Goal: Task Accomplishment & Management: Manage account settings

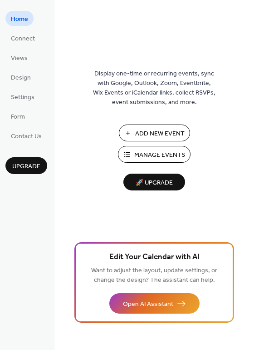
click at [156, 150] on span "Manage Events" at bounding box center [159, 155] width 51 height 10
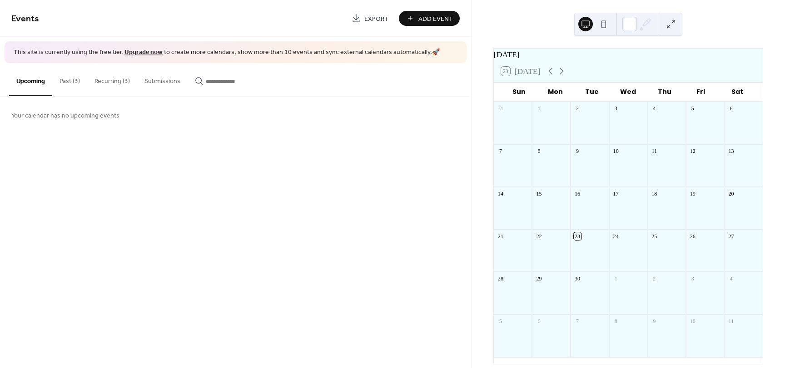
click at [112, 84] on button "Recurring (3)" at bounding box center [112, 79] width 50 height 32
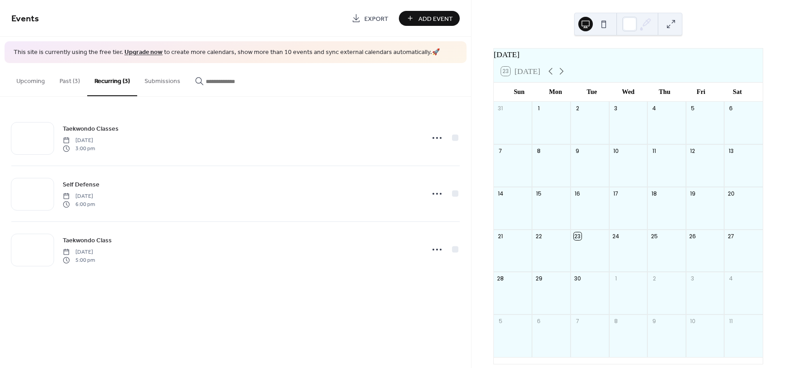
click at [72, 79] on button "Past (3)" at bounding box center [69, 79] width 35 height 32
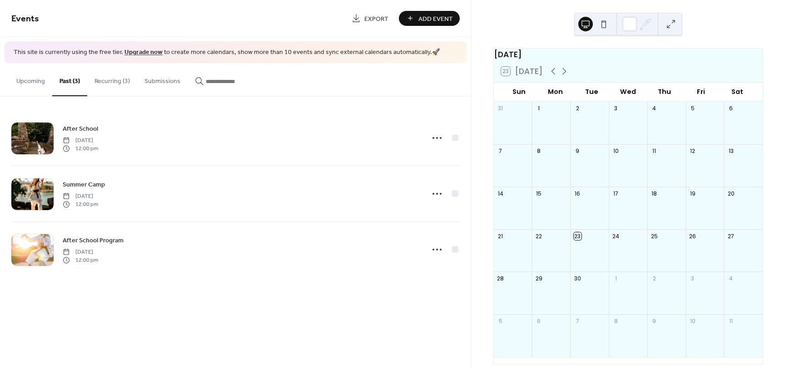
click at [104, 82] on button "Recurring (3)" at bounding box center [112, 79] width 50 height 32
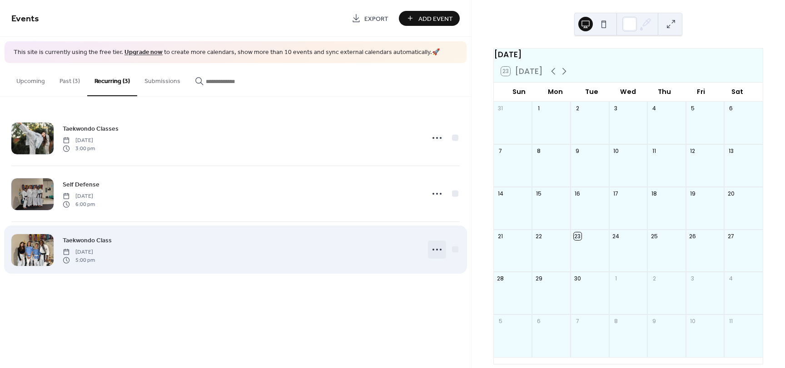
click at [444, 247] on div at bounding box center [437, 250] width 18 height 18
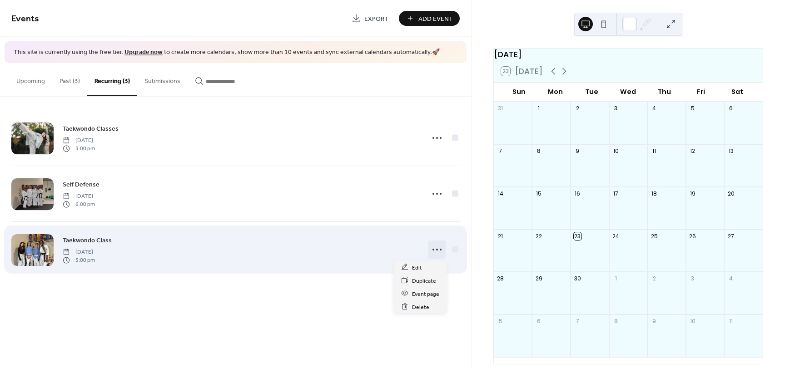
click at [433, 250] on circle at bounding box center [434, 250] width 2 height 2
click at [433, 251] on icon at bounding box center [437, 250] width 15 height 15
click at [432, 254] on icon at bounding box center [437, 250] width 15 height 15
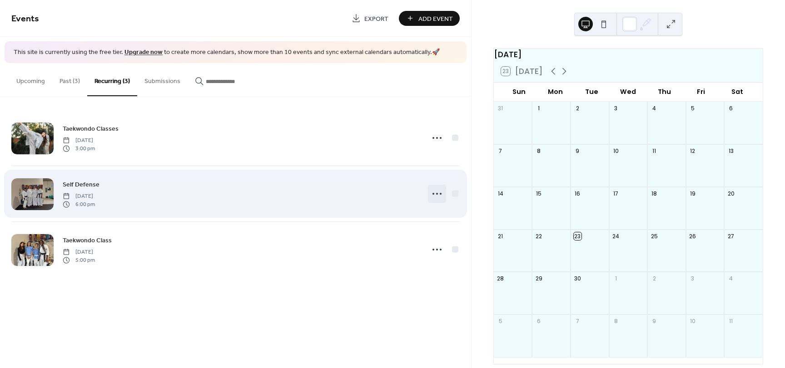
click at [435, 194] on icon at bounding box center [437, 194] width 15 height 15
click at [436, 194] on icon at bounding box center [437, 194] width 15 height 15
click at [432, 190] on icon at bounding box center [437, 194] width 15 height 15
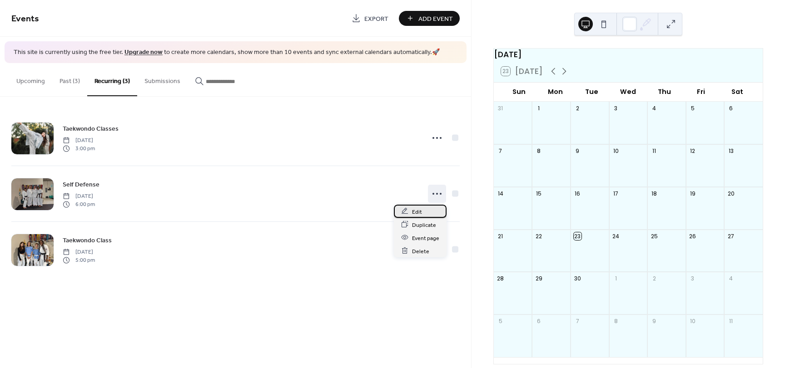
click at [433, 214] on div "Edit" at bounding box center [420, 211] width 53 height 13
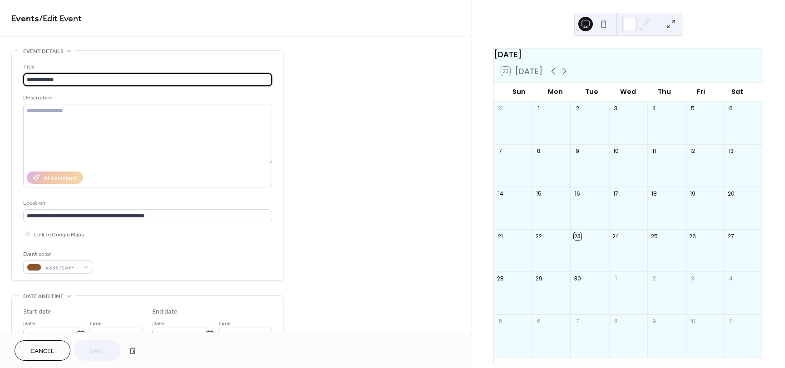
click at [64, 350] on button "Cancel" at bounding box center [43, 351] width 56 height 20
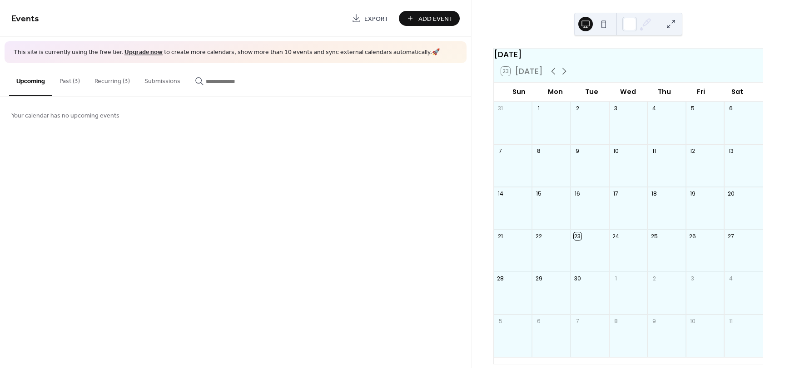
click at [106, 81] on button "Recurring (3)" at bounding box center [112, 79] width 50 height 32
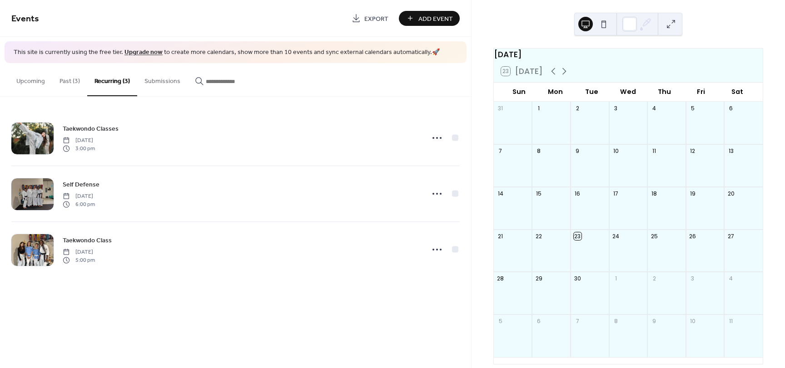
click at [78, 82] on button "Past (3)" at bounding box center [69, 79] width 35 height 32
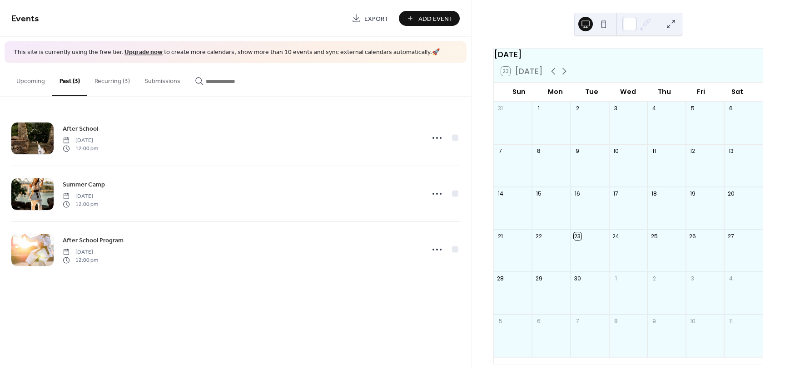
click at [107, 84] on button "Recurring (3)" at bounding box center [112, 79] width 50 height 32
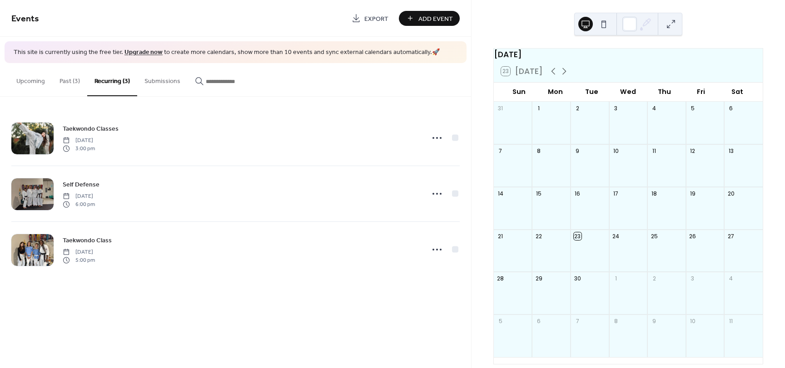
click at [58, 85] on button "Past (3)" at bounding box center [69, 79] width 35 height 32
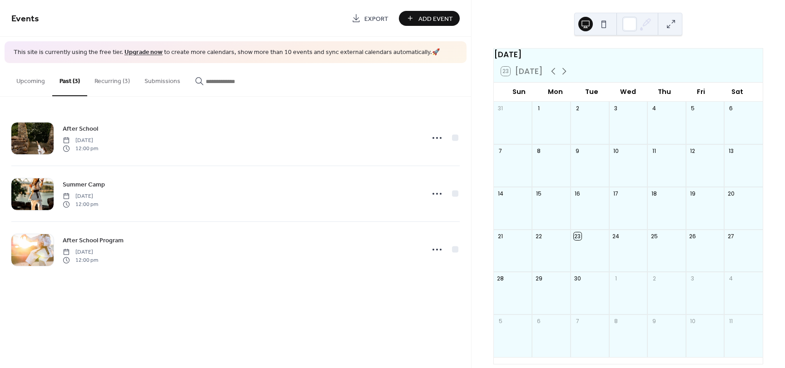
click at [113, 83] on button "Recurring (3)" at bounding box center [112, 79] width 50 height 32
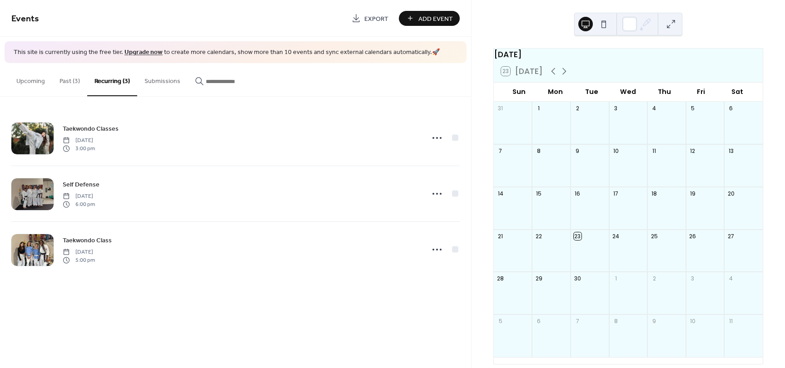
click at [65, 82] on button "Past (3)" at bounding box center [69, 79] width 35 height 32
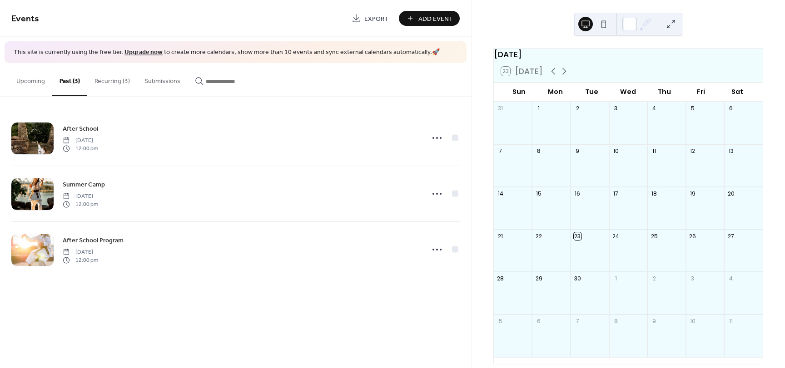
click at [128, 85] on button "Recurring (3)" at bounding box center [112, 79] width 50 height 32
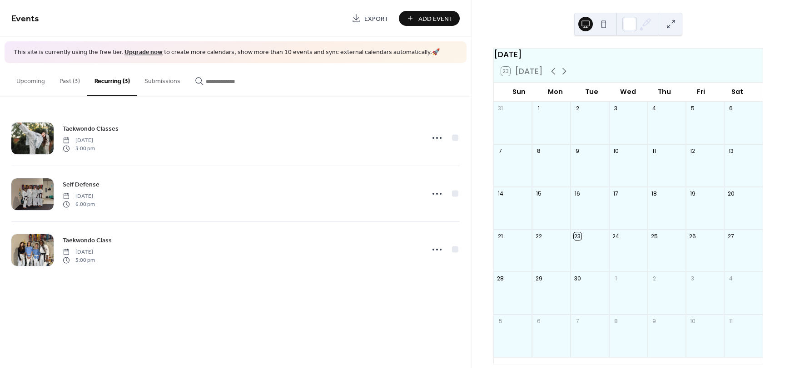
click at [84, 87] on button "Past (3)" at bounding box center [69, 79] width 35 height 32
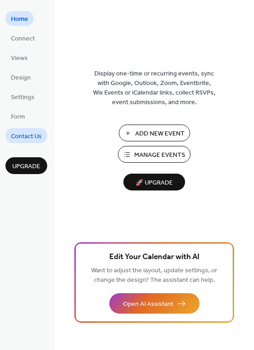
click at [45, 133] on link "Contact Us" at bounding box center [26, 135] width 42 height 15
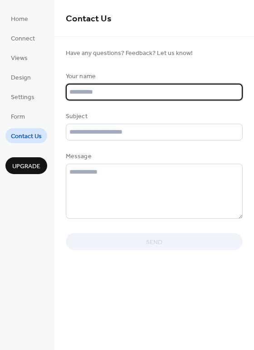
click at [98, 92] on input "text" at bounding box center [154, 92] width 177 height 17
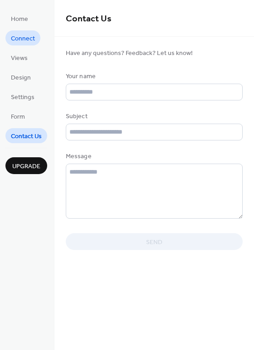
click at [15, 34] on span "Connect" at bounding box center [23, 39] width 24 height 10
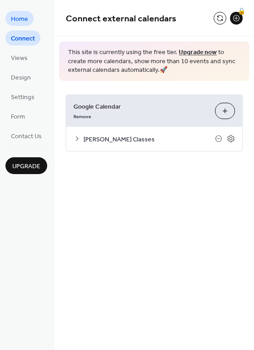
click at [16, 20] on span "Home" at bounding box center [19, 20] width 17 height 10
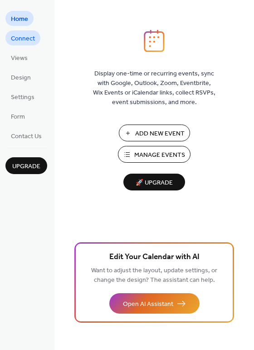
click at [19, 37] on span "Connect" at bounding box center [23, 39] width 24 height 10
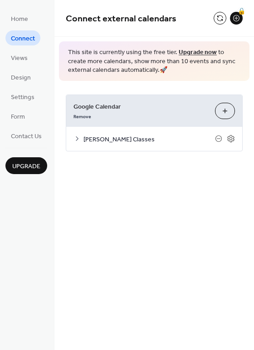
click at [136, 119] on div "Remove" at bounding box center [141, 116] width 134 height 10
click at [78, 142] on icon at bounding box center [77, 138] width 7 height 7
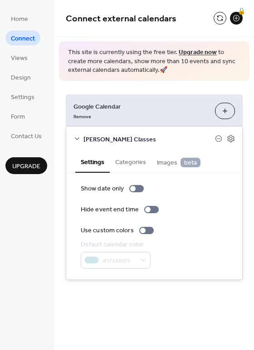
click at [126, 159] on button "Categories" at bounding box center [131, 161] width 42 height 21
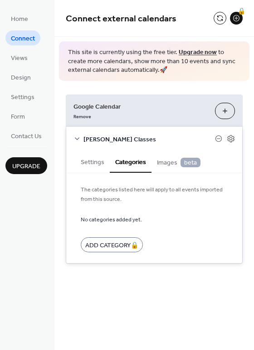
click at [159, 161] on span "Images beta" at bounding box center [179, 163] width 44 height 10
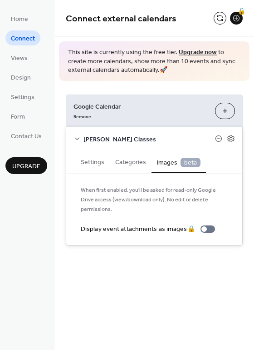
click at [122, 161] on button "Categories" at bounding box center [131, 161] width 42 height 21
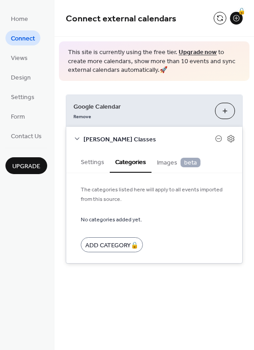
click at [106, 141] on span "[PERSON_NAME] Classes" at bounding box center [150, 139] width 132 height 10
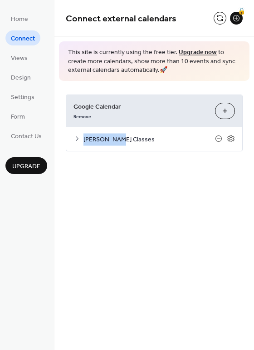
click at [105, 142] on span "[PERSON_NAME] Classes" at bounding box center [150, 139] width 132 height 10
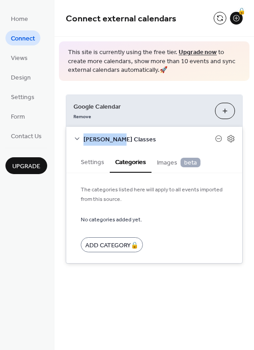
click at [95, 161] on button "Settings" at bounding box center [92, 161] width 35 height 21
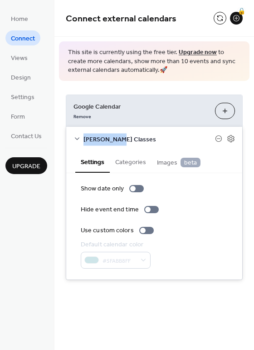
click at [134, 165] on button "Categories" at bounding box center [131, 161] width 42 height 21
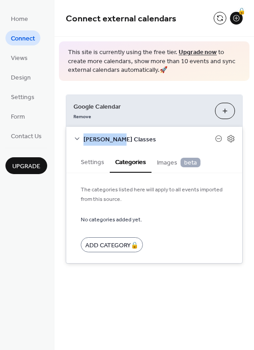
click at [91, 160] on button "Settings" at bounding box center [92, 161] width 35 height 21
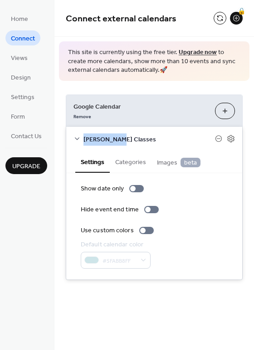
click at [114, 151] on button "Categories" at bounding box center [131, 161] width 42 height 21
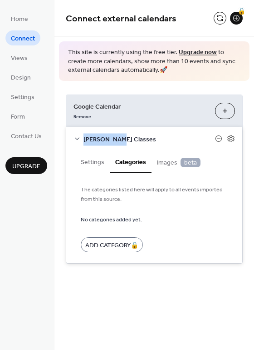
click at [93, 162] on button "Settings" at bounding box center [92, 161] width 35 height 21
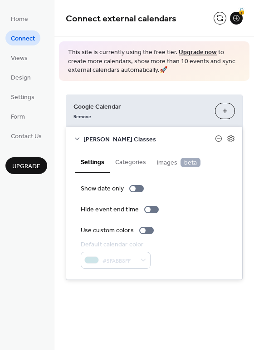
click at [135, 128] on div "Greenlee's Classes" at bounding box center [154, 139] width 176 height 24
click at [25, 82] on span "Design" at bounding box center [21, 78] width 20 height 10
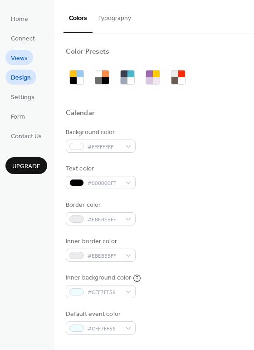
click at [24, 57] on span "Views" at bounding box center [19, 59] width 17 height 10
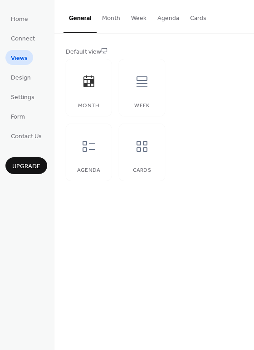
click at [26, 30] on ul "Home Connect Views Design Settings Form Contact Us" at bounding box center [26, 77] width 42 height 132
click at [25, 36] on span "Connect" at bounding box center [23, 39] width 24 height 10
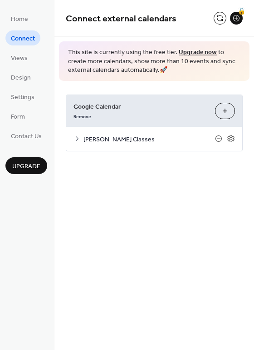
click at [122, 135] on span "Greenlee's Classes" at bounding box center [150, 139] width 132 height 10
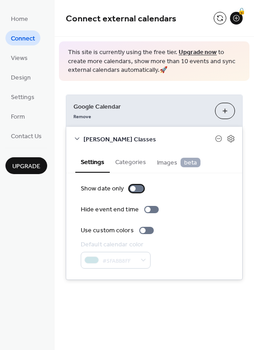
click at [131, 188] on div at bounding box center [132, 188] width 5 height 5
click at [131, 188] on div at bounding box center [136, 188] width 15 height 7
click at [124, 162] on button "Categories" at bounding box center [131, 161] width 42 height 21
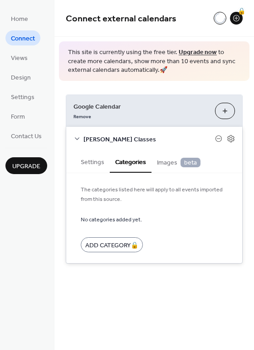
click at [164, 158] on span "Images beta" at bounding box center [179, 163] width 44 height 10
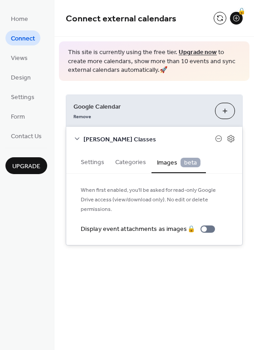
click at [81, 169] on button "Settings" at bounding box center [92, 161] width 35 height 21
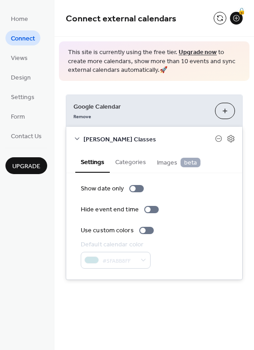
click at [169, 172] on div "Images beta" at bounding box center [179, 162] width 55 height 22
click at [169, 169] on button "Images beta" at bounding box center [179, 161] width 55 height 21
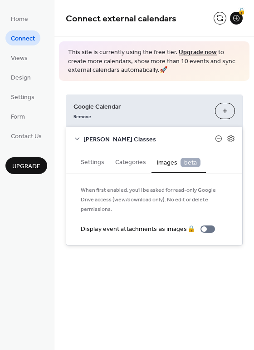
click at [81, 161] on button "Settings" at bounding box center [92, 161] width 35 height 21
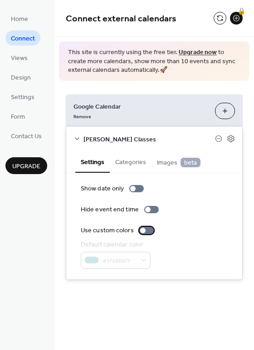
click at [144, 229] on div at bounding box center [142, 230] width 5 height 5
click at [143, 229] on div at bounding box center [146, 230] width 15 height 7
click at [143, 229] on div at bounding box center [142, 230] width 5 height 5
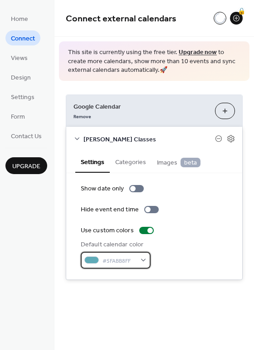
click at [113, 259] on span "#5FABB8FF" at bounding box center [120, 261] width 34 height 10
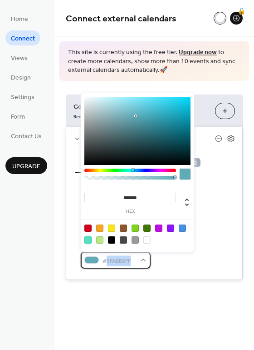
click at [113, 259] on span "#5FABB8FF" at bounding box center [120, 261] width 34 height 10
copy span "#5FABB8FF"
click at [194, 213] on div "******* hex" at bounding box center [138, 172] width 114 height 159
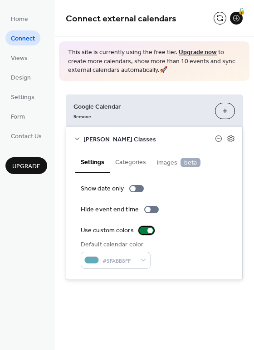
click at [143, 227] on div at bounding box center [146, 230] width 15 height 7
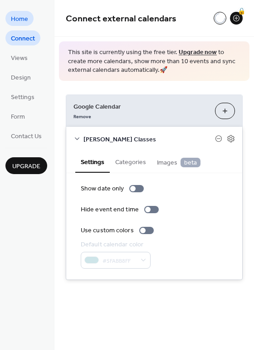
click at [12, 24] on span "Home" at bounding box center [19, 20] width 17 height 10
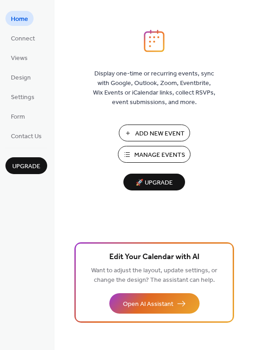
click at [142, 136] on span "Add New Event" at bounding box center [160, 134] width 50 height 10
click at [12, 139] on span "Contact Us" at bounding box center [26, 137] width 31 height 10
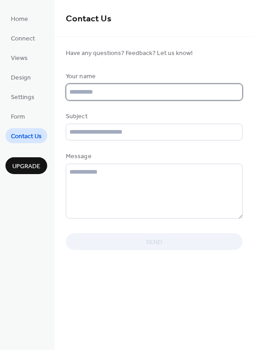
click at [85, 99] on input "text" at bounding box center [154, 92] width 177 height 17
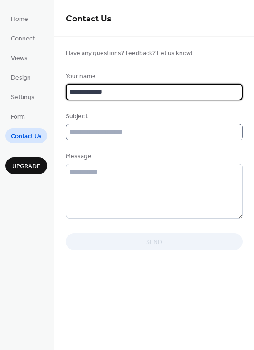
type input "**********"
click at [88, 132] on input "text" at bounding box center [154, 132] width 177 height 17
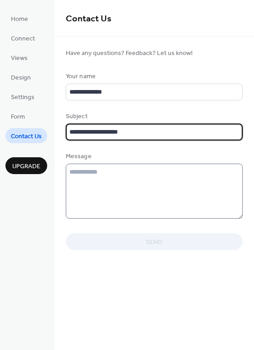
type input "**********"
click at [89, 182] on textarea at bounding box center [154, 191] width 177 height 55
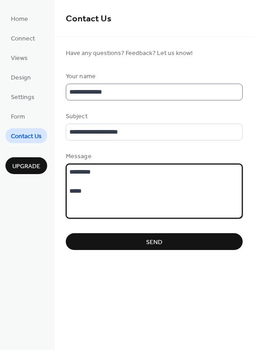
type textarea "********* *****"
click at [111, 93] on input "**********" at bounding box center [154, 92] width 177 height 17
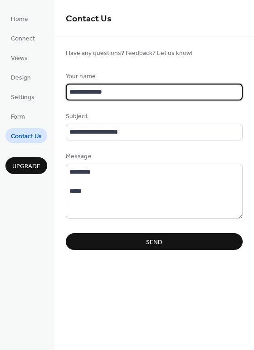
click at [111, 93] on input "**********" at bounding box center [154, 92] width 177 height 17
type input "**********"
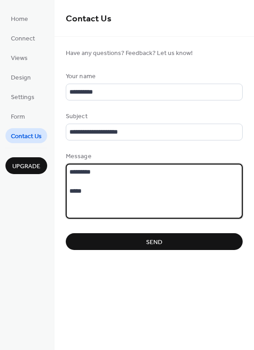
click at [110, 186] on textarea "********* *****" at bounding box center [154, 191] width 177 height 55
click at [128, 191] on textarea "********* *****" at bounding box center [154, 191] width 177 height 55
drag, startPoint x: 90, startPoint y: 194, endPoint x: 70, endPoint y: 195, distance: 19.5
click at [70, 195] on textarea "********* *****" at bounding box center [154, 191] width 177 height 55
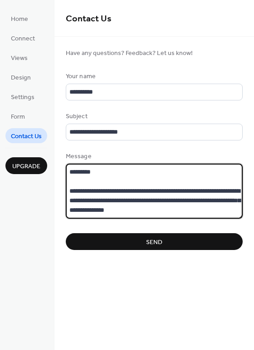
click at [135, 185] on textarea "**********" at bounding box center [154, 191] width 177 height 55
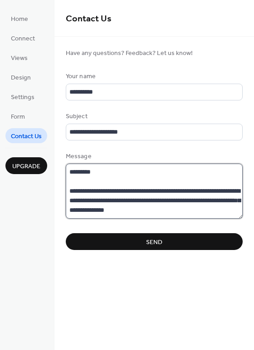
click at [139, 217] on textarea "**********" at bounding box center [154, 191] width 177 height 55
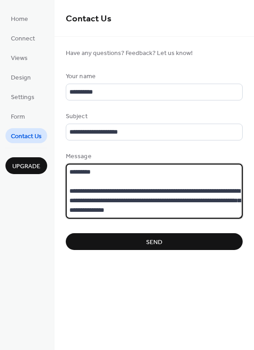
drag, startPoint x: 199, startPoint y: 209, endPoint x: 56, endPoint y: 189, distance: 144.4
click at [56, 189] on form "**********" at bounding box center [155, 149] width 200 height 202
paste textarea
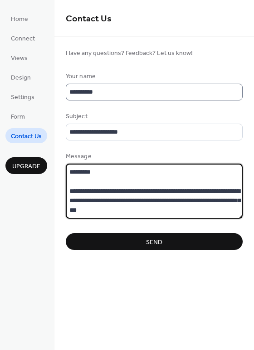
type textarea "**********"
click at [116, 99] on input "**********" at bounding box center [154, 92] width 177 height 17
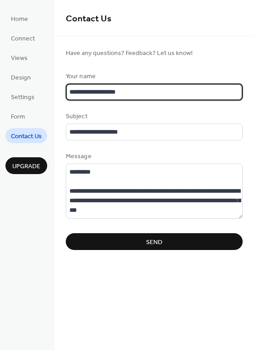
type input "**********"
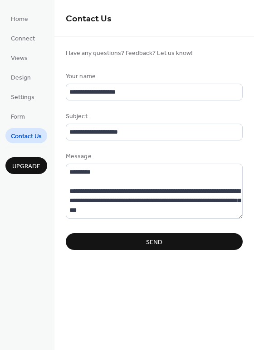
click at [135, 144] on div "**********" at bounding box center [154, 161] width 177 height 178
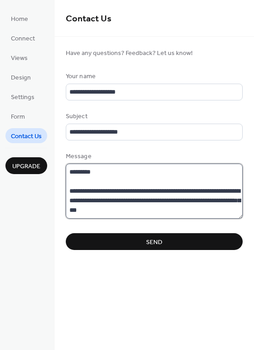
click at [189, 212] on textarea "**********" at bounding box center [154, 191] width 177 height 55
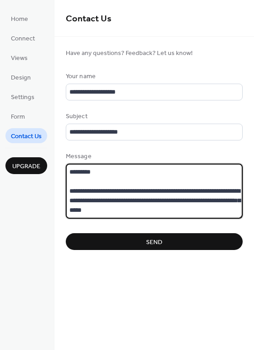
scroll to position [17, 0]
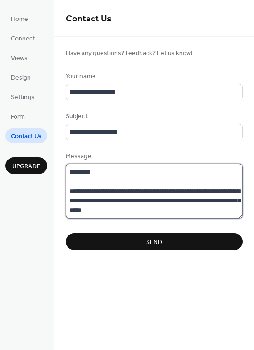
click at [110, 204] on textarea "**********" at bounding box center [154, 191] width 177 height 55
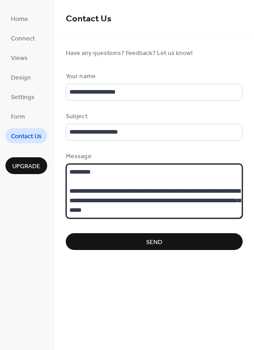
paste textarea "**********"
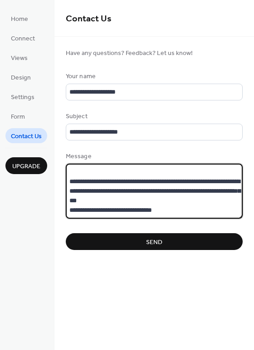
type textarea "**********"
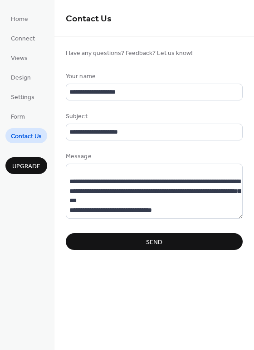
click at [169, 243] on button "Send" at bounding box center [154, 241] width 177 height 17
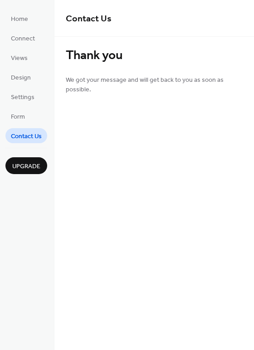
click at [26, 127] on ul "Home Connect Views Design Settings Form Contact Us" at bounding box center [26, 77] width 42 height 132
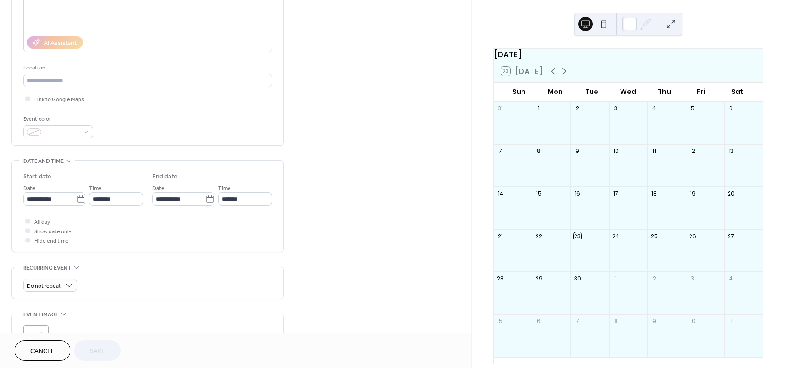
scroll to position [129, 0]
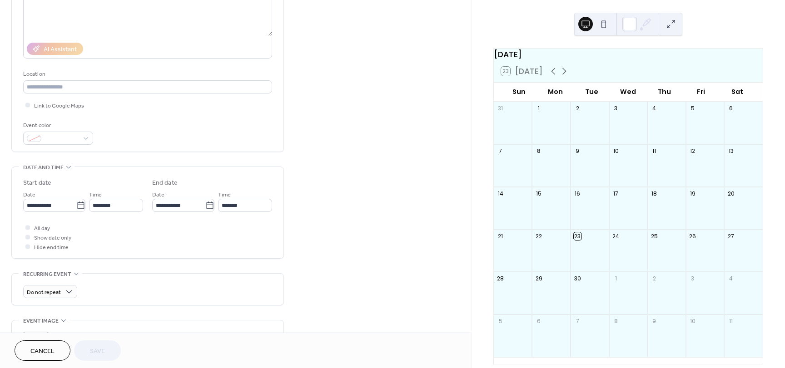
click at [46, 350] on span "Cancel" at bounding box center [42, 352] width 24 height 10
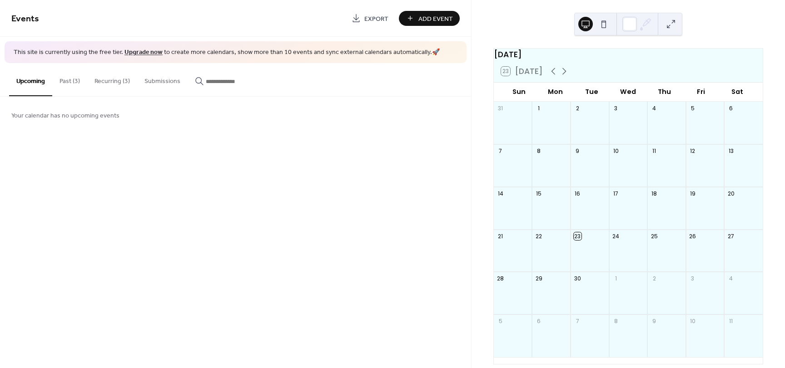
click at [110, 74] on button "Recurring (3)" at bounding box center [112, 79] width 50 height 32
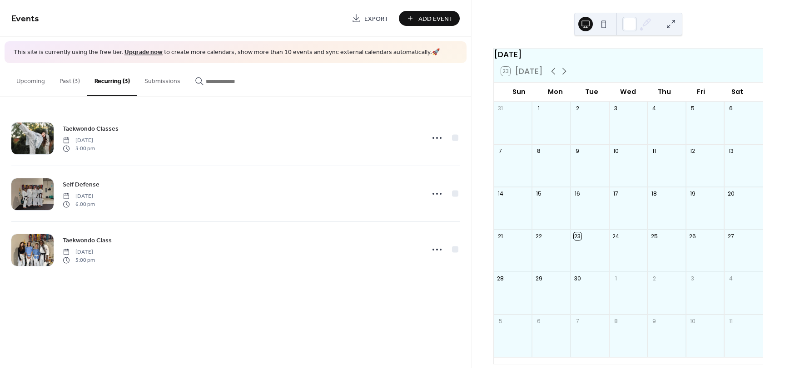
click at [78, 76] on button "Past (3)" at bounding box center [69, 79] width 35 height 32
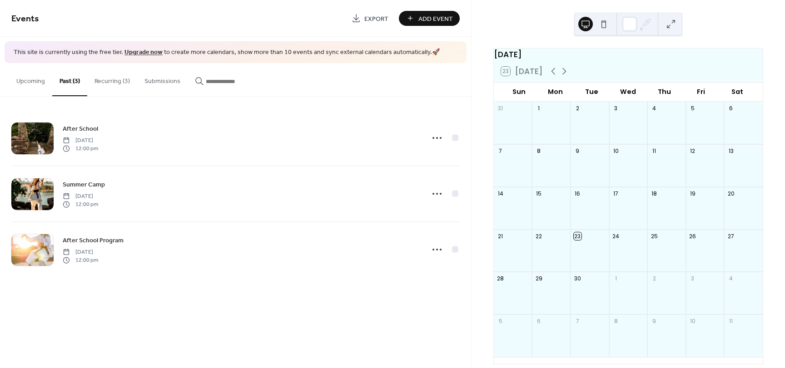
click at [106, 85] on button "Recurring (3)" at bounding box center [112, 79] width 50 height 32
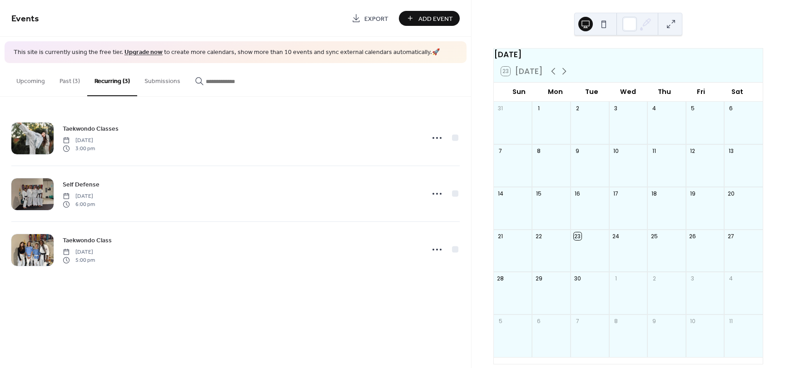
click at [66, 83] on button "Past (3)" at bounding box center [69, 79] width 35 height 32
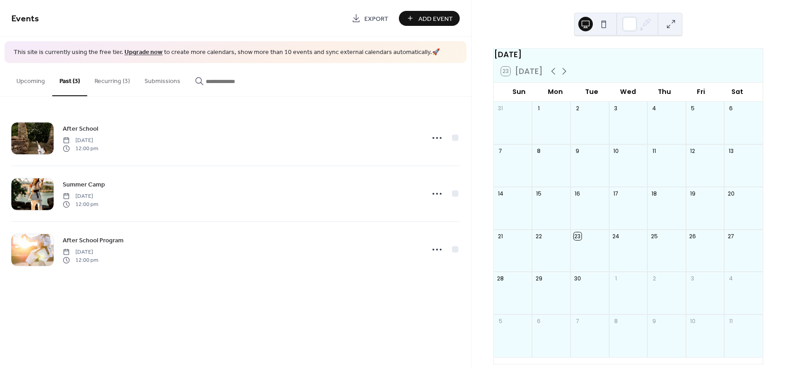
click at [104, 82] on button "Recurring (3)" at bounding box center [112, 79] width 50 height 32
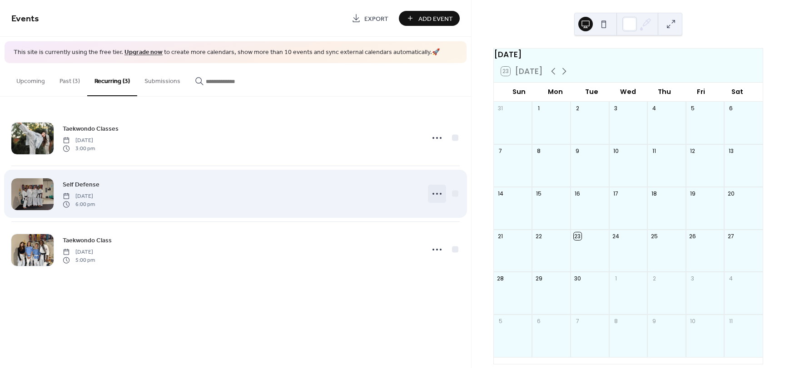
click at [435, 193] on icon at bounding box center [437, 194] width 15 height 15
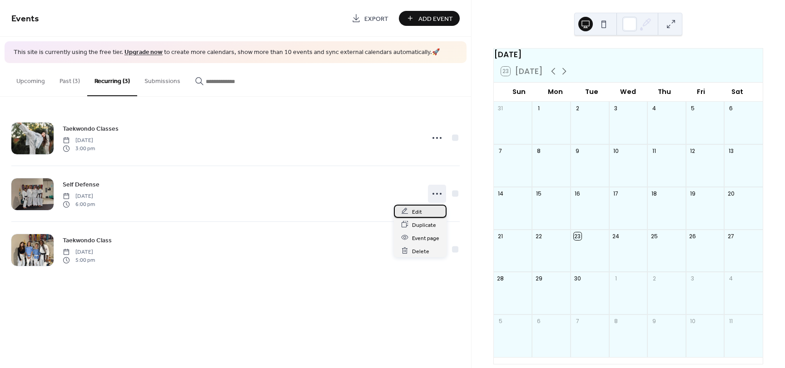
click at [427, 211] on div "Edit" at bounding box center [420, 211] width 53 height 13
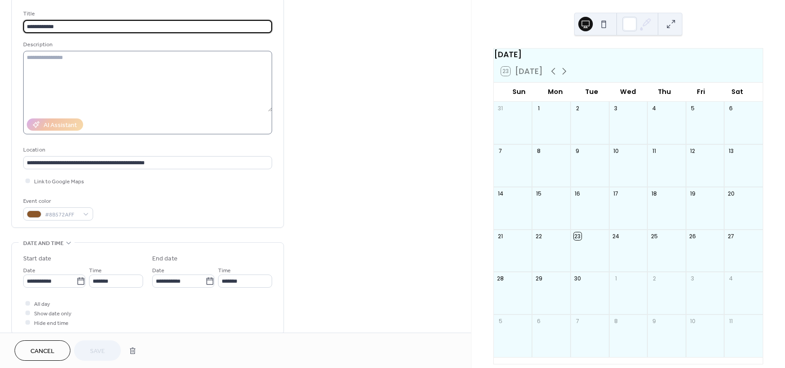
scroll to position [54, 0]
click at [51, 213] on span "#8B572AFF" at bounding box center [62, 215] width 34 height 10
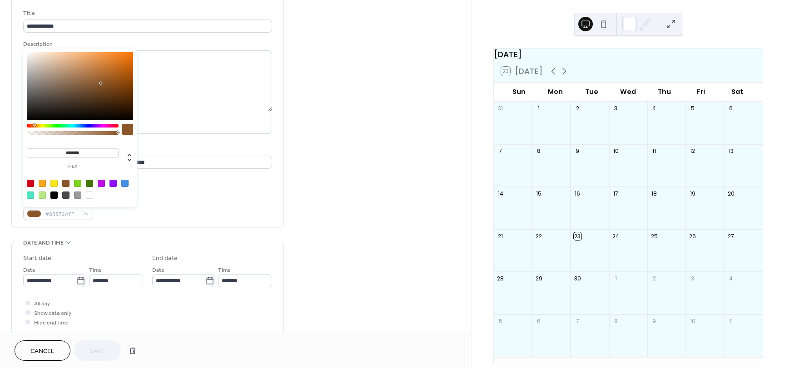
click at [84, 156] on input "*******" at bounding box center [73, 154] width 92 height 10
paste input "***"
type input "**********"
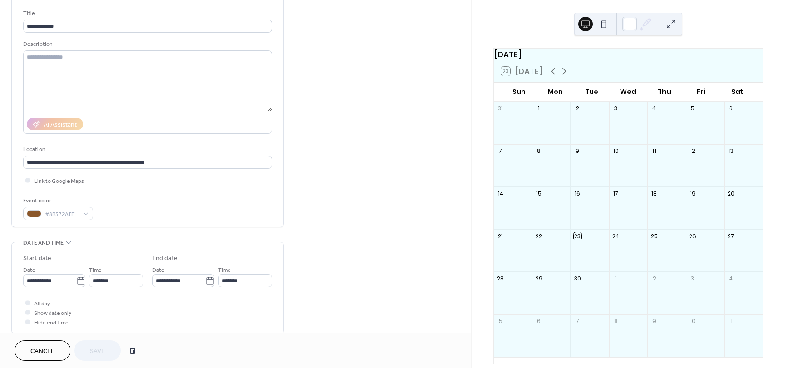
click at [161, 208] on div "Event color #8B572AFF" at bounding box center [147, 208] width 249 height 24
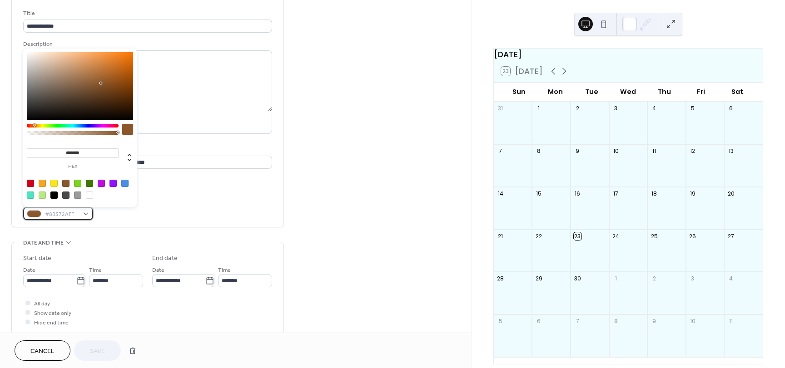
click at [71, 210] on span "#8B572AFF" at bounding box center [62, 215] width 34 height 10
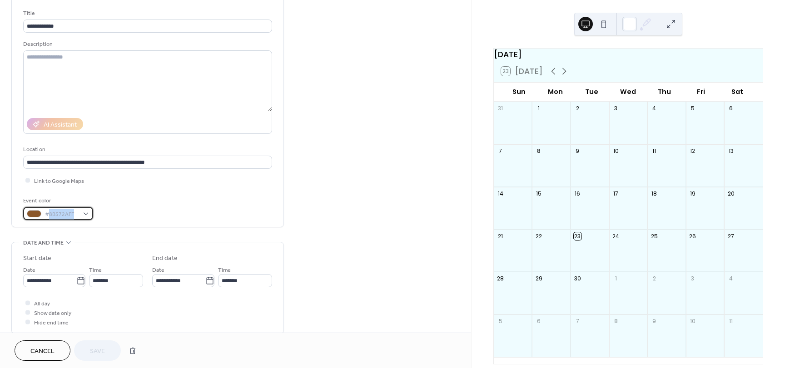
click at [65, 213] on span "#8B572AFF" at bounding box center [62, 215] width 34 height 10
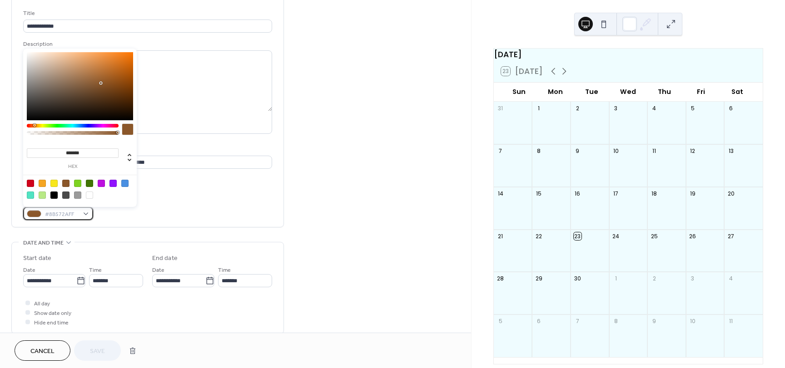
click at [65, 213] on span "#8B572AFF" at bounding box center [62, 215] width 34 height 10
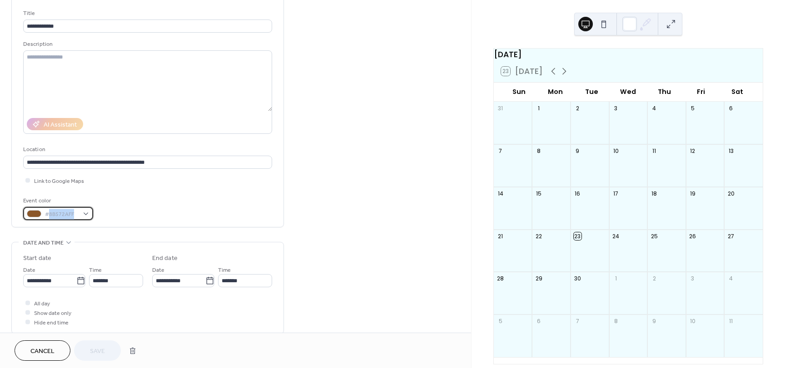
click at [65, 213] on span "#8B572AFF" at bounding box center [62, 215] width 34 height 10
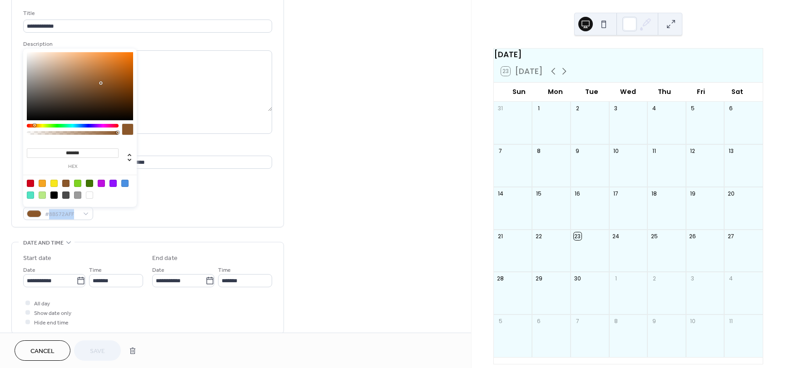
click at [67, 154] on input "*******" at bounding box center [73, 154] width 92 height 10
paste input "**"
paste input "*********"
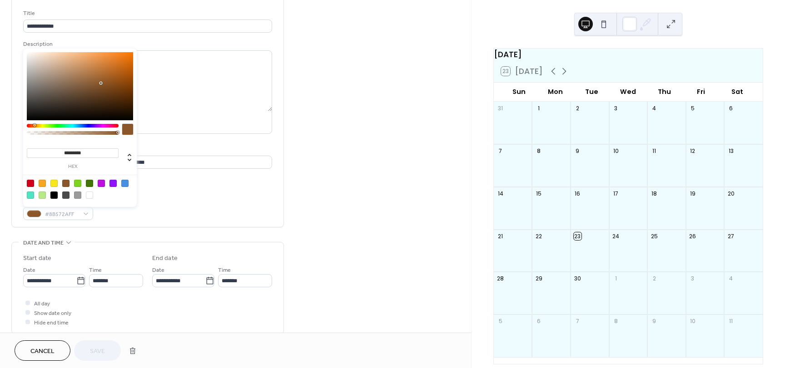
type input "*********"
click at [63, 217] on span "#8B572AFF" at bounding box center [62, 215] width 34 height 10
click at [84, 155] on input "*******" at bounding box center [73, 154] width 92 height 10
drag, startPoint x: 84, startPoint y: 155, endPoint x: 65, endPoint y: 154, distance: 19.6
click at [65, 154] on input "*******" at bounding box center [73, 154] width 92 height 10
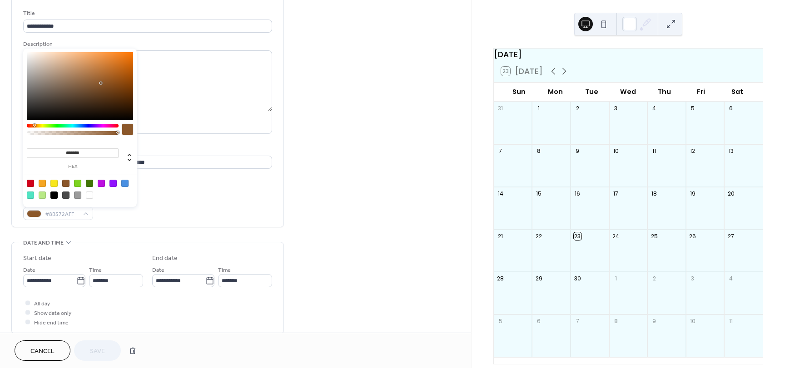
paste input "***"
click at [62, 153] on input "**********" at bounding box center [73, 154] width 92 height 10
click at [96, 155] on input "*********" at bounding box center [73, 154] width 92 height 10
click at [78, 155] on input "*********" at bounding box center [73, 154] width 92 height 10
drag, startPoint x: 90, startPoint y: 154, endPoint x: 62, endPoint y: 151, distance: 28.8
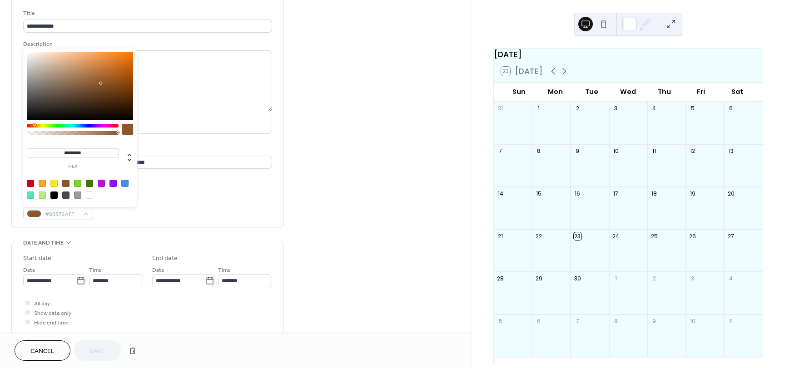
click at [62, 151] on input "*********" at bounding box center [73, 154] width 92 height 10
type input "***"
click at [51, 228] on div "**********" at bounding box center [147, 350] width 273 height 706
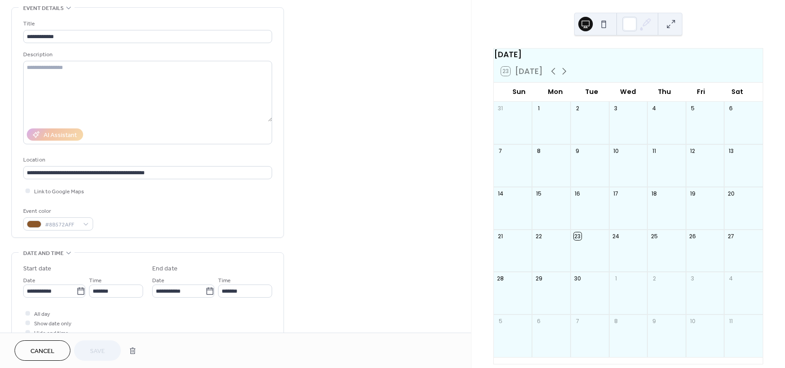
scroll to position [33, 0]
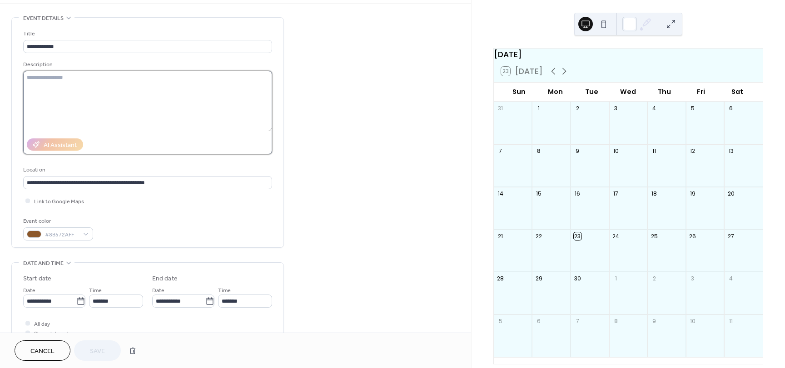
click at [99, 117] on textarea at bounding box center [147, 101] width 249 height 61
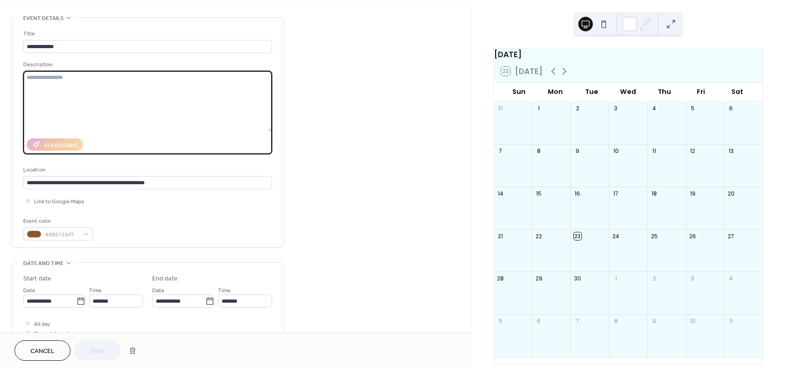
click at [99, 54] on div "**********" at bounding box center [147, 135] width 249 height 212
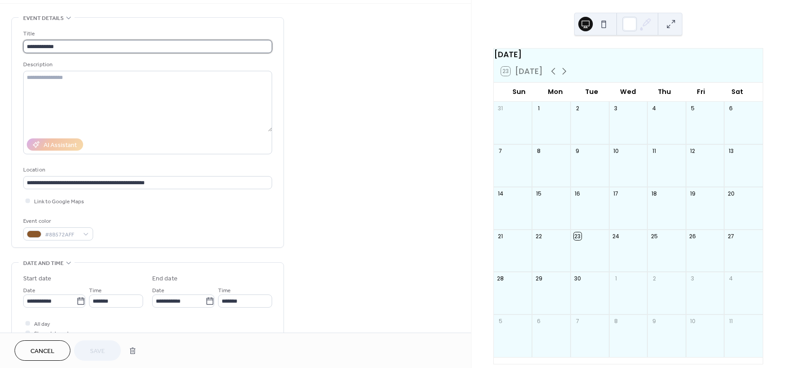
click at [100, 43] on input "**********" at bounding box center [147, 46] width 249 height 13
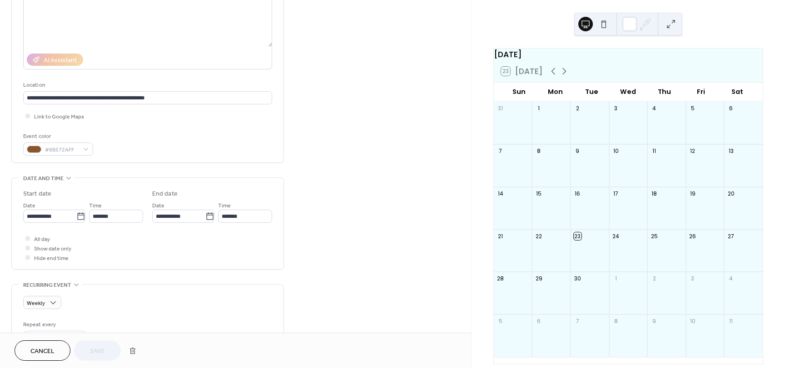
scroll to position [135, 0]
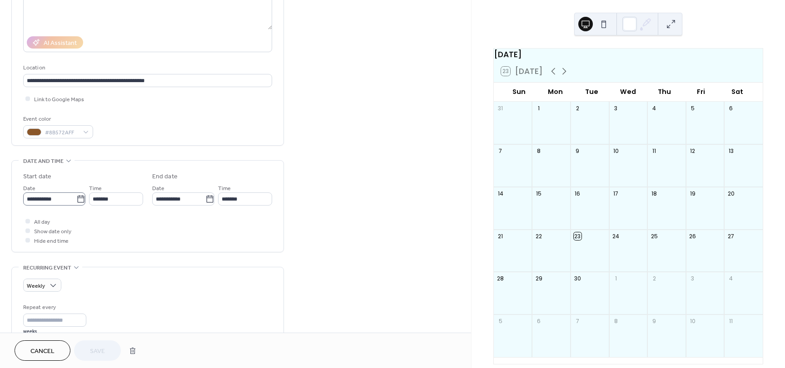
click at [79, 197] on icon at bounding box center [80, 199] width 9 height 9
click at [76, 197] on input "**********" at bounding box center [49, 199] width 53 height 13
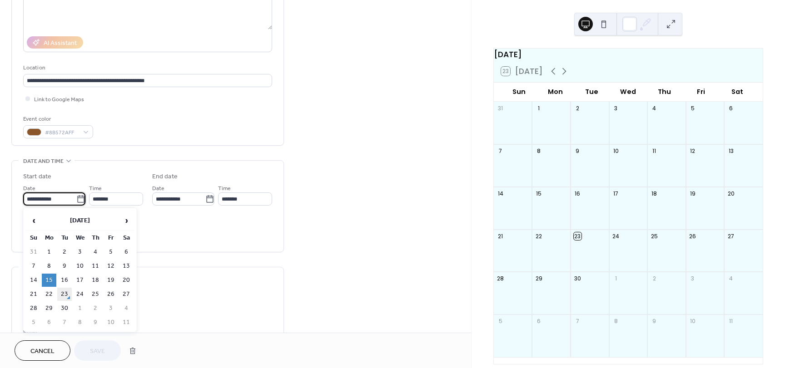
click at [60, 291] on td "23" at bounding box center [64, 294] width 15 height 13
type input "**********"
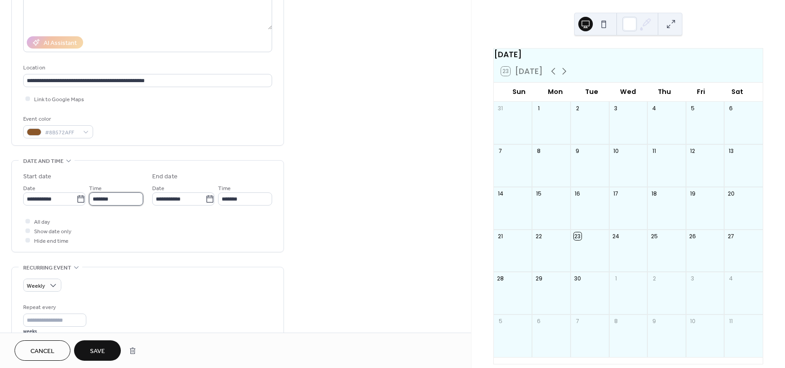
click at [119, 195] on input "*******" at bounding box center [116, 199] width 54 height 13
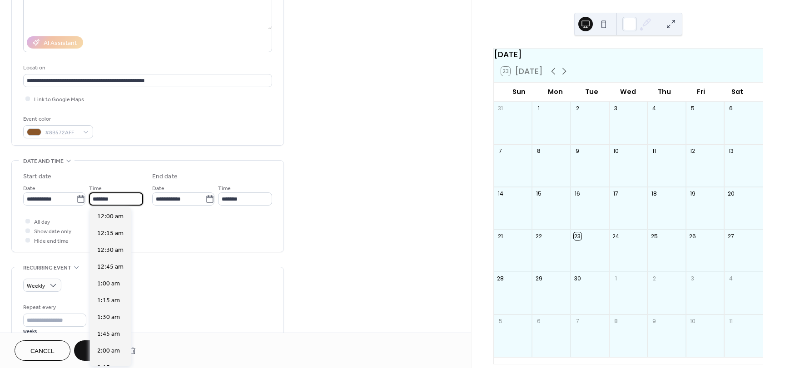
scroll to position [1210, 0]
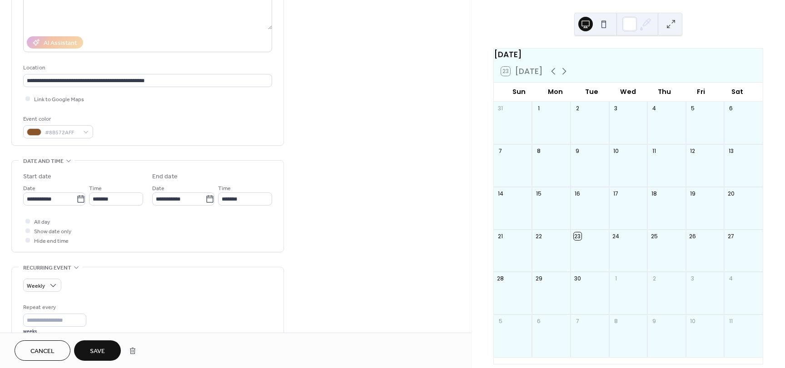
click at [199, 239] on div "All day Show date only Hide end time" at bounding box center [147, 231] width 249 height 29
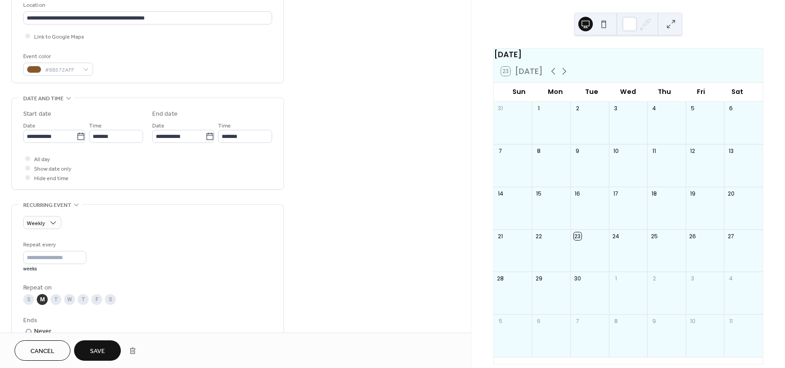
scroll to position [228, 0]
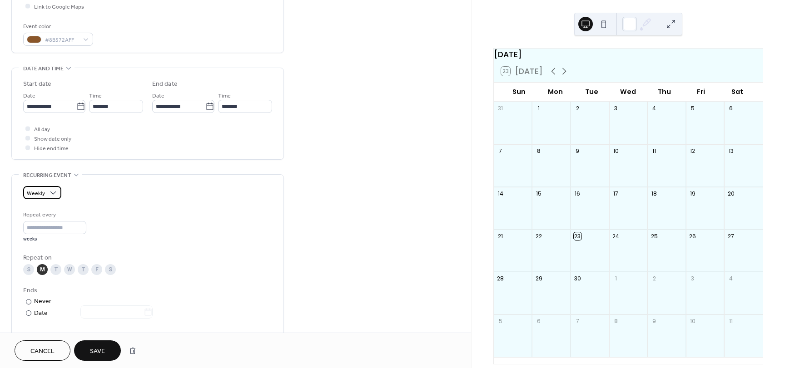
click at [45, 192] on div "Weekly" at bounding box center [42, 192] width 38 height 13
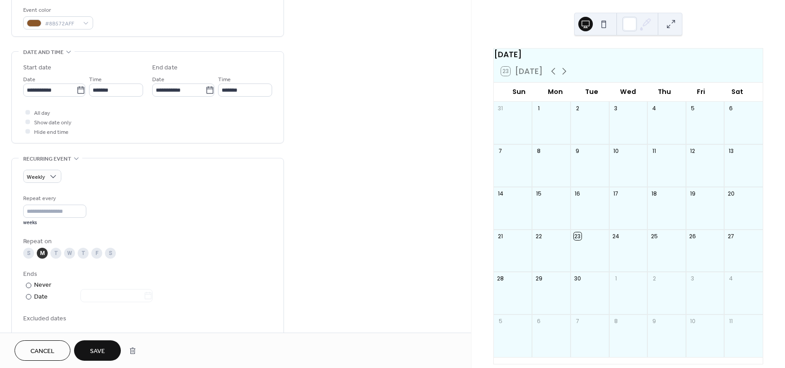
click at [40, 257] on div "M" at bounding box center [42, 253] width 11 height 11
click at [50, 256] on div "S M T W T F S" at bounding box center [147, 253] width 249 height 11
click at [53, 253] on div "T" at bounding box center [55, 253] width 11 height 11
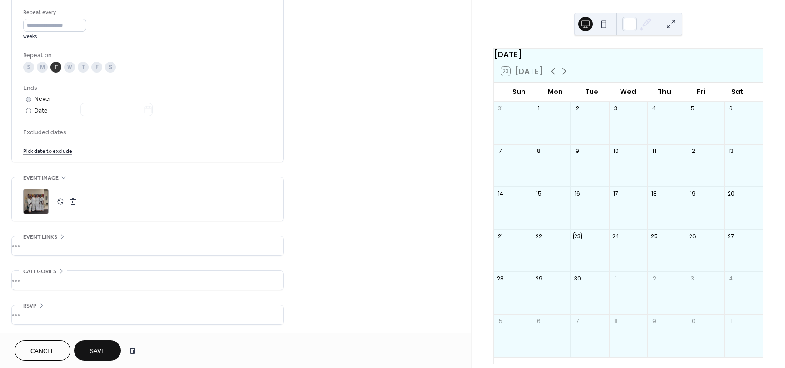
scroll to position [432, 0]
click at [94, 353] on span "Save" at bounding box center [97, 352] width 15 height 10
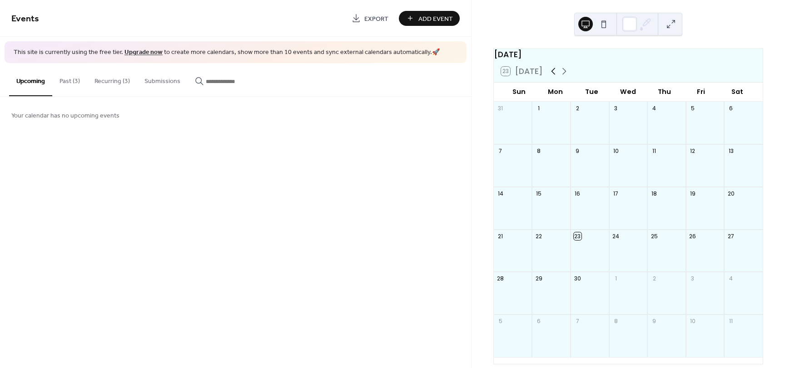
click at [551, 77] on icon at bounding box center [553, 71] width 11 height 11
click at [562, 77] on icon at bounding box center [564, 71] width 11 height 11
click at [577, 249] on div at bounding box center [590, 256] width 39 height 25
click at [234, 77] on input "button" at bounding box center [233, 82] width 55 height 10
click at [46, 75] on button "Upcoming" at bounding box center [30, 79] width 43 height 32
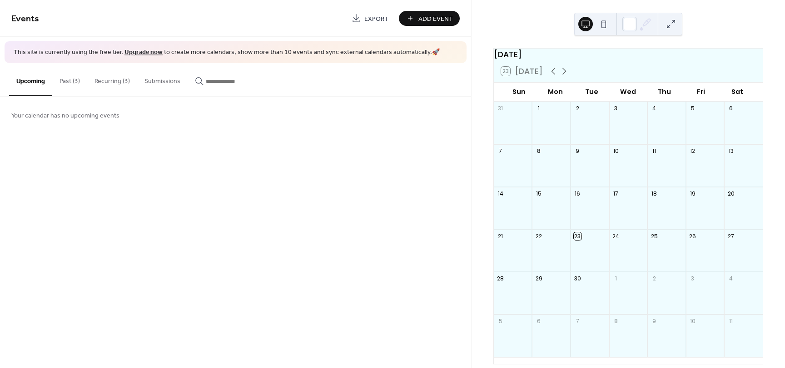
click at [59, 77] on button "Past (3)" at bounding box center [69, 79] width 35 height 32
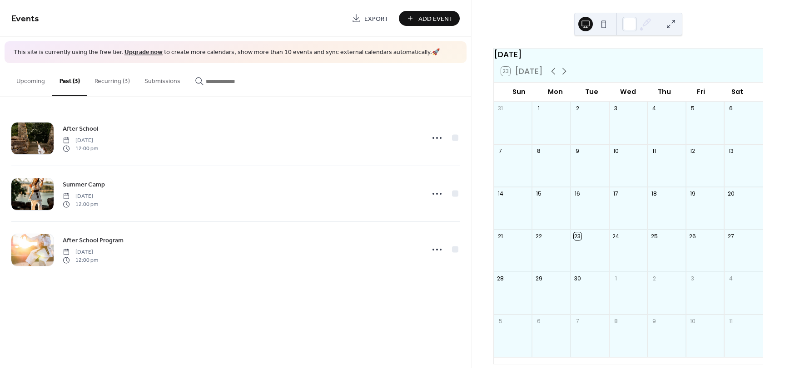
click at [125, 86] on button "Recurring (3)" at bounding box center [112, 79] width 50 height 32
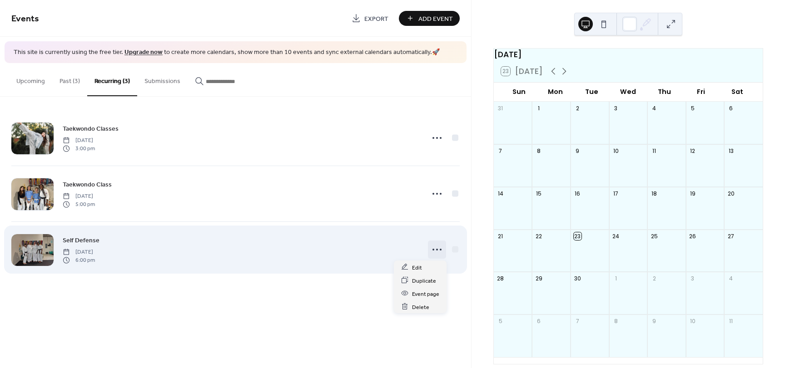
click at [442, 256] on icon at bounding box center [437, 250] width 15 height 15
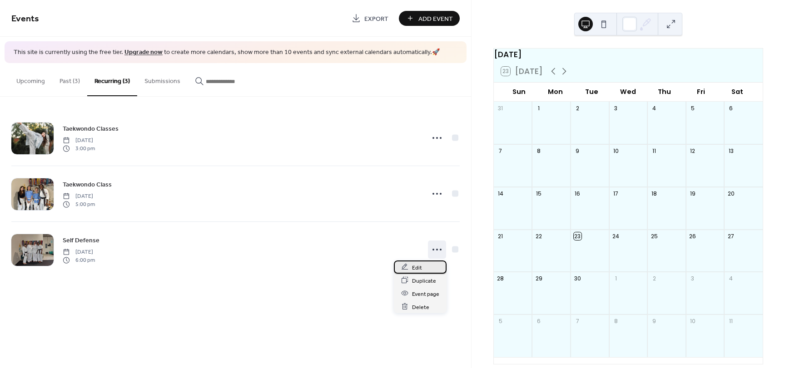
click at [419, 268] on span "Edit" at bounding box center [417, 268] width 10 height 10
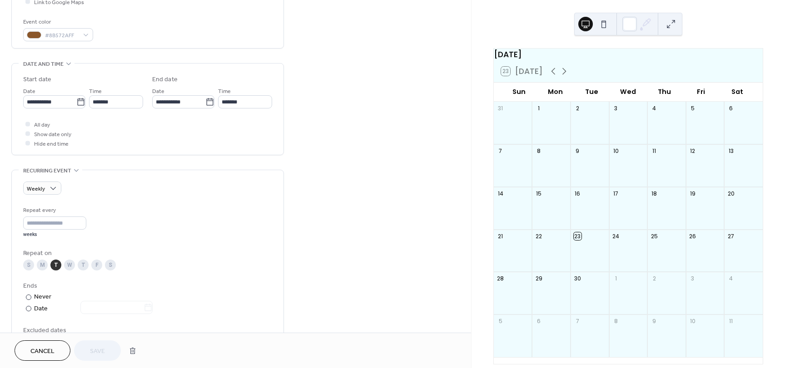
scroll to position [231, 0]
click at [50, 352] on span "Cancel" at bounding box center [42, 352] width 24 height 10
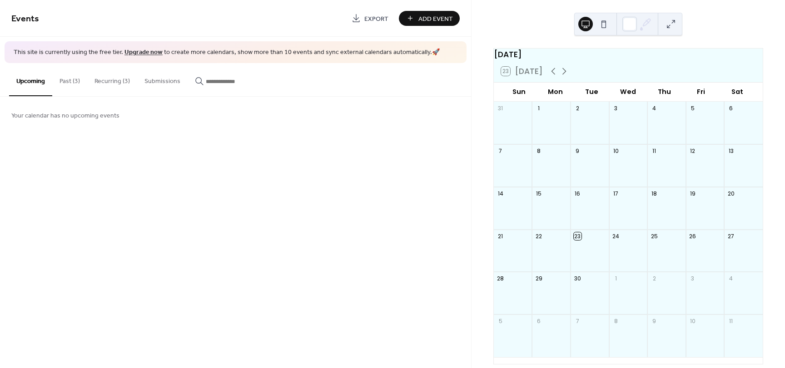
click at [112, 95] on div "Recurring (3)" at bounding box center [112, 79] width 50 height 33
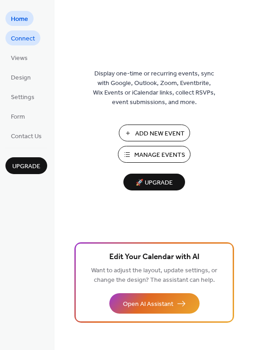
click at [27, 44] on span "Connect" at bounding box center [23, 39] width 24 height 10
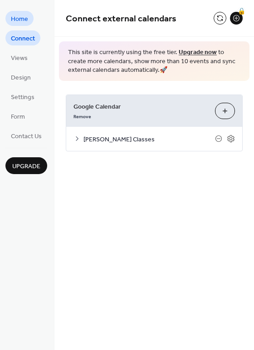
click at [30, 22] on link "Home" at bounding box center [19, 18] width 28 height 15
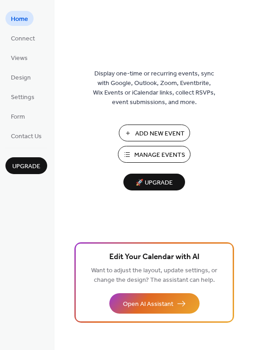
click at [146, 152] on span "Manage Events" at bounding box center [159, 155] width 51 height 10
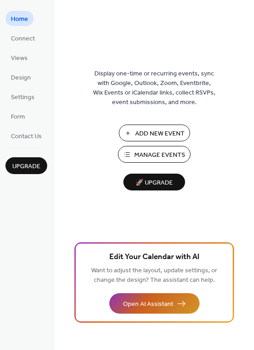
click at [141, 306] on span "Open AI Assistant" at bounding box center [148, 304] width 50 height 10
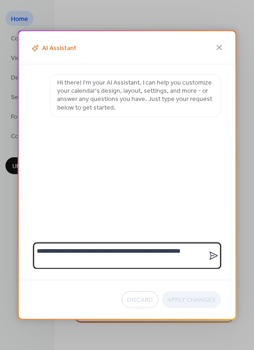
type textarea "**********"
click at [215, 253] on icon at bounding box center [214, 255] width 11 height 11
click at [209, 253] on textarea "**********" at bounding box center [120, 256] width 175 height 26
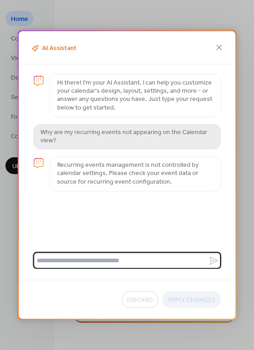
click at [36, 85] on img at bounding box center [38, 80] width 11 height 11
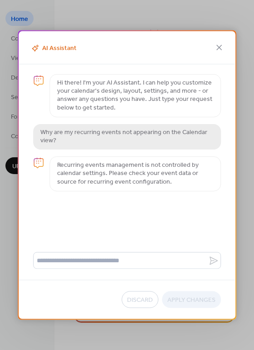
click at [222, 53] on div "AI Assistant" at bounding box center [127, 47] width 217 height 33
click at [220, 51] on icon at bounding box center [219, 47] width 11 height 11
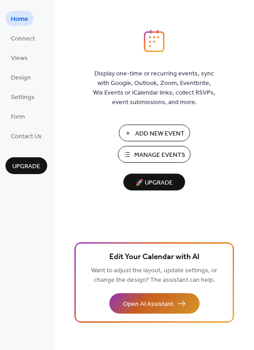
click at [126, 295] on button "Open AI Assistant" at bounding box center [154, 303] width 90 height 20
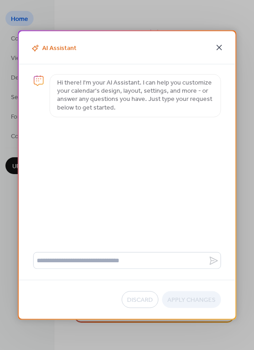
click at [214, 46] on icon at bounding box center [219, 47] width 11 height 11
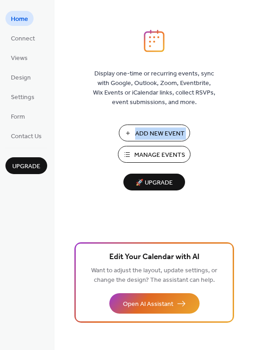
drag, startPoint x: 134, startPoint y: 142, endPoint x: 74, endPoint y: 157, distance: 62.7
click at [74, 157] on div "Display one-time or recurring events, sync with Google, Outlook, Zoom, Eventbri…" at bounding box center [155, 190] width 200 height 320
click at [135, 148] on button "Manage Events" at bounding box center [154, 154] width 73 height 17
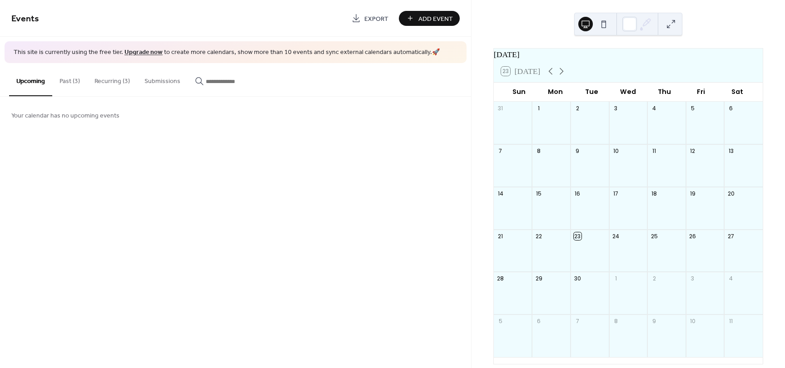
click at [579, 198] on div "16" at bounding box center [578, 194] width 8 height 8
click at [584, 201] on div "16" at bounding box center [590, 194] width 39 height 14
click at [96, 83] on button "Recurring (3)" at bounding box center [112, 79] width 50 height 32
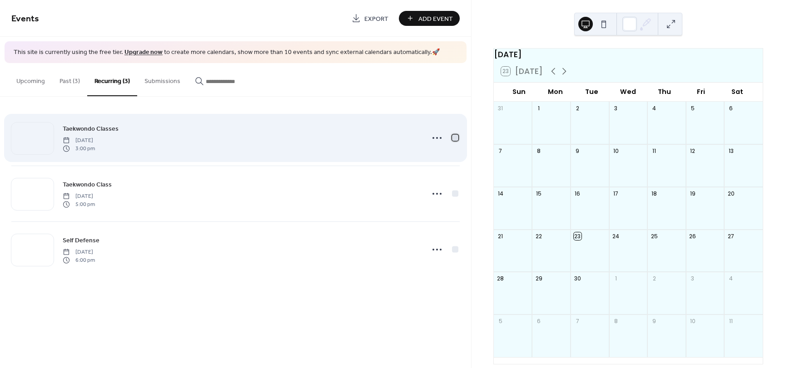
click at [455, 140] on div at bounding box center [455, 137] width 6 height 6
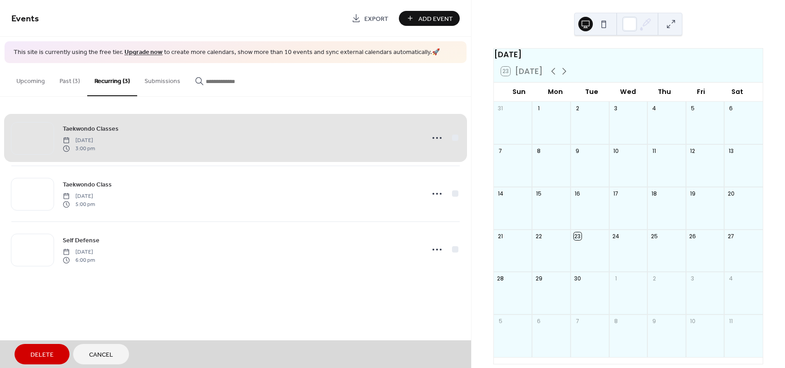
click at [455, 140] on div "Taekwondo Classes [DATE] 3:00 pm" at bounding box center [235, 137] width 448 height 55
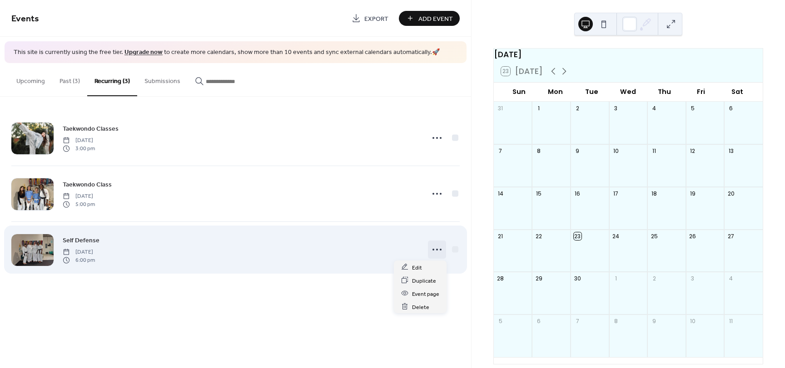
click at [430, 249] on icon at bounding box center [437, 250] width 15 height 15
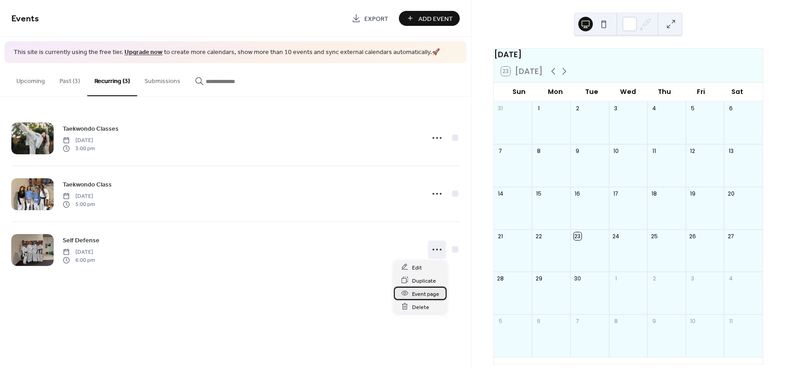
click at [419, 289] on span "Event page" at bounding box center [425, 294] width 27 height 10
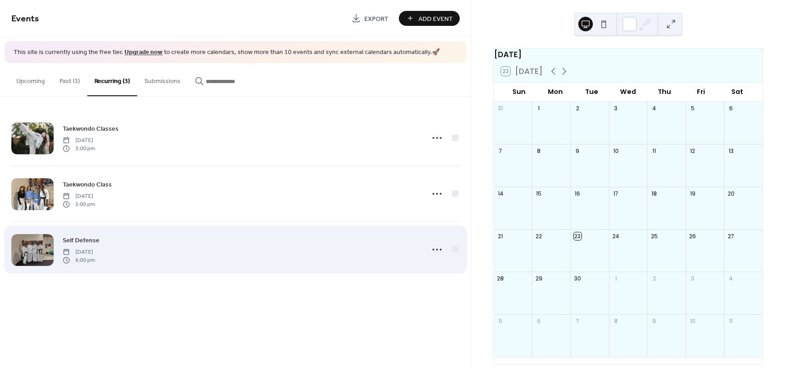
click at [398, 251] on div "Self Defense [DATE] 6:00 pm" at bounding box center [241, 249] width 356 height 29
click at [439, 254] on icon at bounding box center [437, 250] width 15 height 15
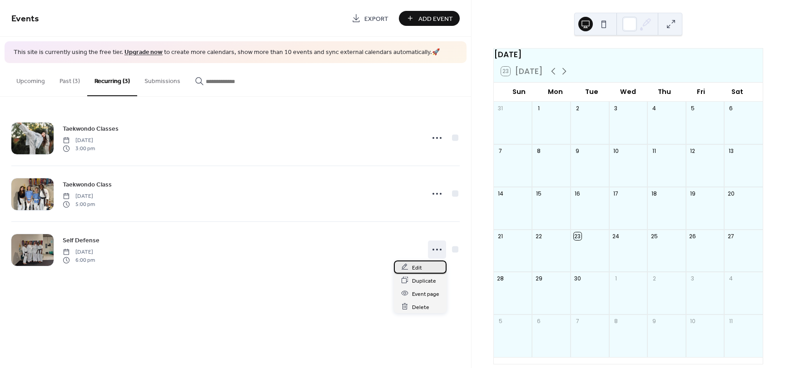
click at [416, 264] on span "Edit" at bounding box center [417, 268] width 10 height 10
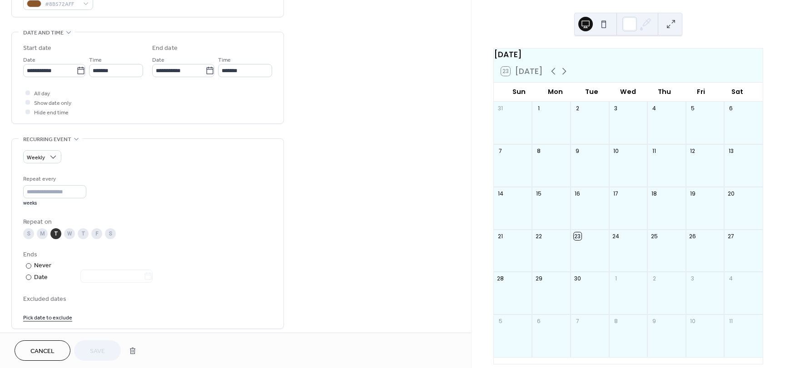
scroll to position [432, 0]
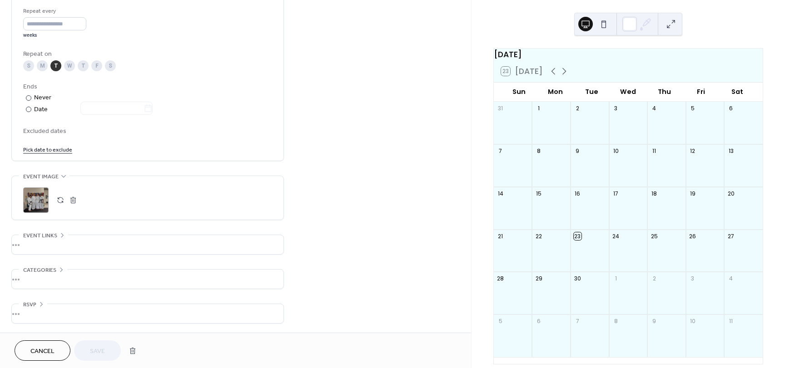
click at [44, 236] on div "•••" at bounding box center [148, 244] width 272 height 19
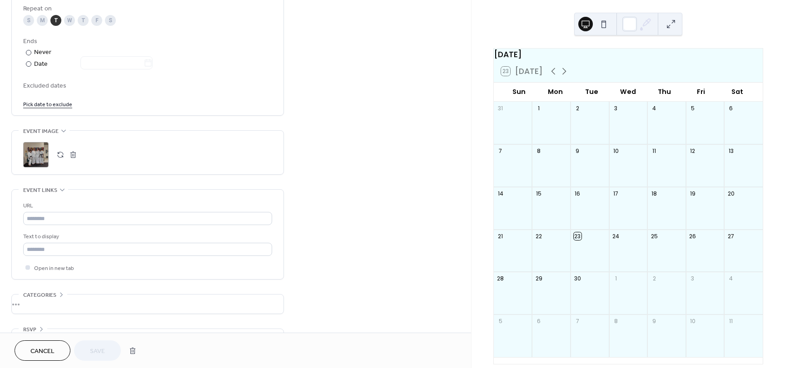
scroll to position [478, 0]
click at [38, 270] on span "Open in new tab" at bounding box center [54, 269] width 40 height 10
click at [47, 188] on span "Event links" at bounding box center [40, 190] width 34 height 10
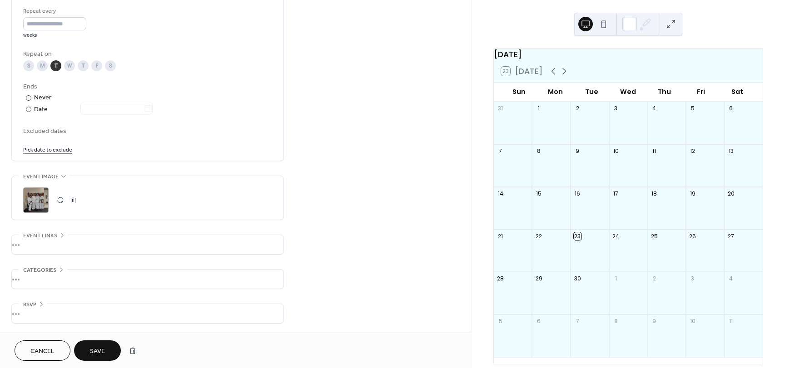
click at [54, 272] on div "•••" at bounding box center [148, 279] width 272 height 19
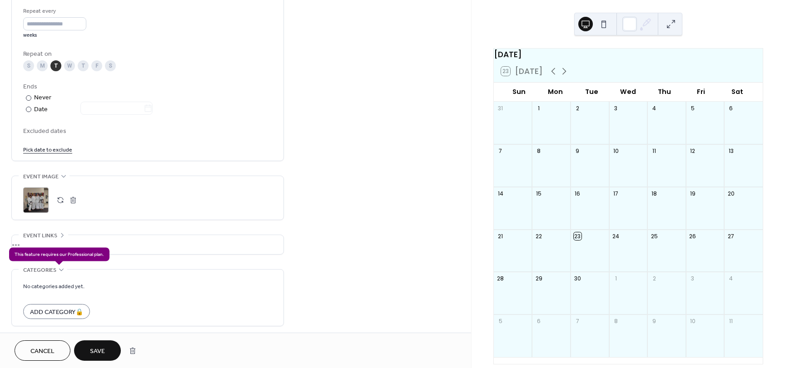
scroll to position [469, 0]
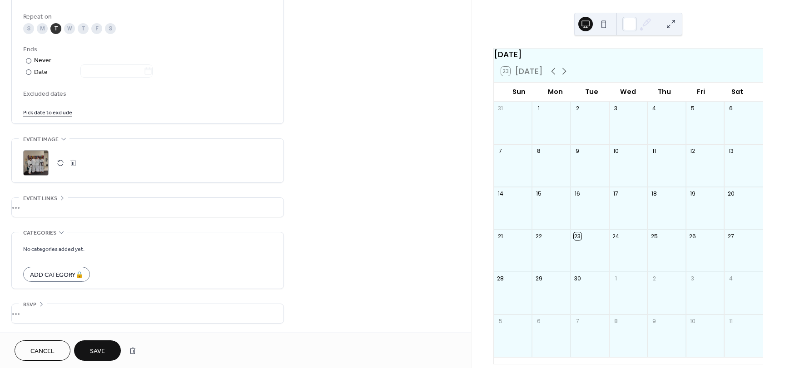
click at [56, 238] on div "No categories added yet. Add Category 🔒" at bounding box center [147, 261] width 249 height 56
click at [90, 340] on div "Cancel Save" at bounding box center [235, 350] width 471 height 35
click at [90, 353] on span "Save" at bounding box center [97, 352] width 15 height 10
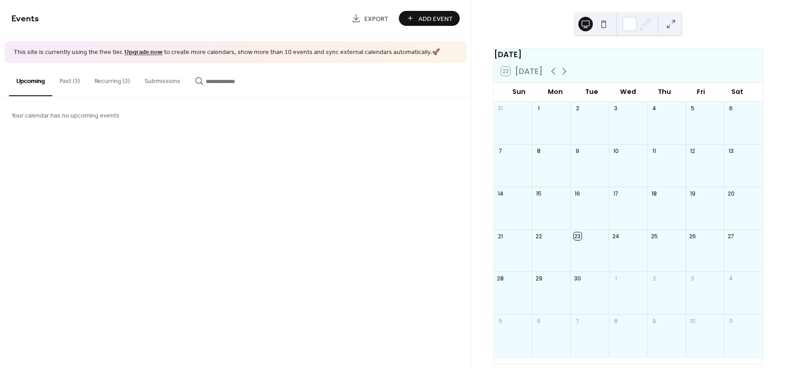
click at [123, 82] on button "Recurring (3)" at bounding box center [112, 79] width 50 height 32
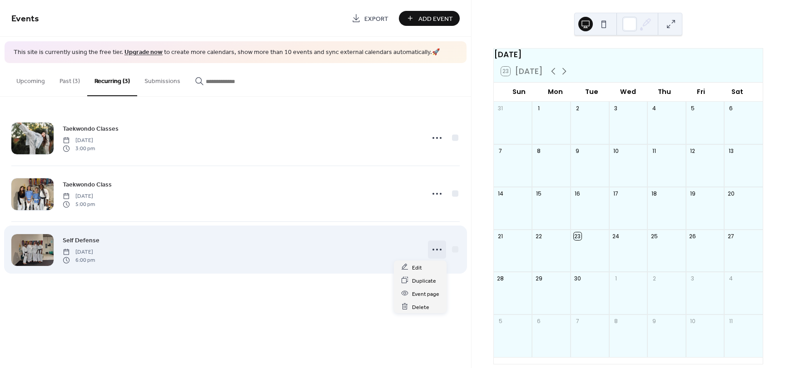
click at [433, 250] on circle at bounding box center [434, 250] width 2 height 2
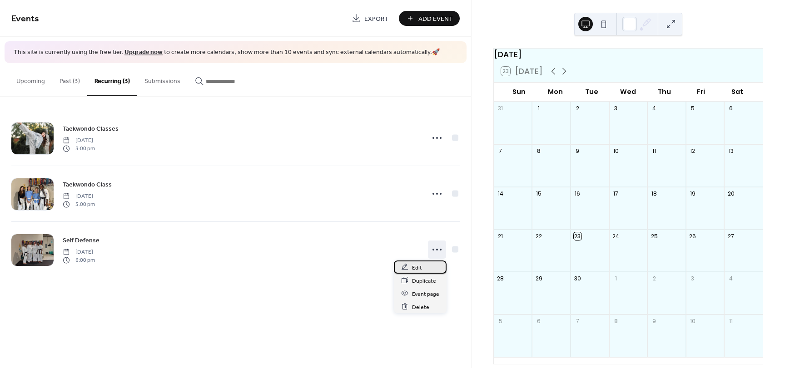
click at [423, 268] on div "Edit" at bounding box center [420, 267] width 53 height 13
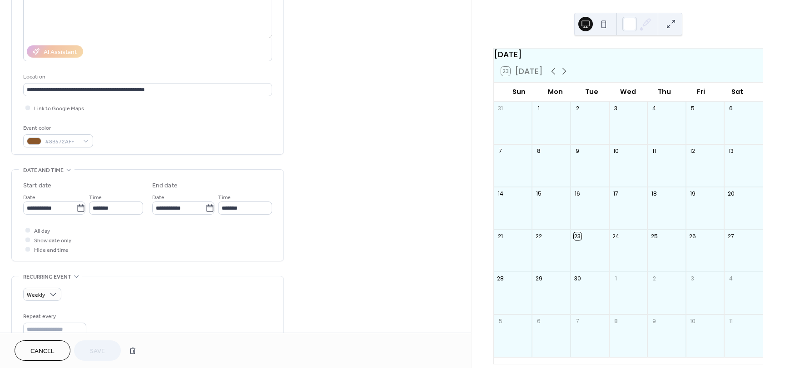
scroll to position [0, 0]
click at [73, 107] on span "Link to Google Maps" at bounding box center [59, 109] width 50 height 10
click at [87, 356] on button "Save" at bounding box center [97, 351] width 47 height 20
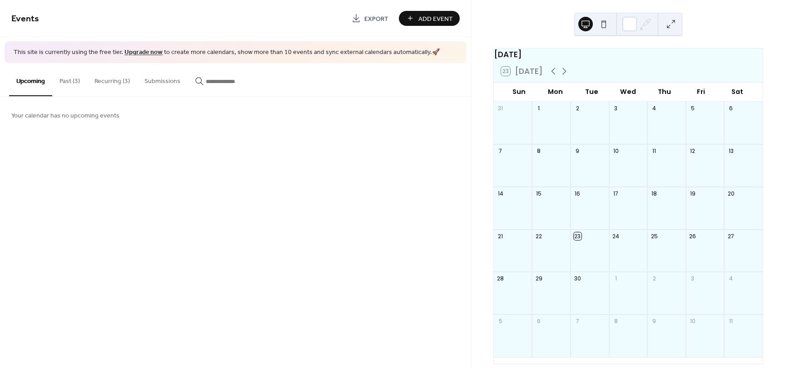
click at [119, 86] on button "Recurring (3)" at bounding box center [112, 79] width 50 height 32
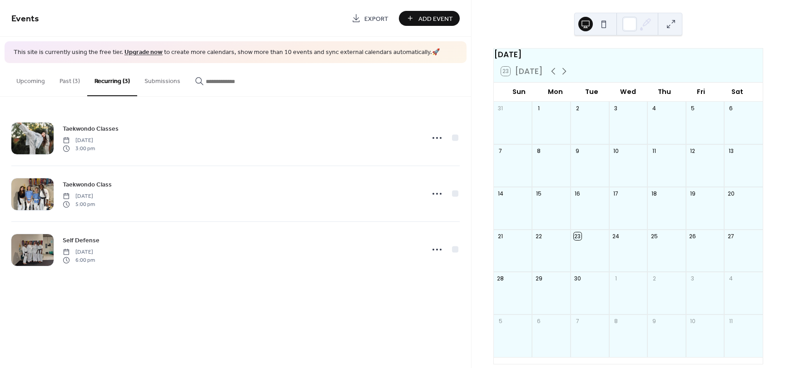
scroll to position [37, 0]
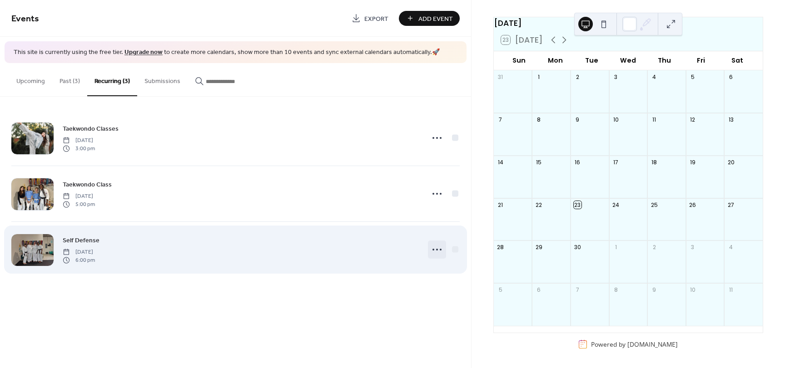
click at [431, 248] on icon at bounding box center [437, 250] width 15 height 15
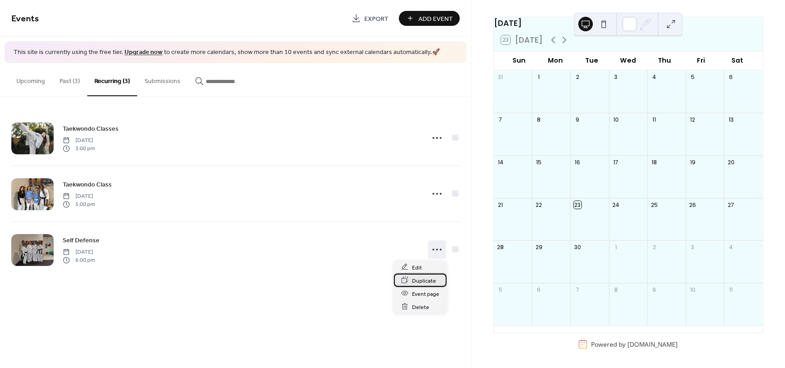
click at [417, 274] on div "Duplicate" at bounding box center [420, 280] width 53 height 13
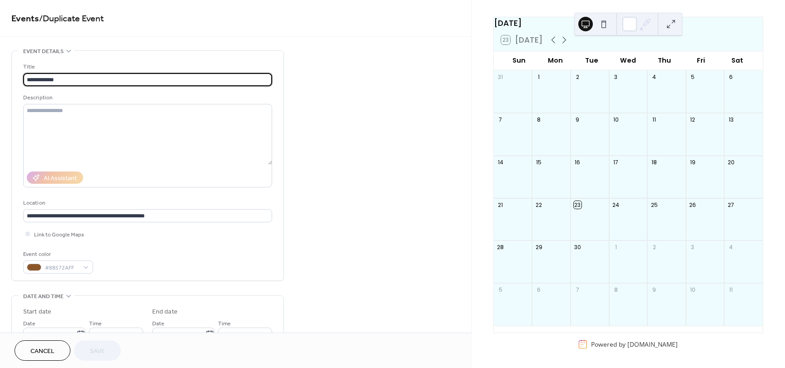
click at [48, 354] on span "Cancel" at bounding box center [42, 352] width 24 height 10
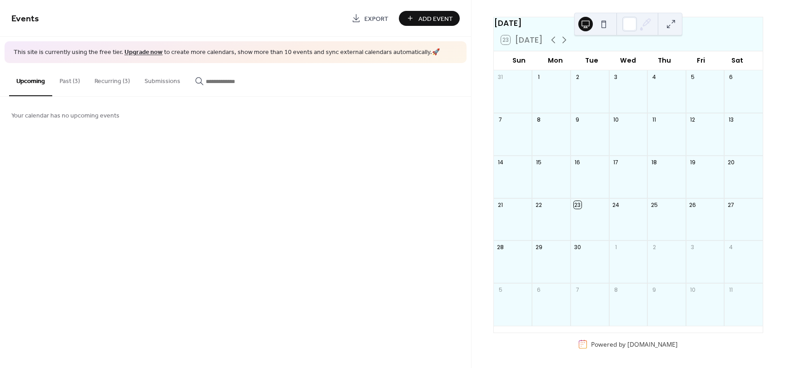
click at [110, 85] on button "Recurring (3)" at bounding box center [112, 79] width 50 height 32
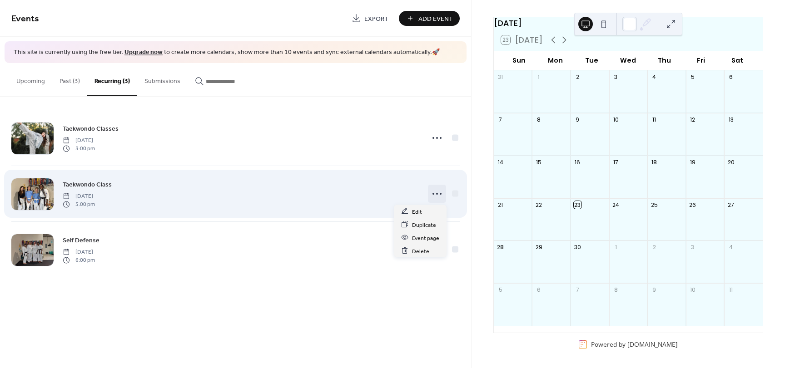
click at [433, 198] on icon at bounding box center [437, 194] width 15 height 15
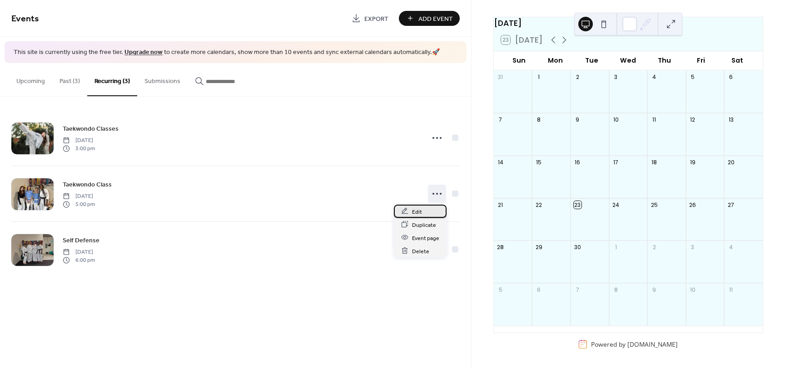
click at [418, 215] on span "Edit" at bounding box center [417, 212] width 10 height 10
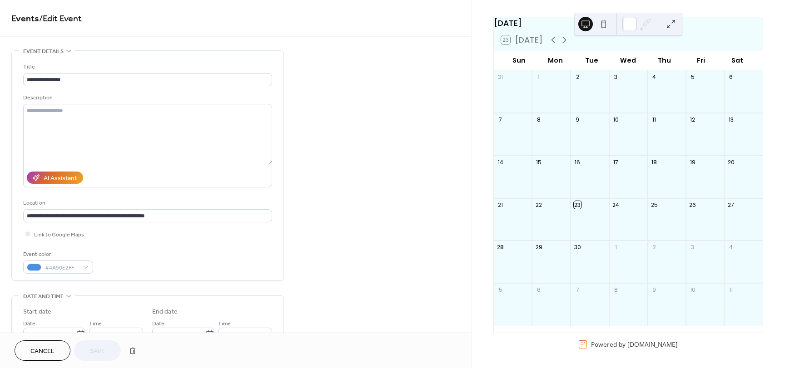
click at [26, 351] on button "Cancel" at bounding box center [43, 351] width 56 height 20
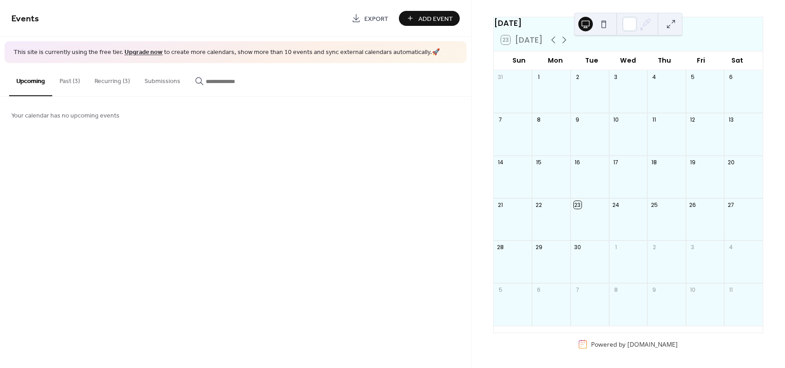
click at [671, 24] on button at bounding box center [671, 24] width 15 height 15
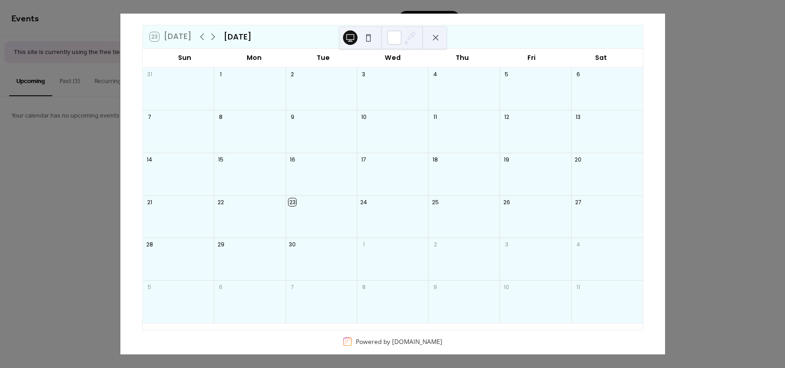
click at [479, 146] on div at bounding box center [463, 136] width 71 height 25
click at [199, 40] on icon at bounding box center [202, 36] width 11 height 11
click at [208, 40] on icon at bounding box center [213, 36] width 11 height 11
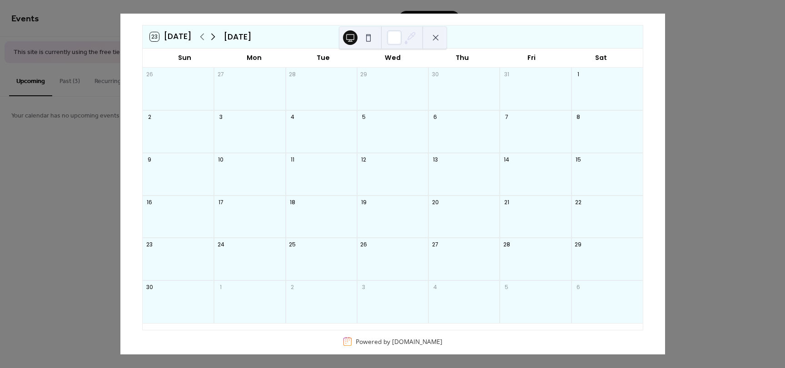
click at [208, 40] on icon at bounding box center [213, 36] width 11 height 11
click at [199, 39] on icon at bounding box center [202, 36] width 11 height 11
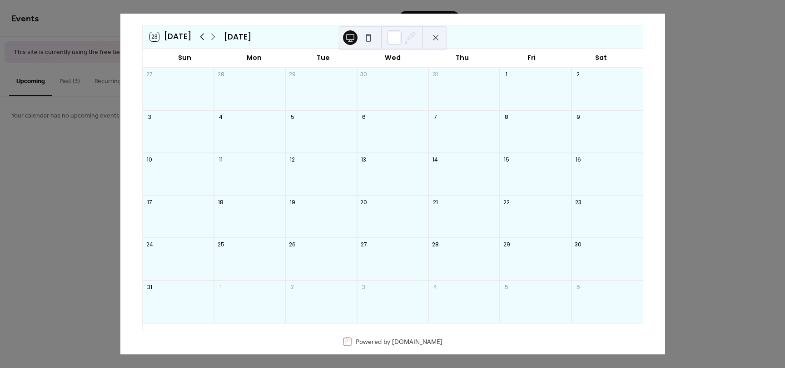
click at [199, 39] on icon at bounding box center [202, 36] width 11 height 11
drag, startPoint x: 199, startPoint y: 39, endPoint x: 211, endPoint y: 37, distance: 11.9
click at [211, 37] on div at bounding box center [208, 36] width 22 height 11
click at [211, 37] on icon at bounding box center [213, 36] width 11 height 11
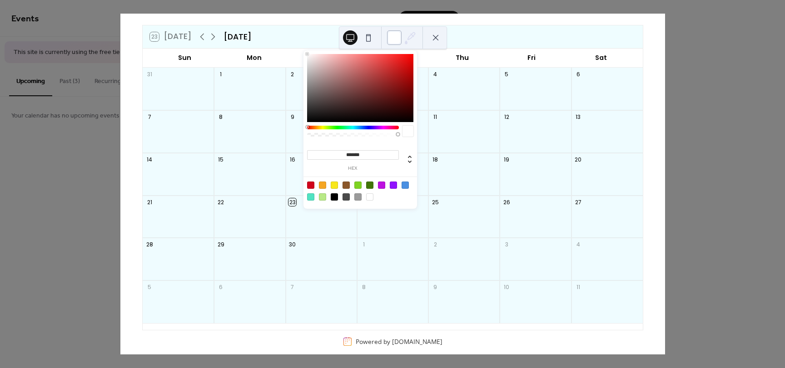
click at [398, 42] on div at bounding box center [394, 37] width 15 height 15
click at [311, 195] on div at bounding box center [310, 197] width 7 height 7
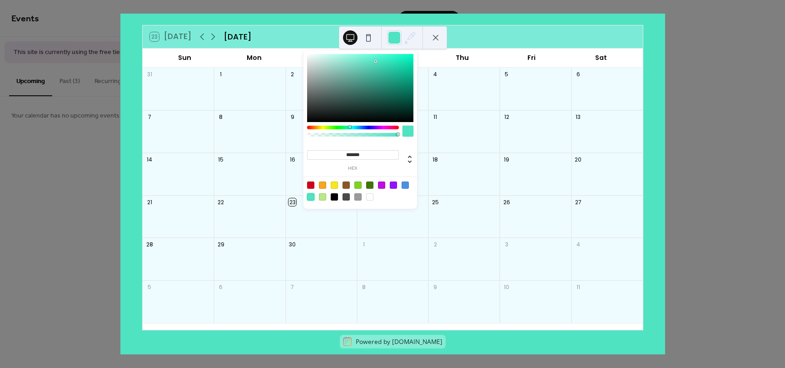
click at [367, 198] on div at bounding box center [369, 197] width 7 height 7
type input "*******"
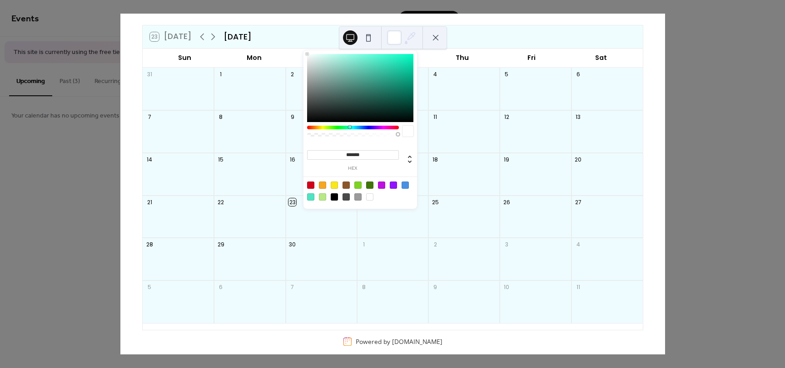
click at [368, 39] on button at bounding box center [368, 37] width 15 height 15
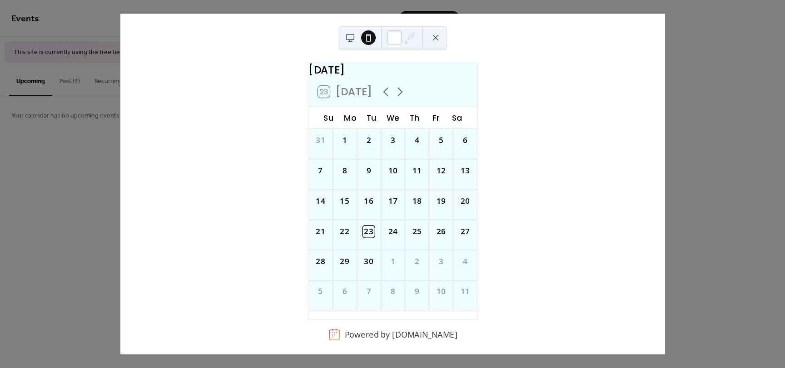
click at [368, 39] on button at bounding box center [368, 37] width 15 height 15
click at [352, 35] on button at bounding box center [350, 37] width 15 height 15
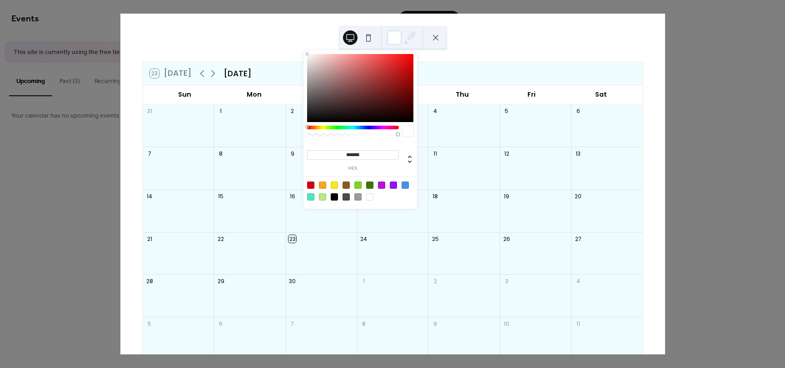
click at [409, 38] on icon at bounding box center [410, 38] width 14 height 14
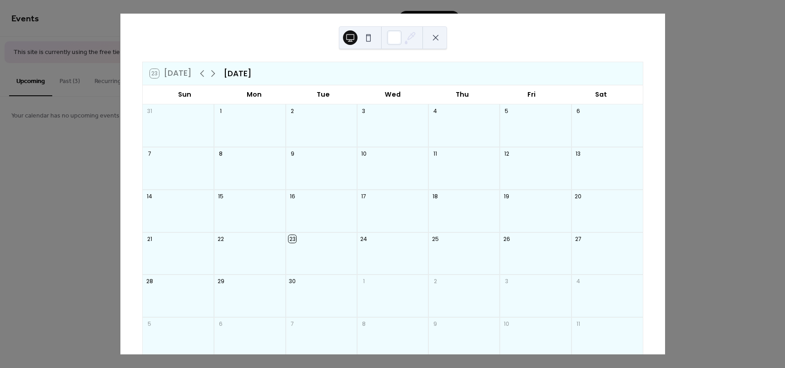
click at [431, 39] on button at bounding box center [435, 37] width 15 height 15
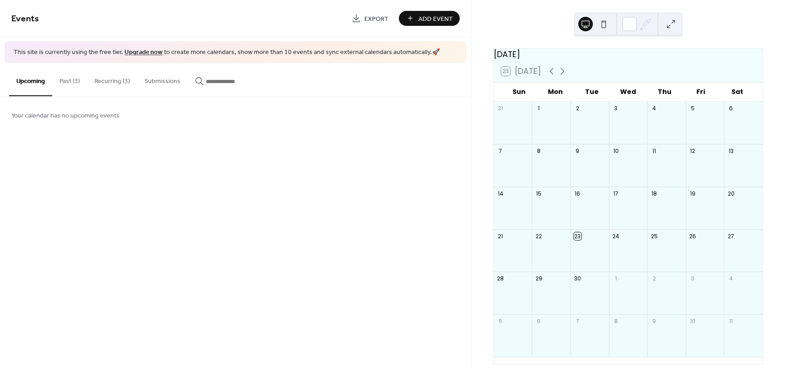
click at [112, 89] on button "Recurring (3)" at bounding box center [112, 79] width 50 height 32
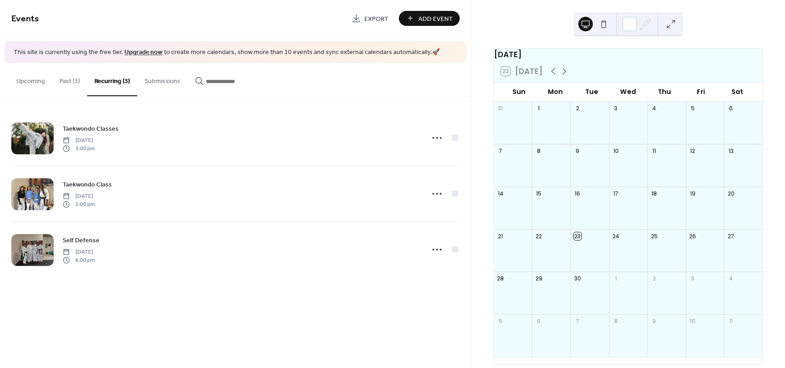
click at [78, 80] on button "Past (3)" at bounding box center [69, 79] width 35 height 32
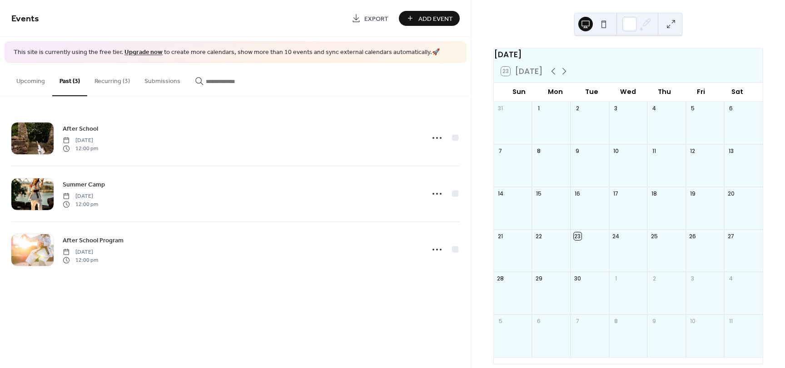
click at [116, 76] on button "Recurring (3)" at bounding box center [112, 79] width 50 height 32
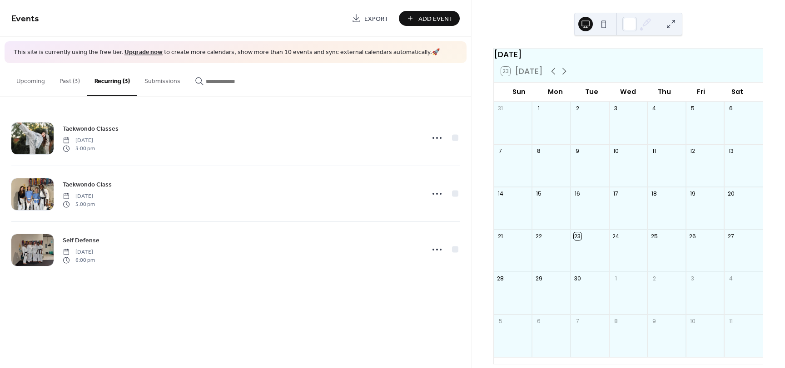
click at [137, 80] on button "Submissions" at bounding box center [162, 79] width 50 height 32
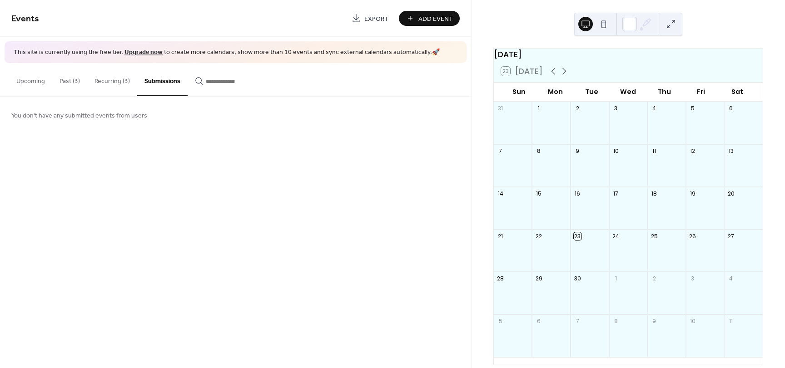
click at [123, 80] on button "Recurring (3)" at bounding box center [112, 79] width 50 height 32
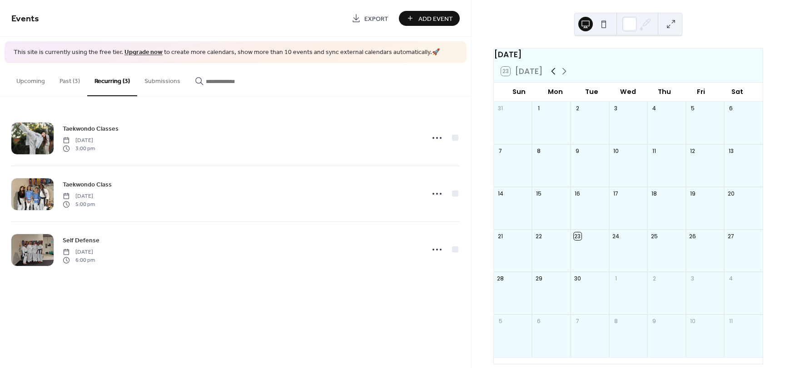
click at [550, 77] on icon at bounding box center [553, 71] width 11 height 11
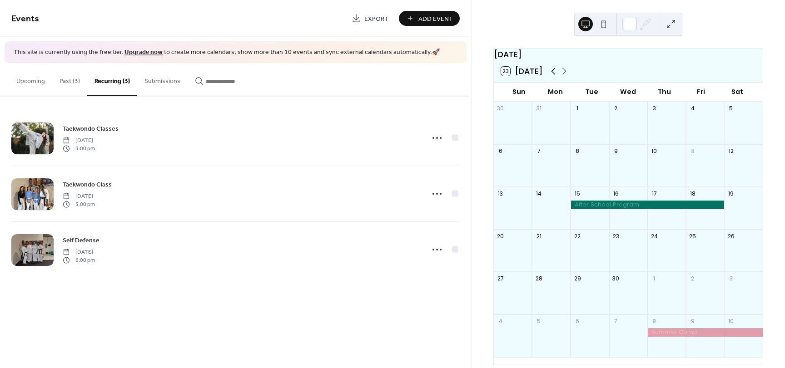
click at [550, 77] on icon at bounding box center [553, 71] width 11 height 11
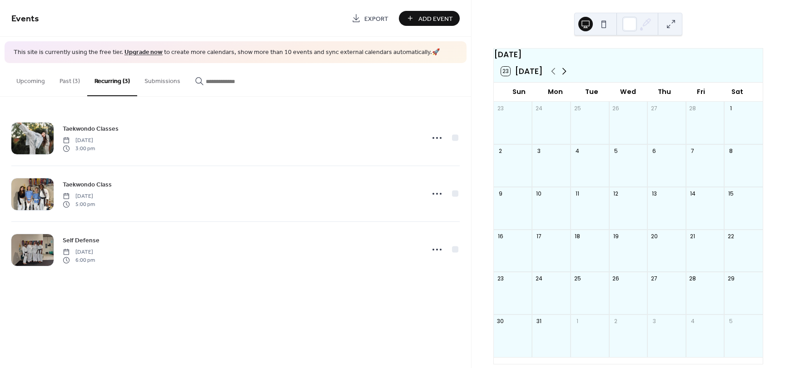
click at [559, 76] on icon at bounding box center [564, 71] width 11 height 11
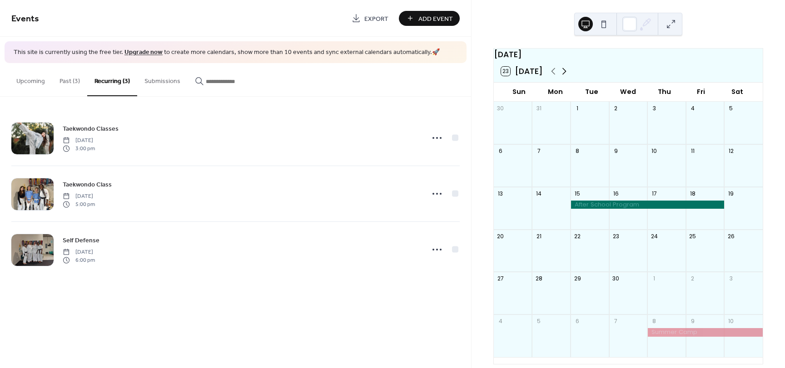
click at [559, 76] on icon at bounding box center [564, 71] width 11 height 11
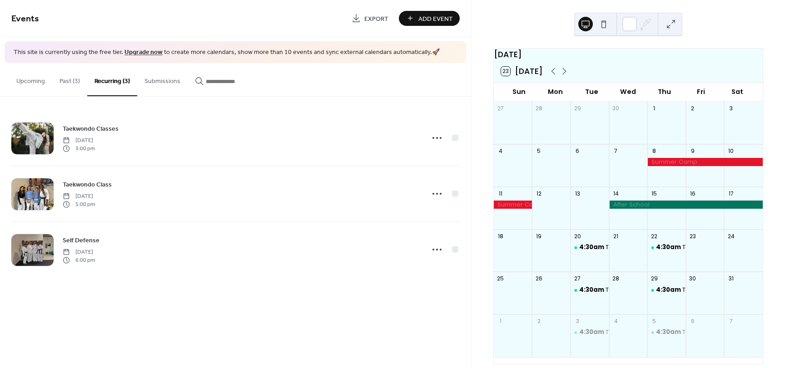
click at [629, 209] on div at bounding box center [686, 205] width 154 height 8
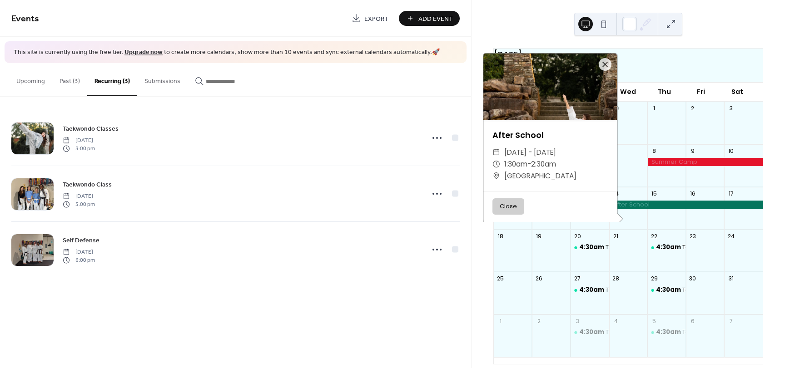
click at [517, 207] on button "Close" at bounding box center [508, 207] width 32 height 16
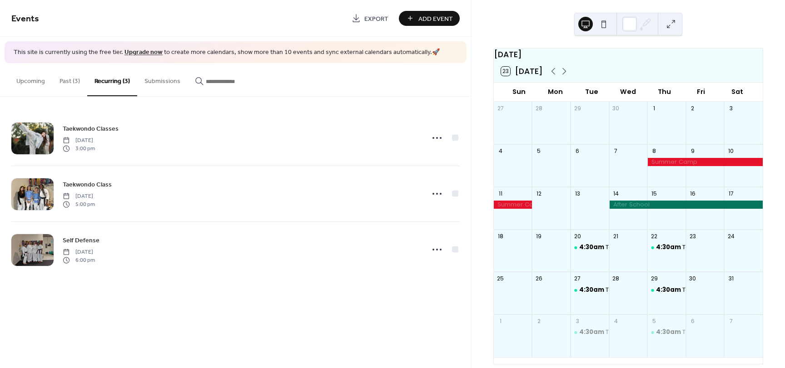
click at [79, 89] on button "Past (3)" at bounding box center [69, 79] width 35 height 32
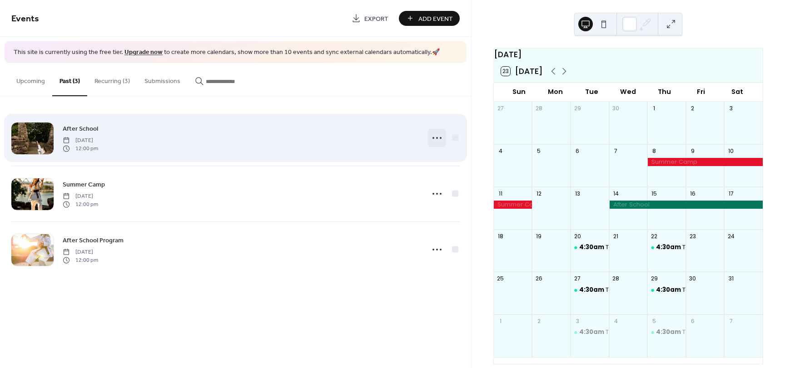
click at [442, 136] on icon at bounding box center [437, 138] width 15 height 15
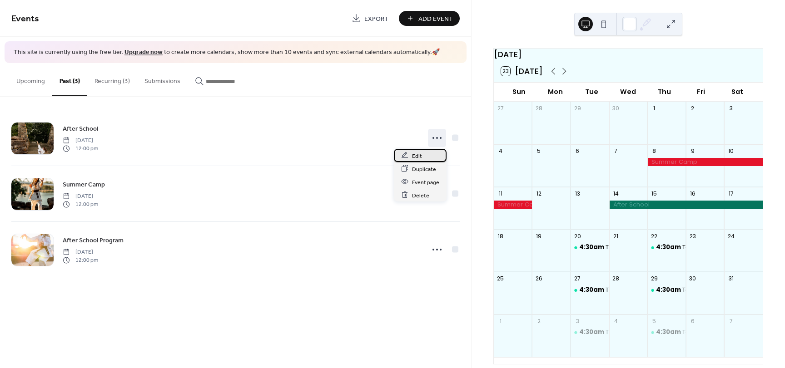
click at [408, 155] on icon at bounding box center [404, 155] width 7 height 7
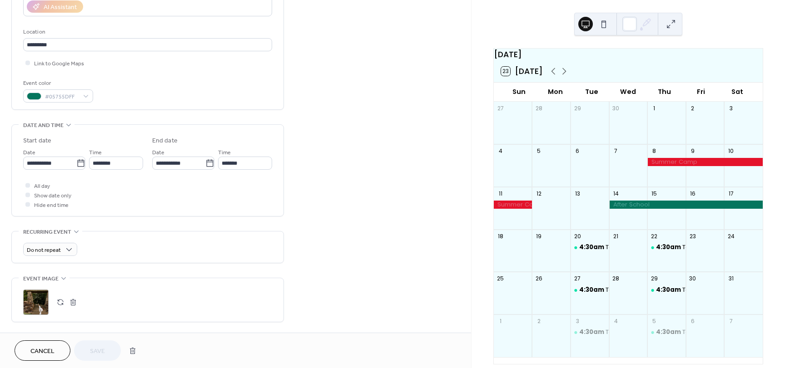
scroll to position [175, 0]
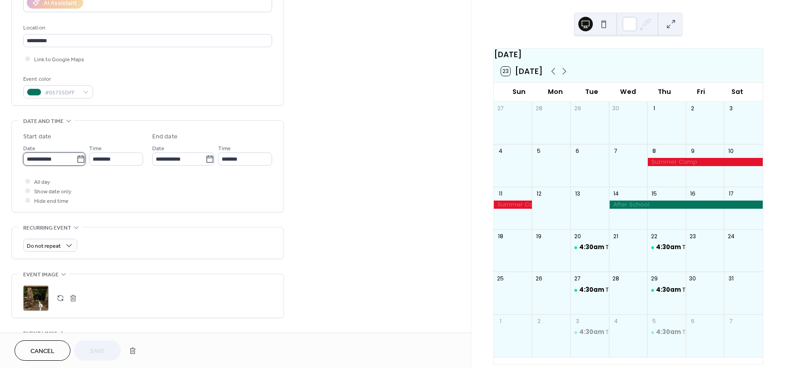
click at [62, 161] on input "**********" at bounding box center [49, 159] width 53 height 13
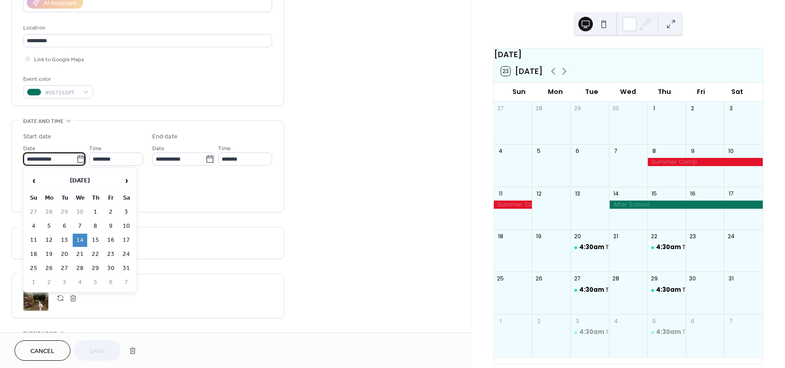
click at [80, 240] on td "14" at bounding box center [80, 240] width 15 height 13
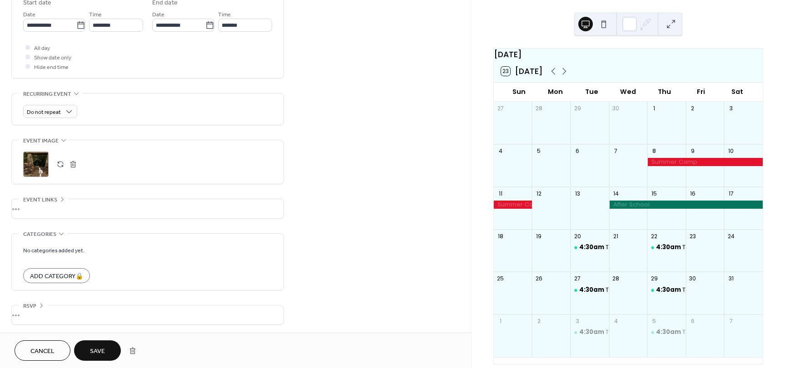
scroll to position [311, 0]
click at [34, 202] on div "•••" at bounding box center [148, 207] width 272 height 19
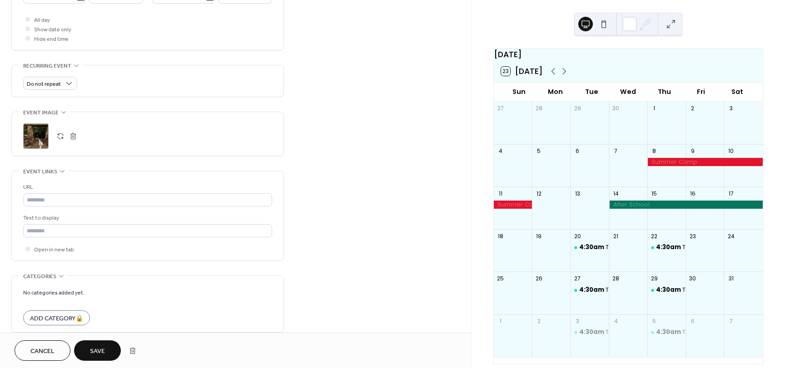
click at [46, 174] on span "Event links" at bounding box center [40, 172] width 34 height 10
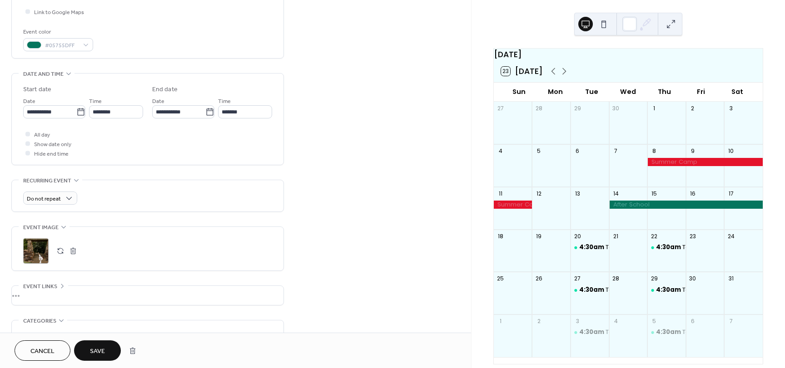
scroll to position [217, 0]
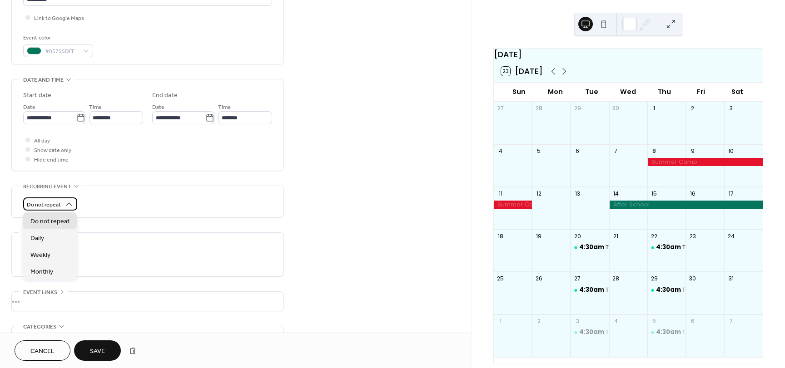
click at [51, 206] on span "Do not repeat" at bounding box center [44, 205] width 34 height 10
click at [51, 238] on div "Daily" at bounding box center [50, 237] width 54 height 17
click at [35, 204] on span "Daily" at bounding box center [33, 205] width 12 height 10
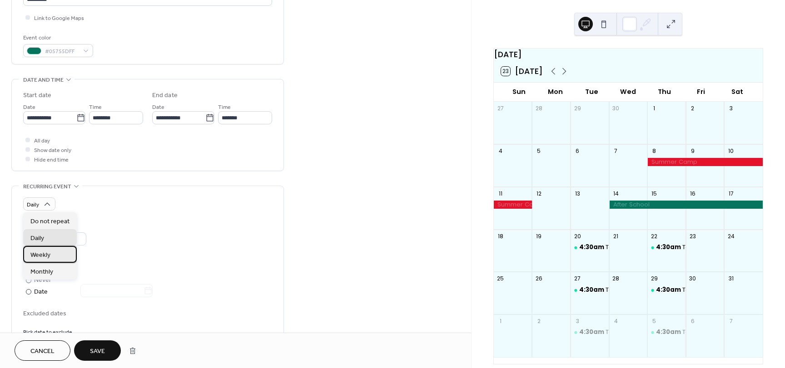
click at [38, 252] on span "Weekly" at bounding box center [40, 256] width 20 height 10
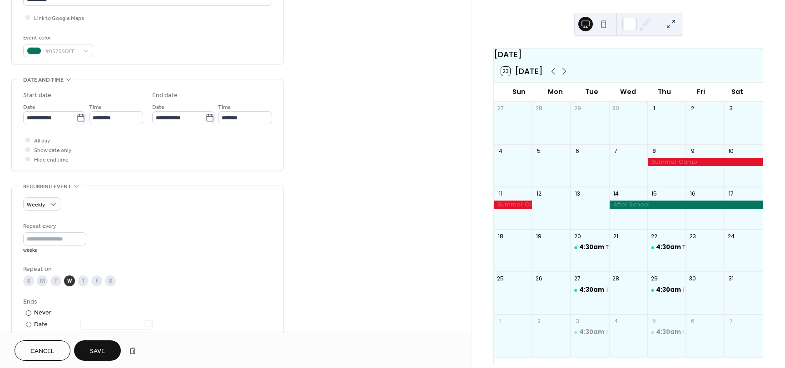
click at [127, 217] on div "Weekly Repeat every * weeks Repeat on S M T W T F S Ends ​ Never ​ Date Exclude…" at bounding box center [147, 284] width 249 height 172
click at [41, 278] on div "M" at bounding box center [42, 281] width 11 height 11
click at [53, 280] on div "T" at bounding box center [55, 281] width 11 height 11
click at [562, 77] on icon at bounding box center [564, 71] width 11 height 11
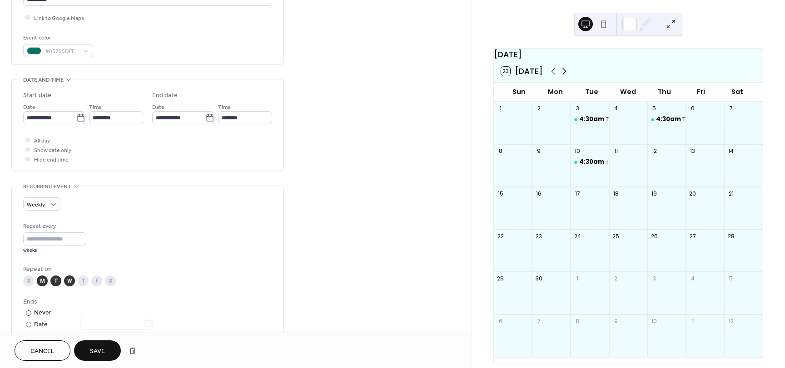
click at [563, 75] on icon at bounding box center [564, 71] width 4 height 7
click at [548, 77] on icon at bounding box center [553, 71] width 11 height 11
click at [592, 123] on span "4:30am" at bounding box center [592, 119] width 26 height 8
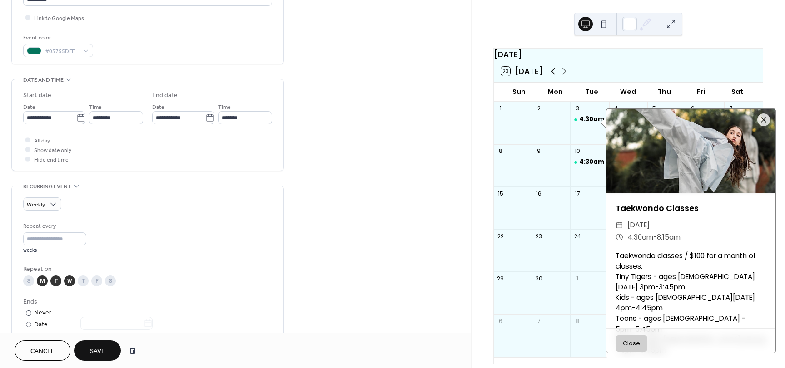
click at [553, 77] on icon at bounding box center [553, 71] width 11 height 11
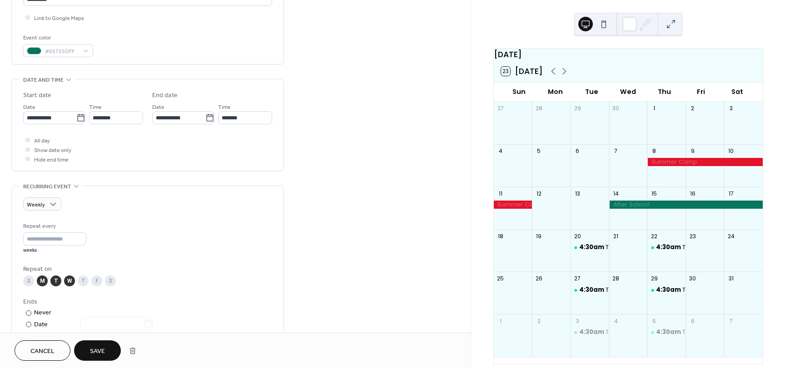
click at [639, 209] on div at bounding box center [686, 205] width 154 height 8
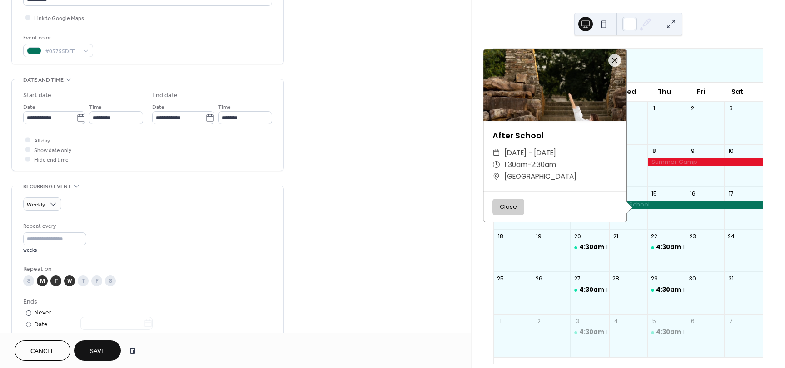
click at [508, 215] on button "Close" at bounding box center [508, 207] width 32 height 16
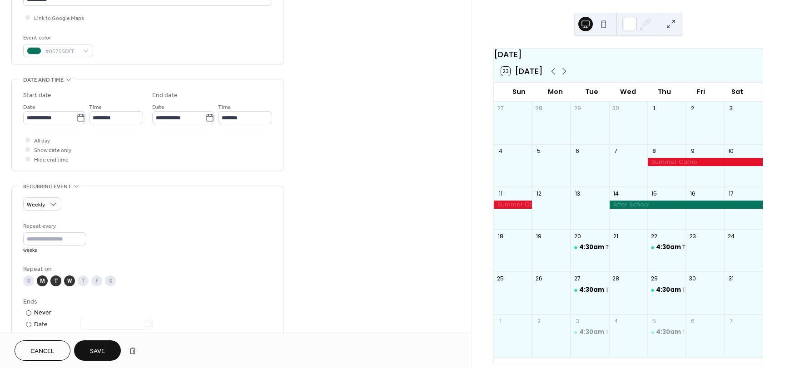
click at [520, 209] on div at bounding box center [513, 205] width 39 height 8
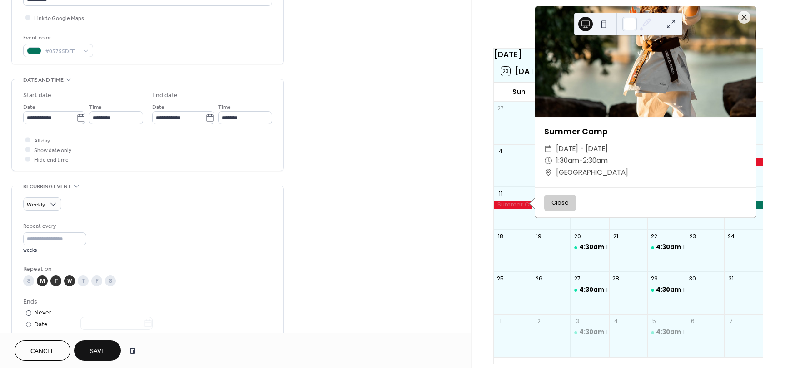
click at [551, 207] on button "Close" at bounding box center [560, 203] width 32 height 16
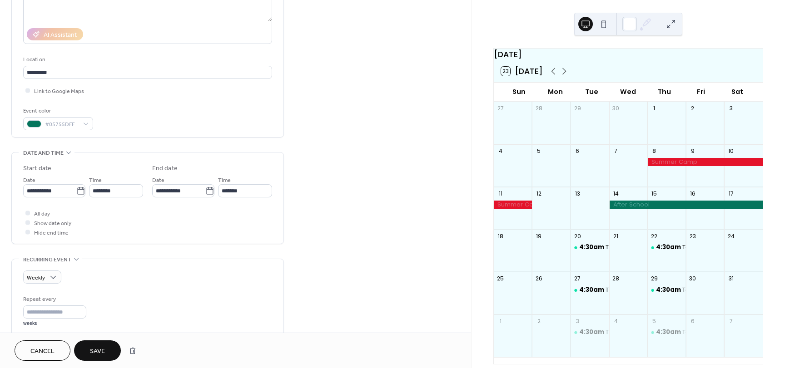
scroll to position [141, 0]
click at [58, 343] on button "Cancel" at bounding box center [43, 351] width 56 height 20
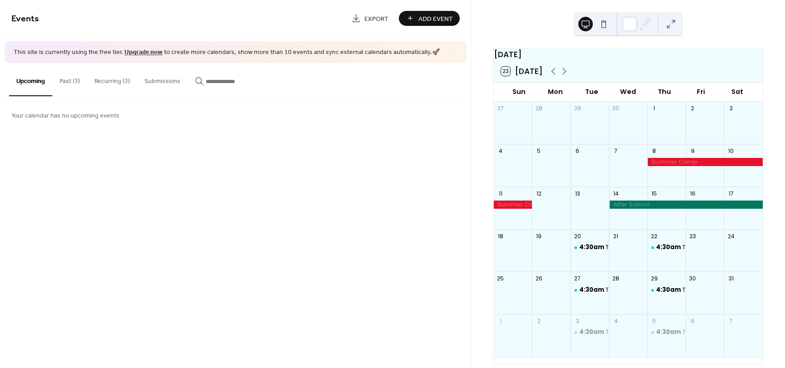
click at [69, 84] on button "Past (3)" at bounding box center [69, 79] width 35 height 32
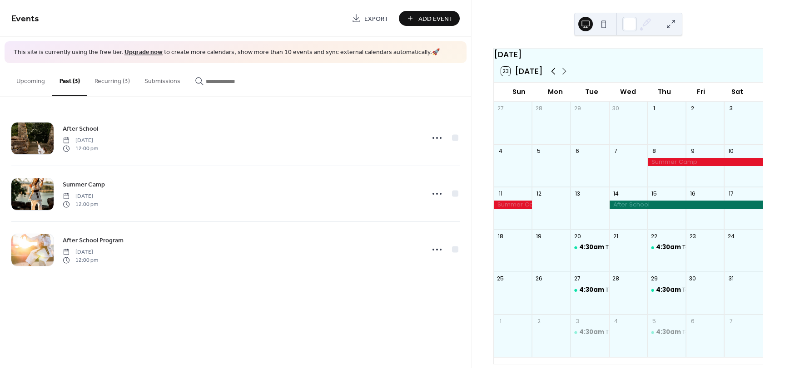
click at [552, 77] on icon at bounding box center [553, 71] width 11 height 11
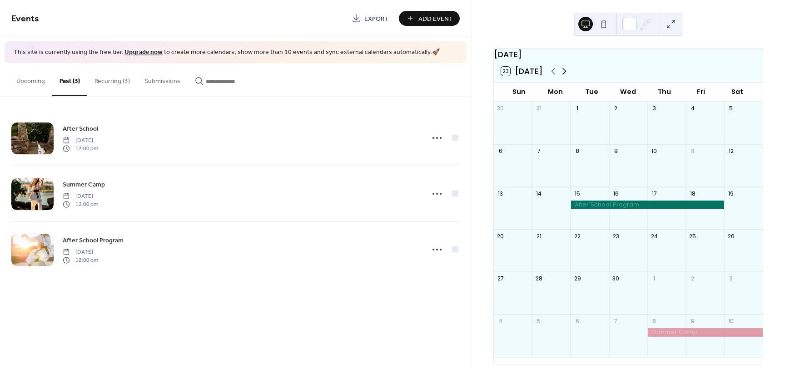
click at [561, 77] on icon at bounding box center [564, 71] width 11 height 11
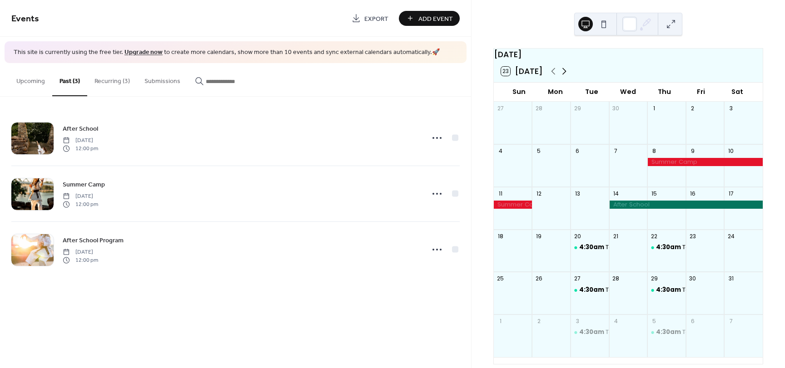
click at [561, 77] on icon at bounding box center [564, 71] width 11 height 11
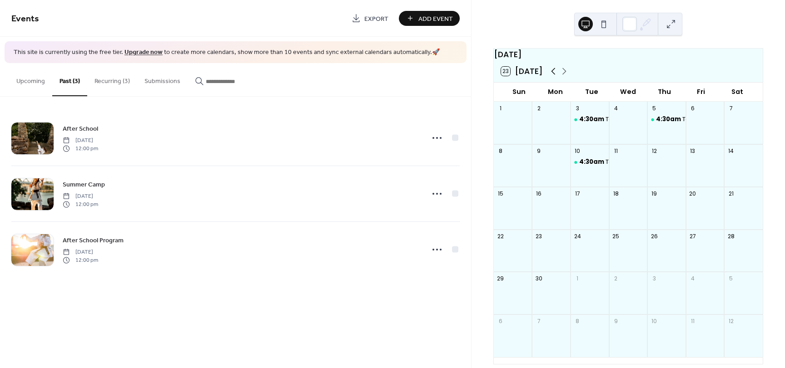
click at [552, 75] on icon at bounding box center [553, 71] width 4 height 7
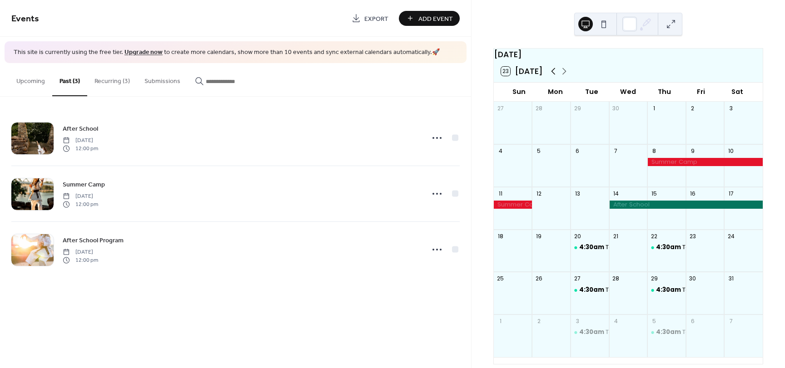
click at [548, 73] on icon at bounding box center [553, 71] width 11 height 11
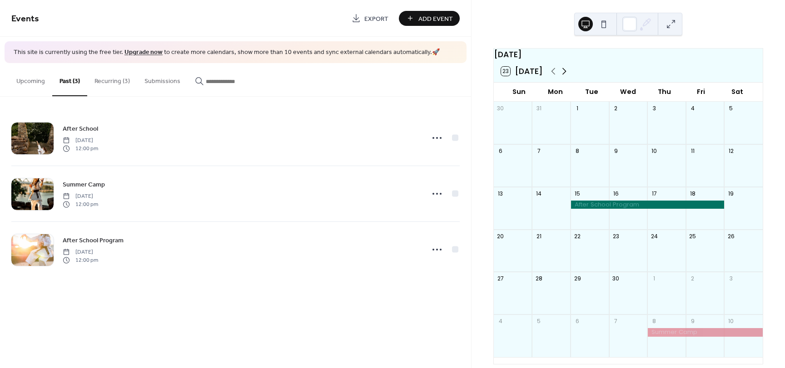
click at [567, 76] on icon at bounding box center [564, 71] width 11 height 11
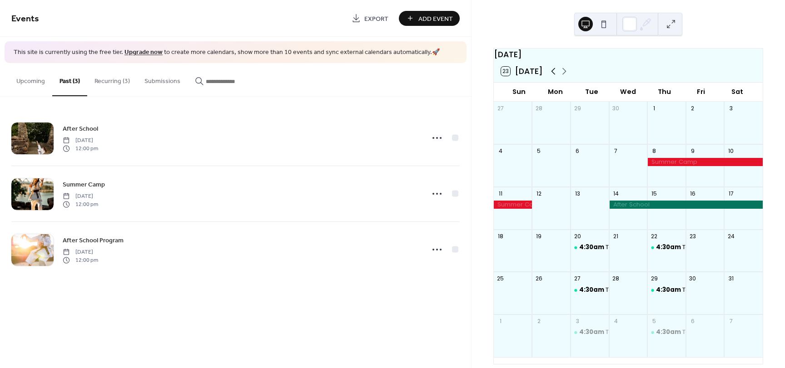
click at [549, 77] on icon at bounding box center [553, 71] width 11 height 11
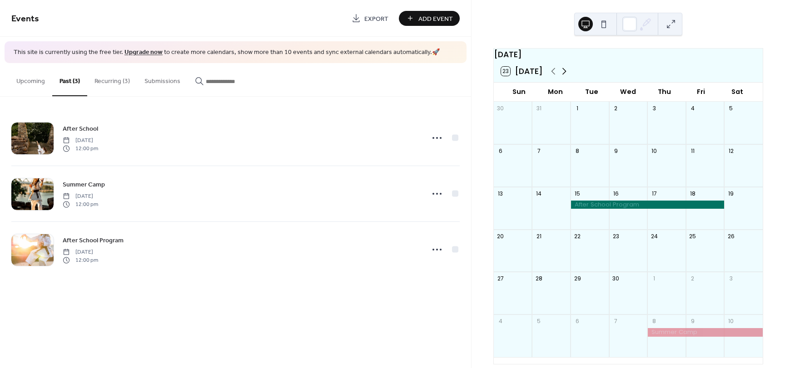
click at [566, 77] on icon at bounding box center [564, 71] width 11 height 11
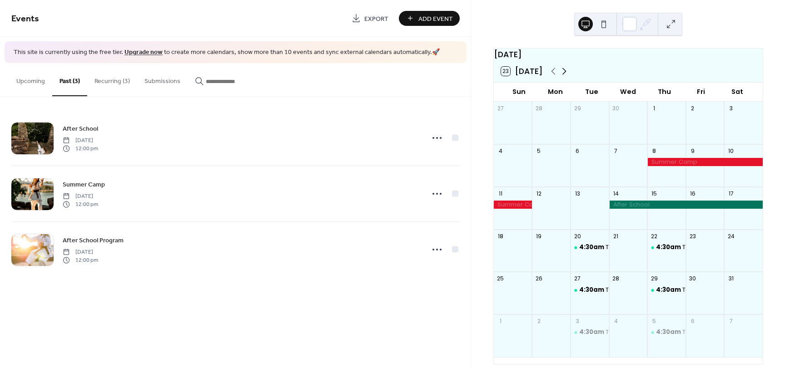
click at [561, 72] on icon at bounding box center [564, 71] width 11 height 11
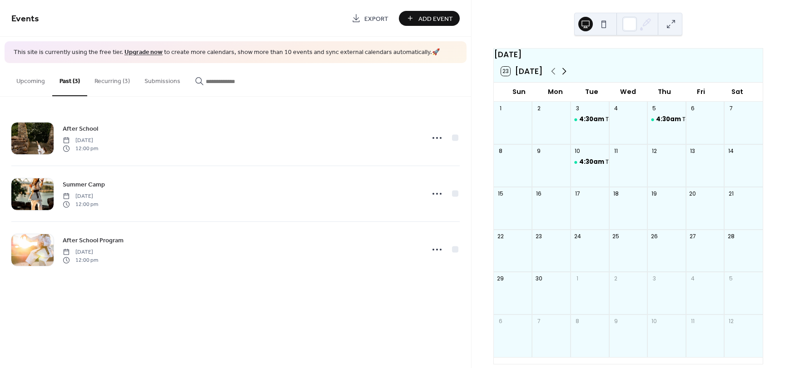
click at [563, 73] on icon at bounding box center [564, 71] width 11 height 11
drag, startPoint x: 563, startPoint y: 73, endPoint x: 550, endPoint y: 75, distance: 13.2
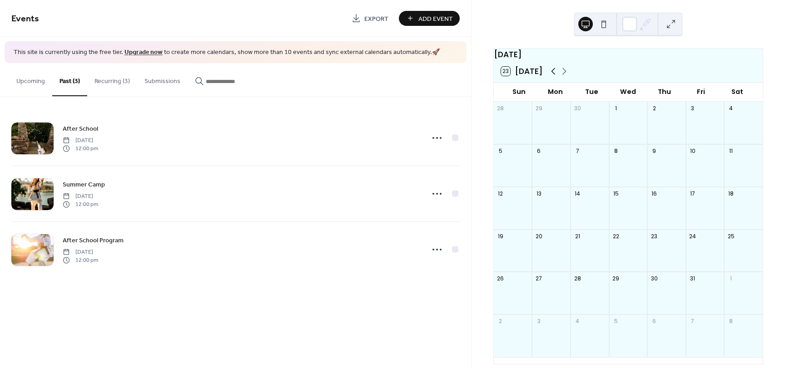
click at [550, 75] on div at bounding box center [559, 71] width 22 height 11
click at [550, 75] on icon at bounding box center [553, 71] width 11 height 11
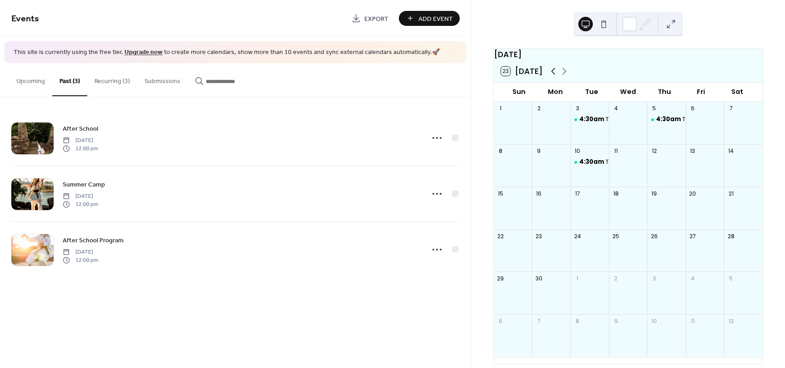
click at [550, 75] on icon at bounding box center [553, 71] width 11 height 11
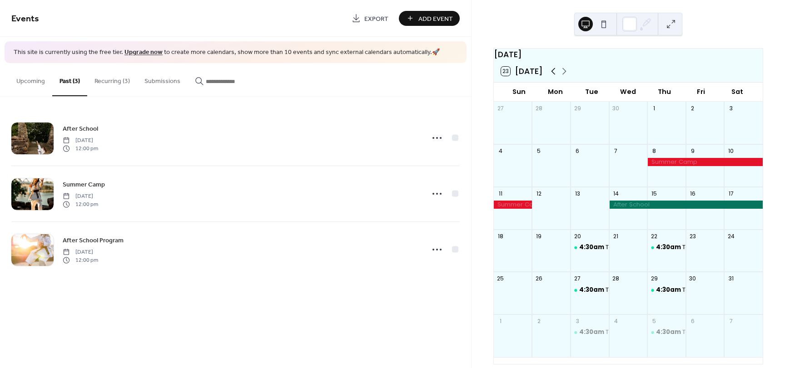
click at [550, 75] on icon at bounding box center [553, 71] width 11 height 11
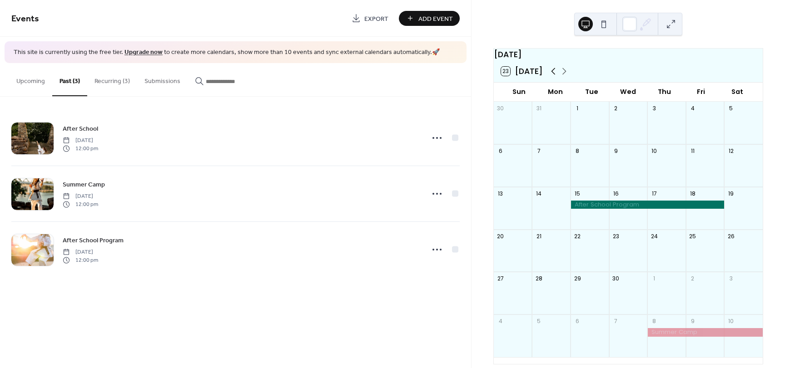
click at [550, 75] on icon at bounding box center [553, 71] width 11 height 11
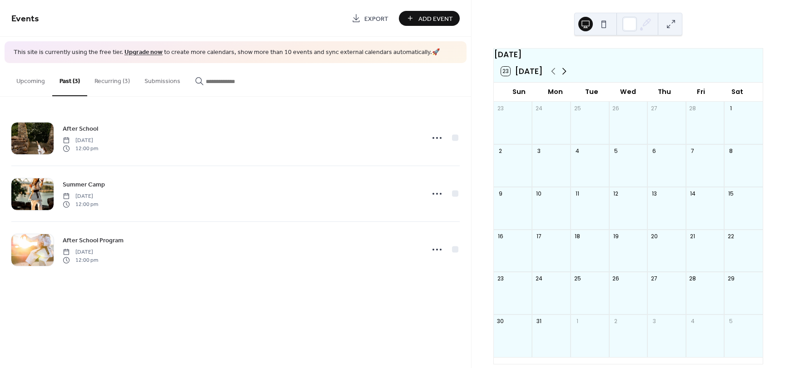
click at [562, 75] on icon at bounding box center [564, 71] width 4 height 7
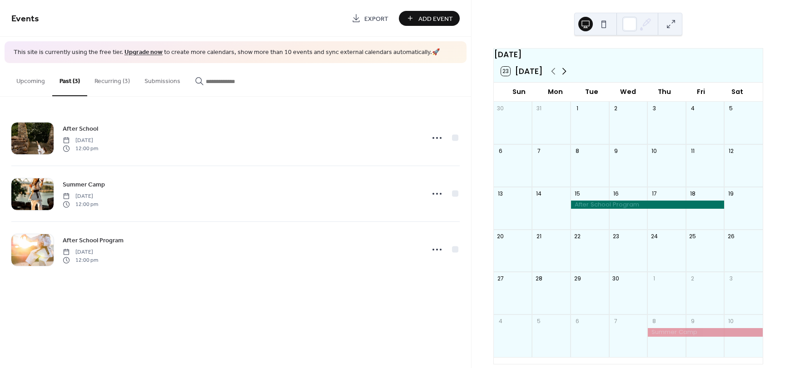
click at [562, 75] on icon at bounding box center [564, 71] width 4 height 7
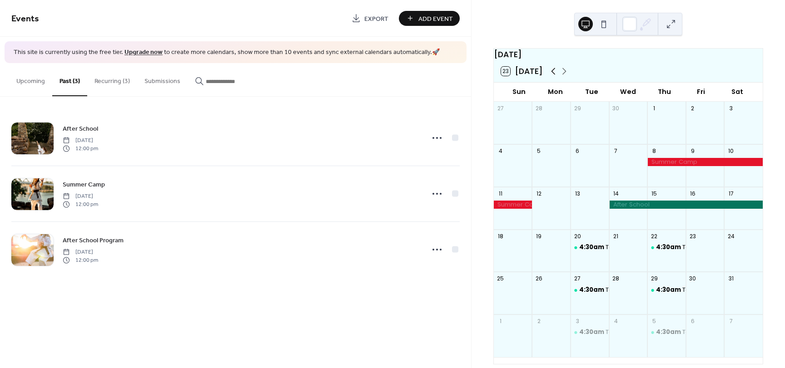
click at [554, 77] on icon at bounding box center [553, 71] width 11 height 11
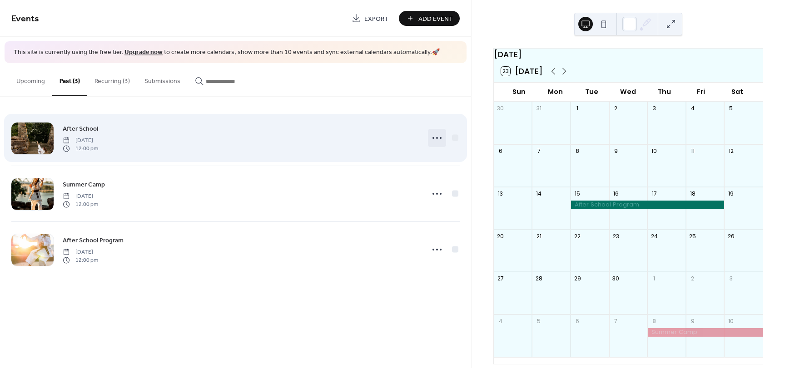
click at [436, 134] on icon at bounding box center [437, 138] width 15 height 15
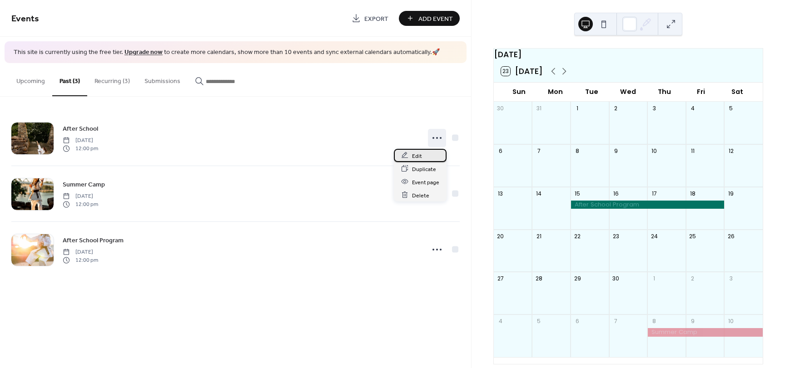
click at [427, 156] on div "Edit" at bounding box center [420, 155] width 53 height 13
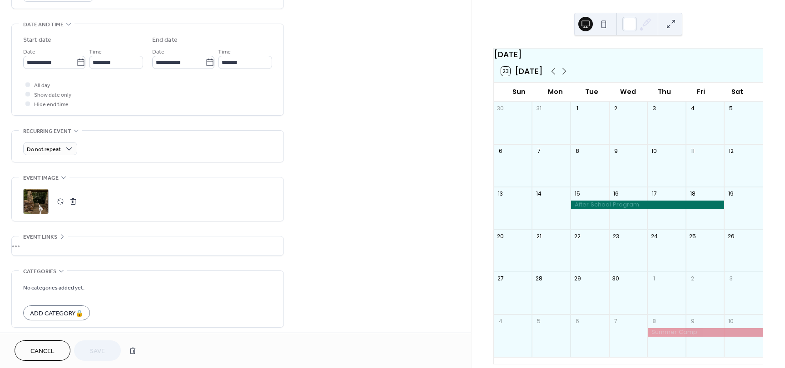
scroll to position [273, 0]
click at [40, 335] on div "Cancel Save" at bounding box center [235, 350] width 471 height 35
click at [40, 348] on span "Cancel" at bounding box center [42, 352] width 24 height 10
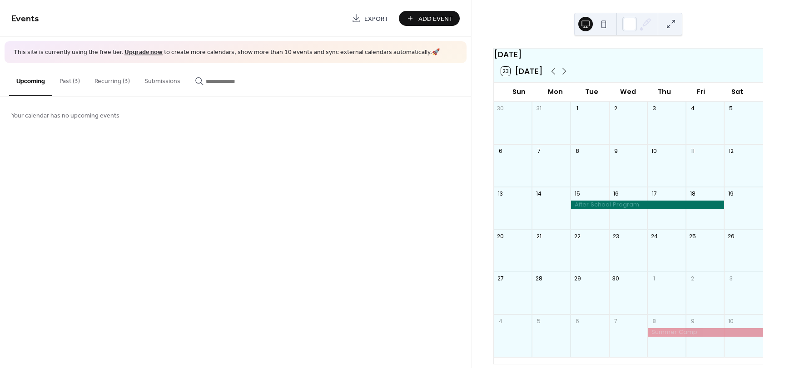
click at [68, 83] on button "Past (3)" at bounding box center [69, 79] width 35 height 32
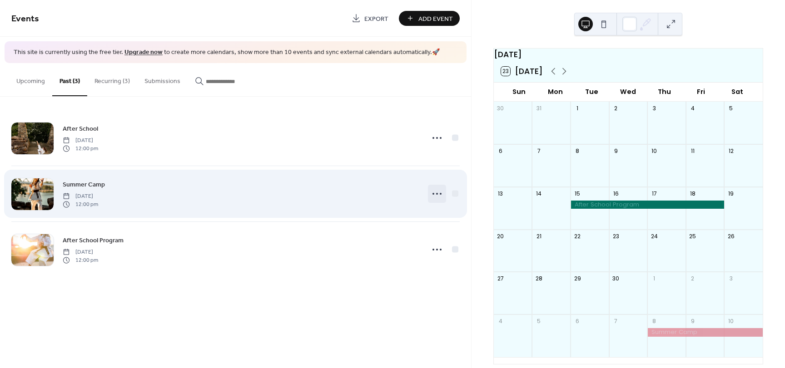
click at [437, 197] on icon at bounding box center [437, 194] width 15 height 15
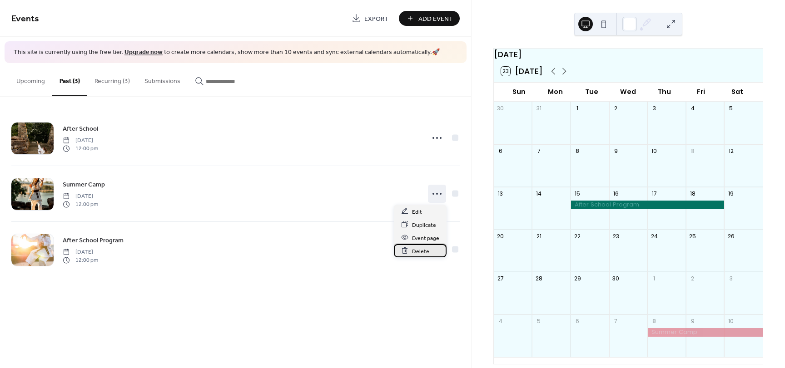
click at [416, 254] on span "Delete" at bounding box center [420, 252] width 17 height 10
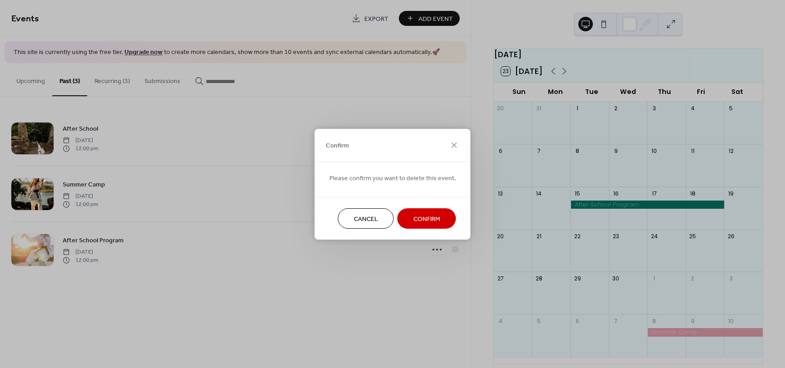
click at [413, 215] on span "Confirm" at bounding box center [426, 219] width 27 height 10
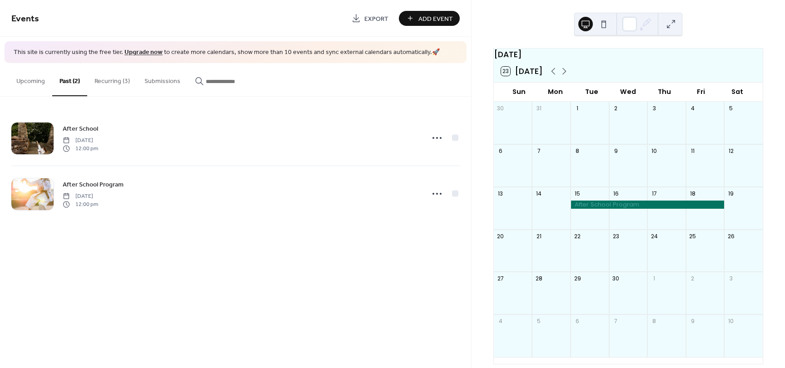
click at [109, 87] on button "Recurring (3)" at bounding box center [112, 79] width 50 height 32
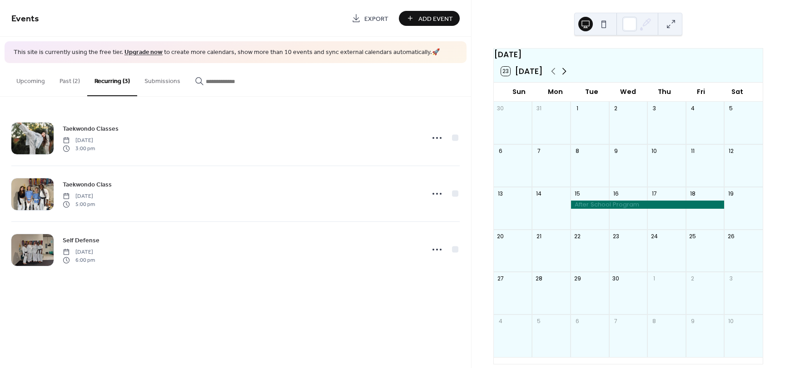
click at [565, 75] on icon at bounding box center [564, 71] width 11 height 11
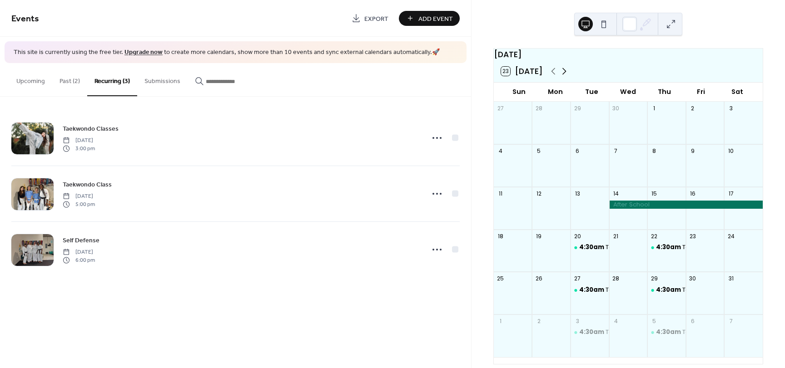
click at [565, 75] on icon at bounding box center [564, 71] width 11 height 11
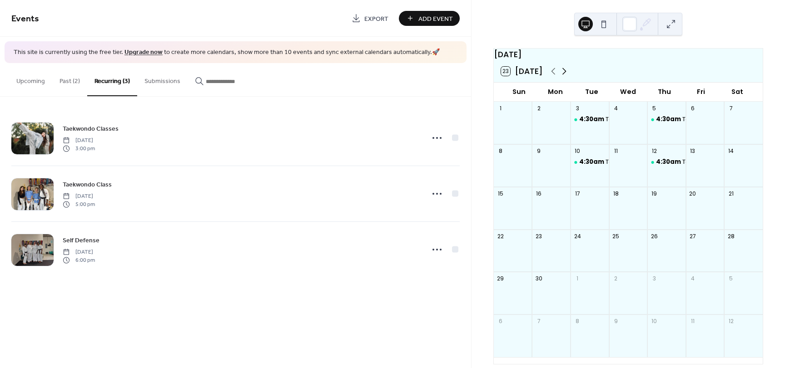
click at [565, 75] on icon at bounding box center [564, 71] width 11 height 11
click at [550, 77] on icon at bounding box center [553, 71] width 11 height 11
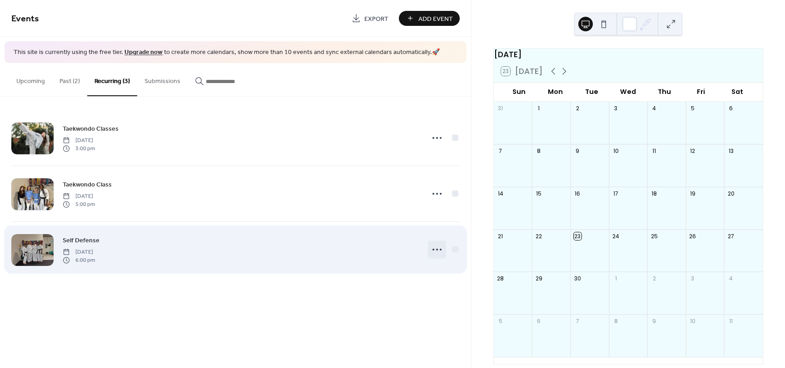
click at [435, 249] on icon at bounding box center [437, 250] width 15 height 15
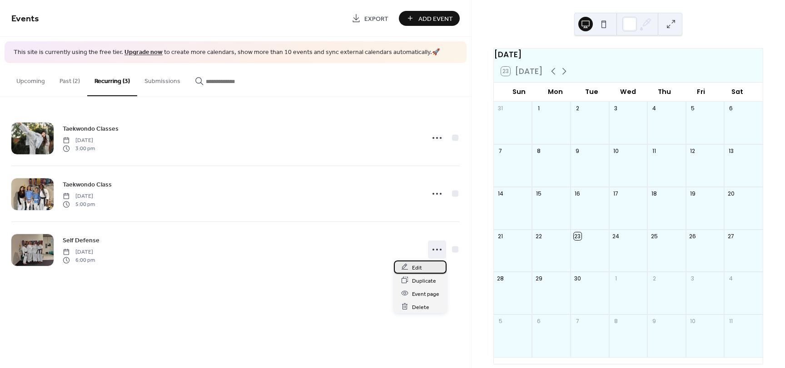
click at [421, 266] on span "Edit" at bounding box center [417, 268] width 10 height 10
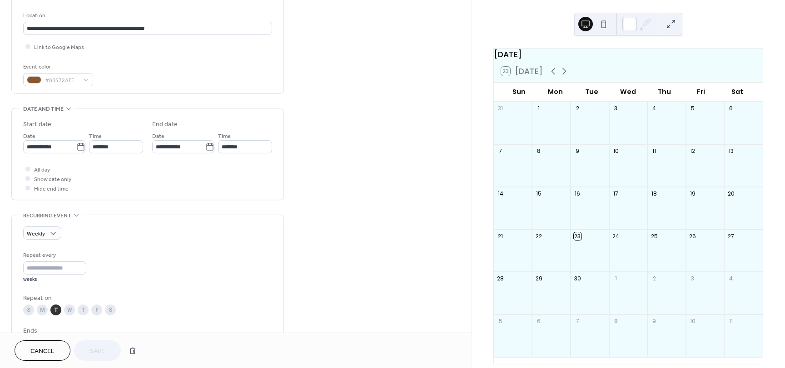
scroll to position [203, 0]
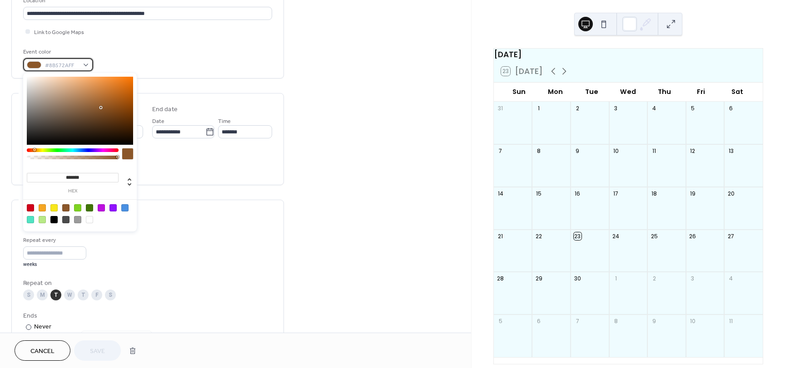
click at [47, 70] on span "#8B572AFF" at bounding box center [62, 66] width 34 height 10
click at [78, 209] on div at bounding box center [77, 207] width 7 height 7
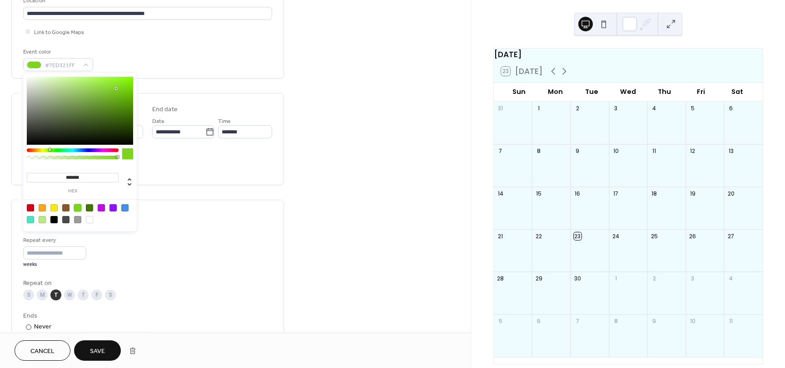
type input "*******"
click at [178, 213] on div "Weekly" at bounding box center [147, 218] width 249 height 13
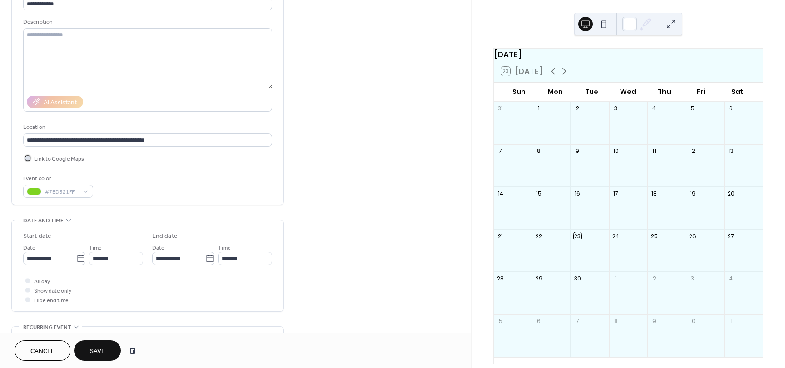
click at [55, 156] on span "Link to Google Maps" at bounding box center [59, 159] width 50 height 10
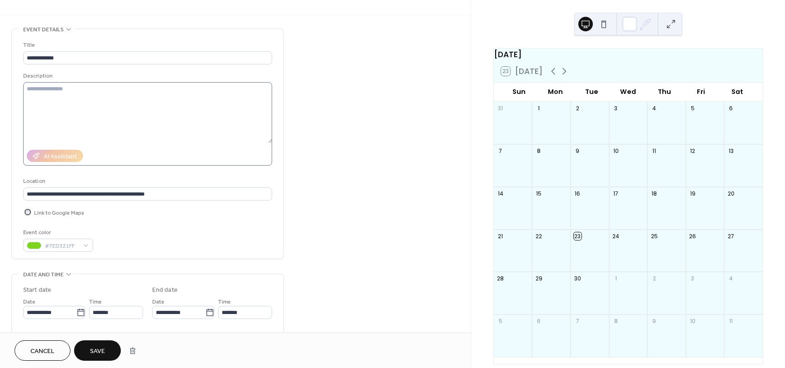
scroll to position [0, 0]
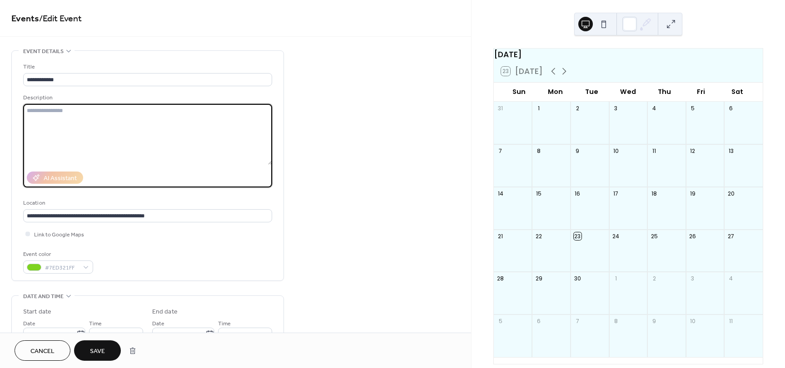
click at [96, 124] on textarea at bounding box center [147, 134] width 249 height 61
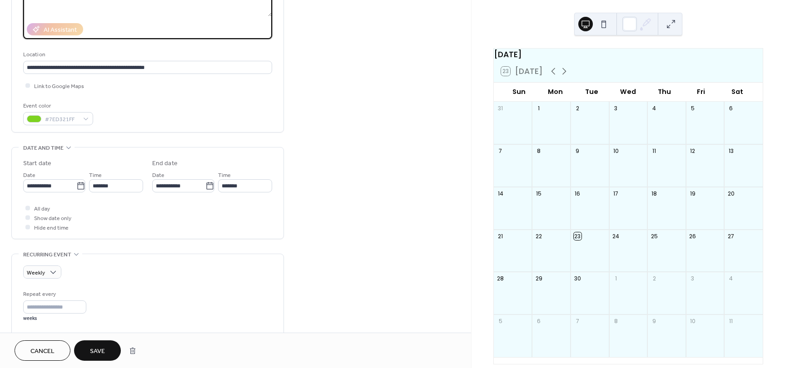
click at [124, 207] on div "All day Show date only Hide end time" at bounding box center [147, 218] width 249 height 29
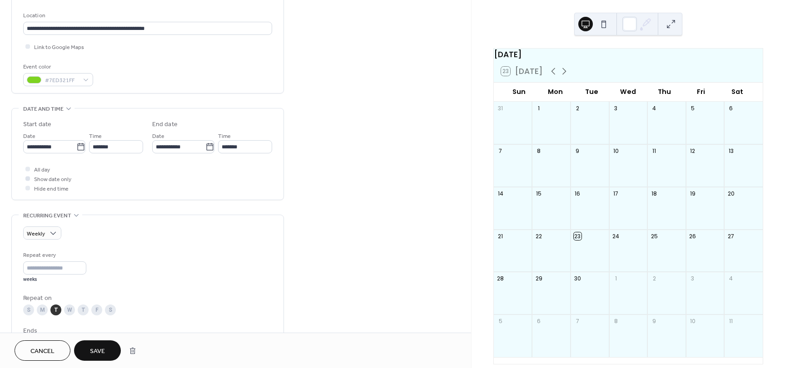
scroll to position [231, 0]
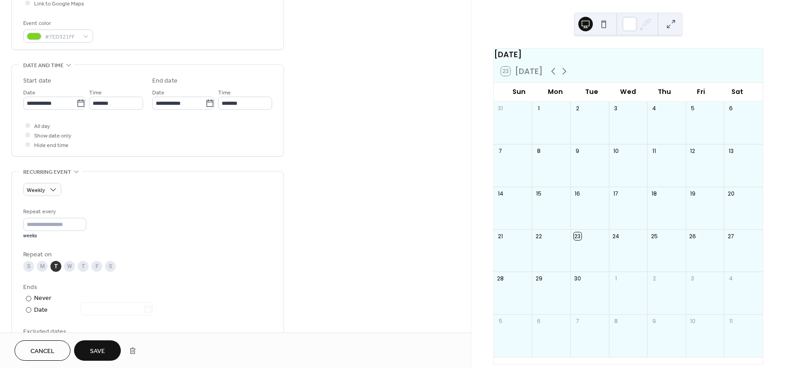
click at [53, 111] on div "**********" at bounding box center [147, 112] width 249 height 73
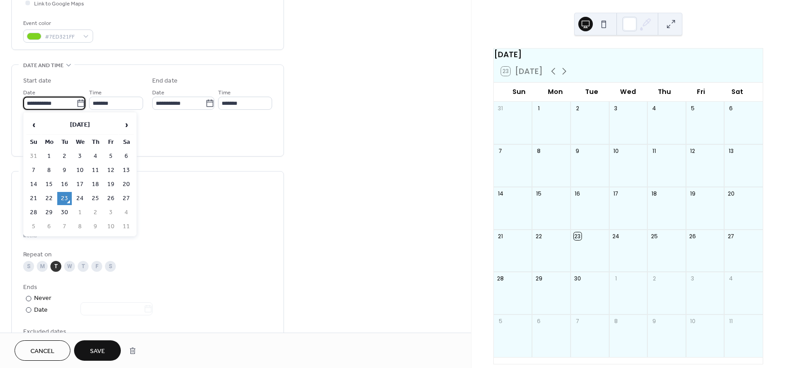
click at [61, 106] on input "**********" at bounding box center [49, 103] width 53 height 13
click at [63, 194] on td "23" at bounding box center [64, 198] width 15 height 13
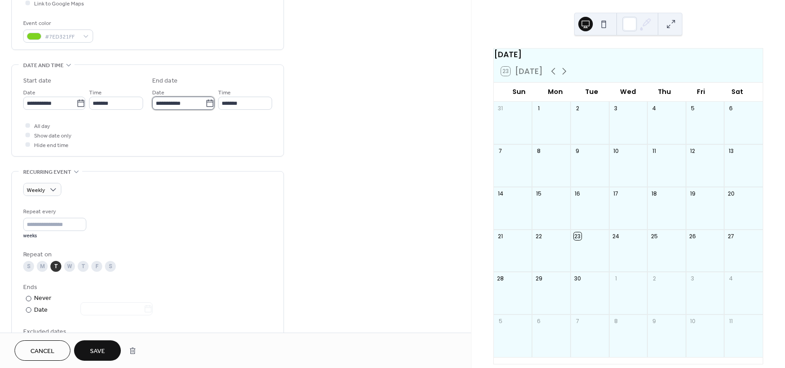
click at [175, 105] on input "**********" at bounding box center [178, 103] width 53 height 13
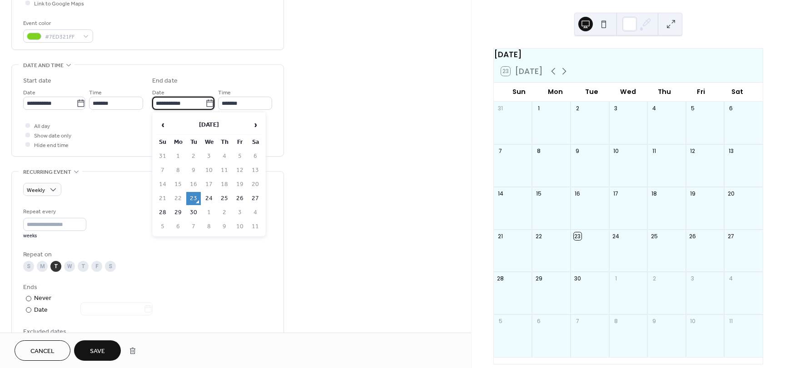
click at [194, 201] on td "23" at bounding box center [193, 198] width 15 height 13
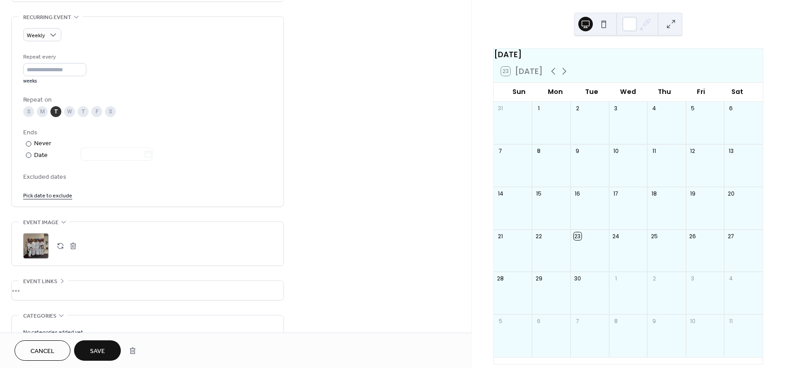
scroll to position [387, 0]
click at [102, 350] on span "Save" at bounding box center [97, 352] width 15 height 10
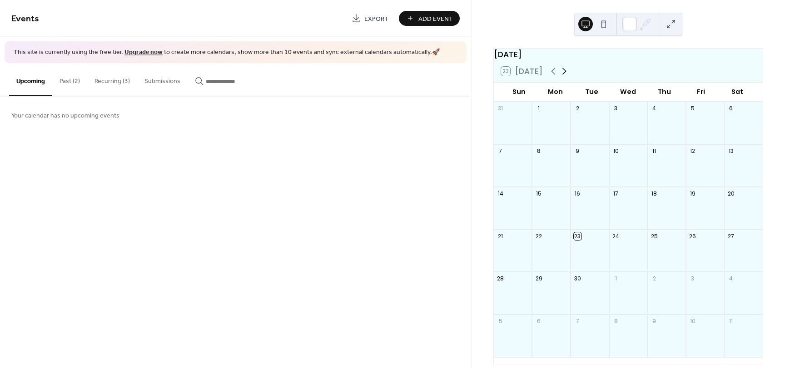
click at [560, 77] on icon at bounding box center [564, 71] width 11 height 11
click at [555, 77] on icon at bounding box center [553, 71] width 11 height 11
click at [123, 75] on button "Recurring (3)" at bounding box center [112, 79] width 50 height 32
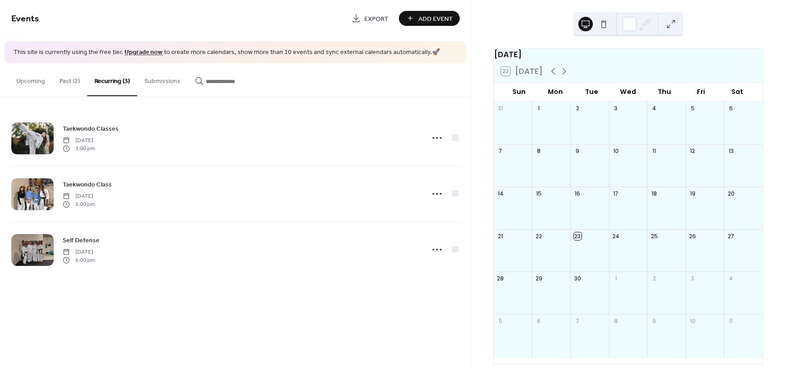
click at [524, 99] on div "Sun" at bounding box center [519, 92] width 36 height 19
click at [503, 76] on div "23 [DATE]" at bounding box center [522, 71] width 42 height 9
click at [86, 83] on button "Past (2)" at bounding box center [69, 79] width 35 height 32
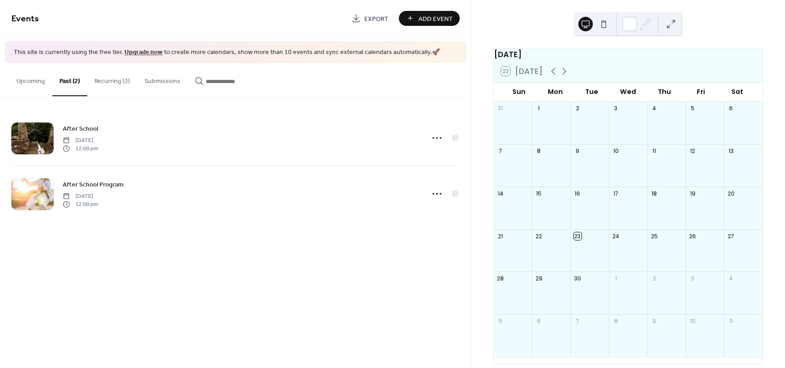
click at [100, 83] on button "Recurring (3)" at bounding box center [112, 79] width 50 height 32
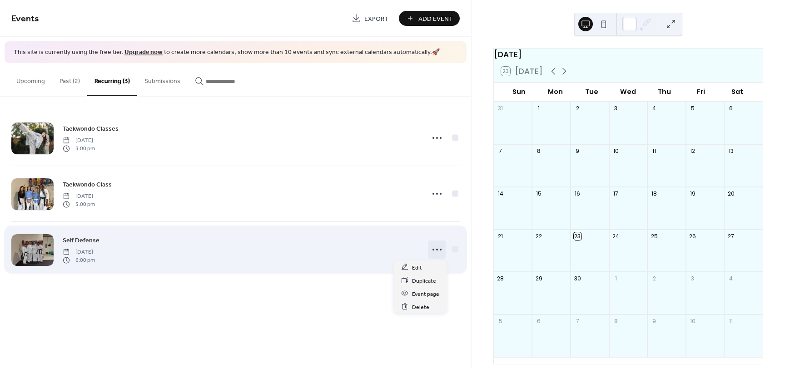
click at [433, 249] on circle at bounding box center [434, 250] width 2 height 2
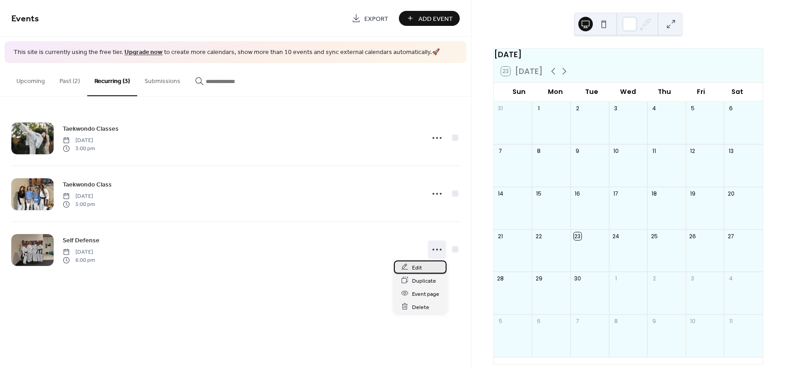
click at [431, 267] on div "Edit" at bounding box center [420, 267] width 53 height 13
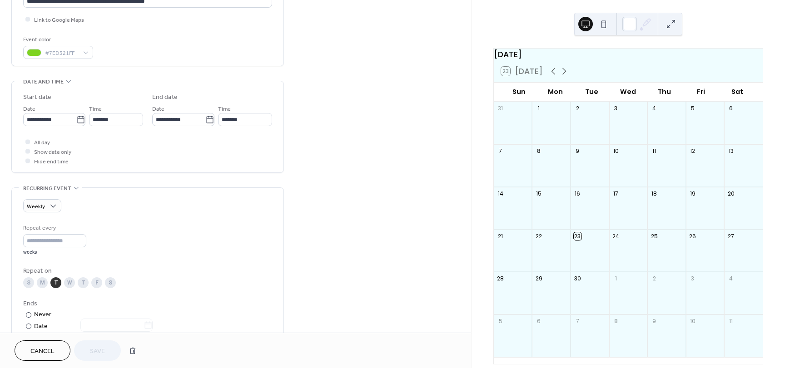
scroll to position [216, 0]
click at [34, 139] on label "All day" at bounding box center [36, 141] width 27 height 10
click at [45, 350] on span "Cancel" at bounding box center [42, 352] width 24 height 10
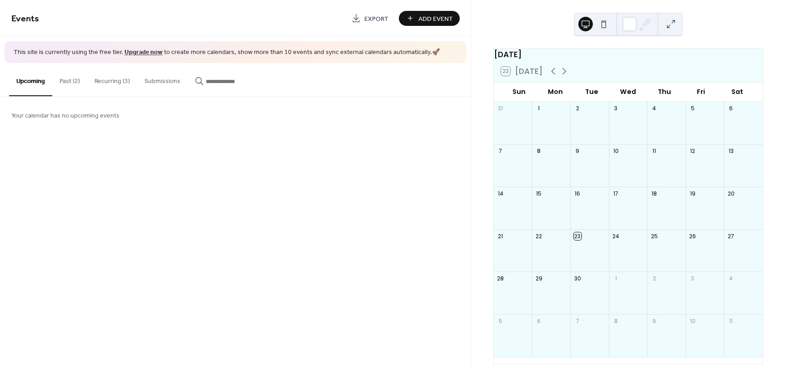
click at [127, 94] on button "Recurring (3)" at bounding box center [112, 79] width 50 height 32
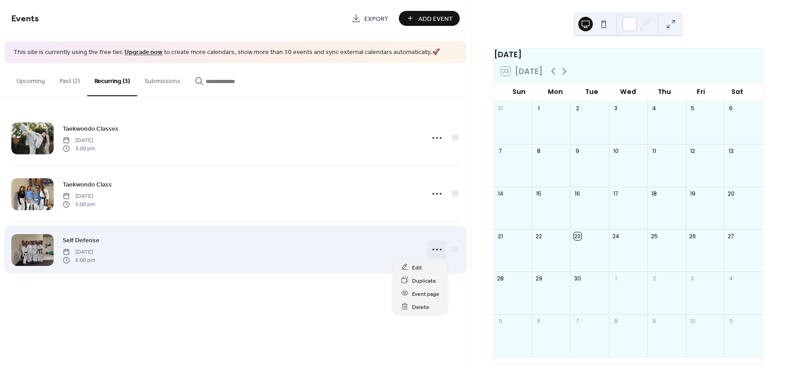
click at [432, 255] on icon at bounding box center [437, 250] width 15 height 15
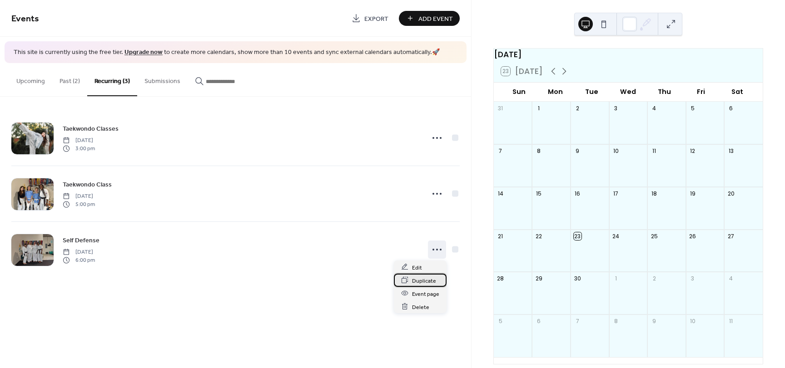
click at [411, 282] on div "Duplicate" at bounding box center [420, 280] width 53 height 13
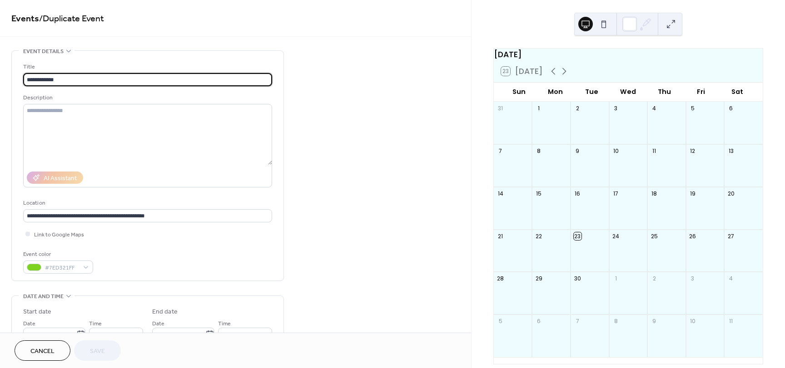
scroll to position [25, 0]
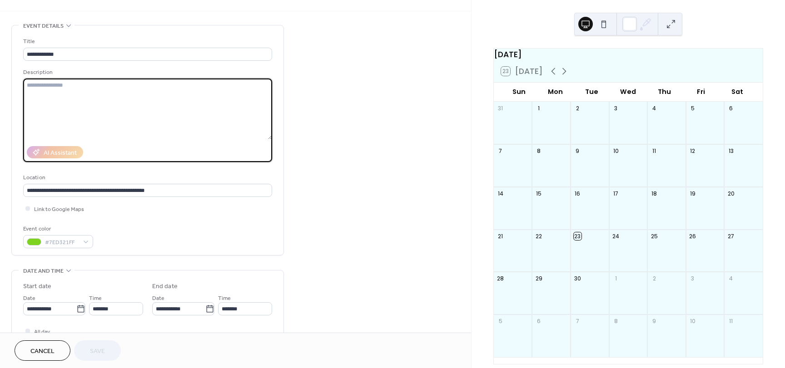
click at [170, 121] on textarea at bounding box center [147, 109] width 249 height 61
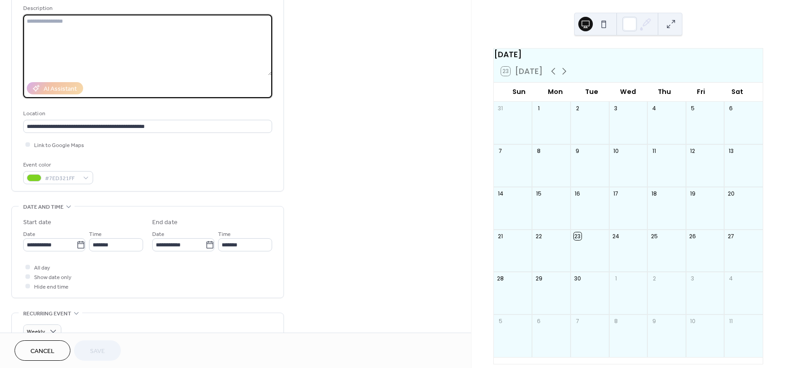
scroll to position [91, 0]
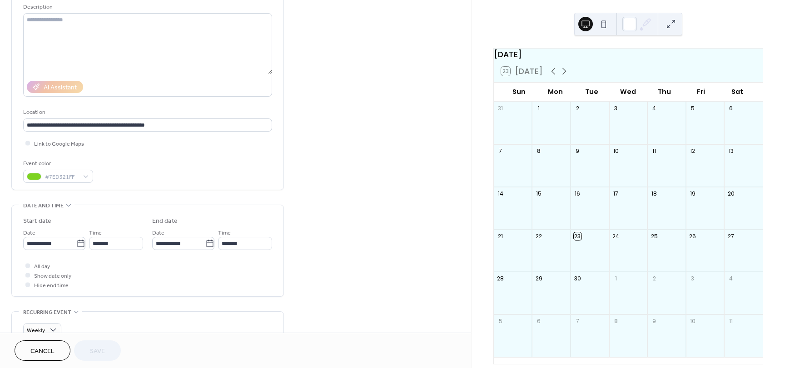
click at [80, 167] on div "Event color" at bounding box center [57, 164] width 68 height 10
click at [49, 337] on div "Cancel Save" at bounding box center [235, 350] width 471 height 35
click at [46, 347] on span "Cancel" at bounding box center [42, 352] width 24 height 10
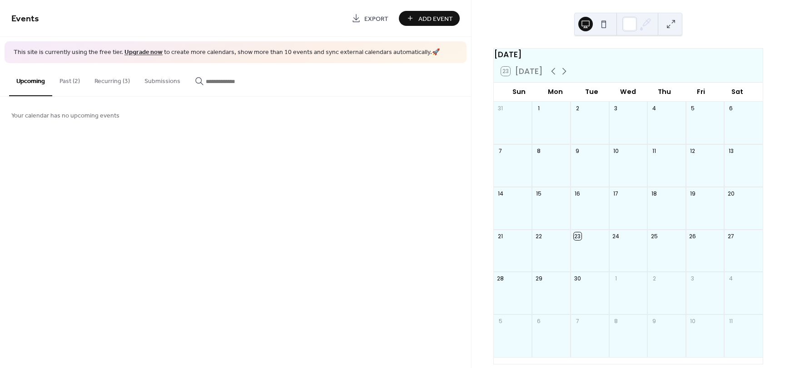
click at [443, 15] on span "Add Event" at bounding box center [435, 19] width 35 height 10
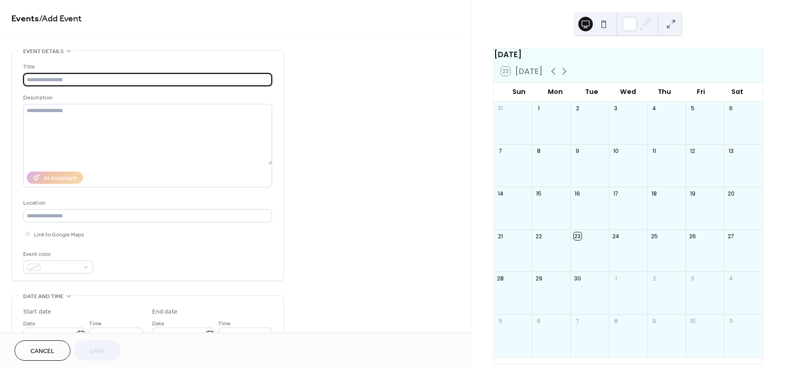
scroll to position [67, 0]
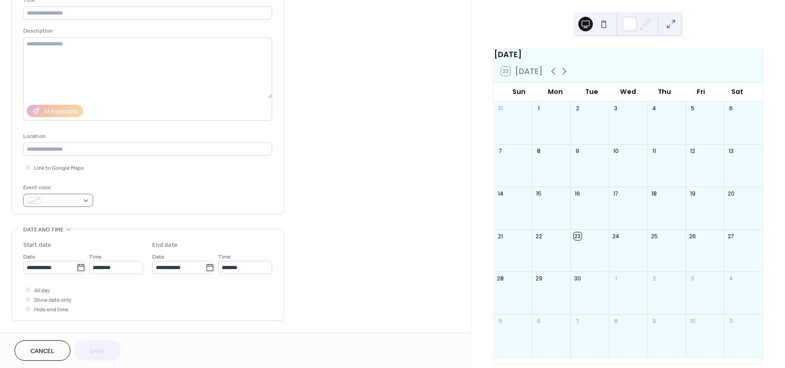
drag, startPoint x: 81, startPoint y: 208, endPoint x: 64, endPoint y: 195, distance: 21.4
click at [64, 195] on div "Title Description AI Assistant Location Link to Google Maps Event color" at bounding box center [147, 99] width 249 height 230
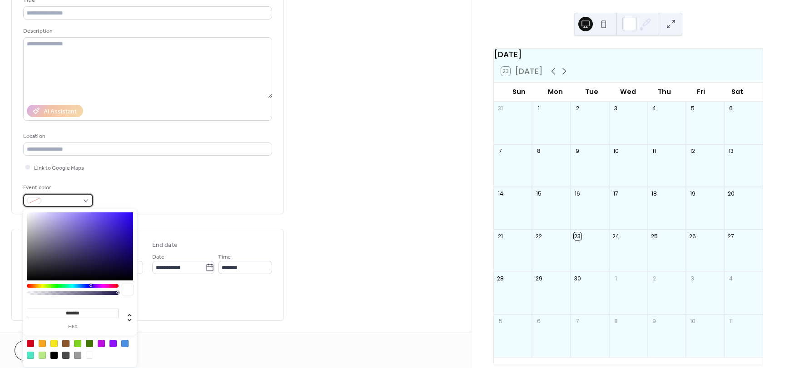
click at [64, 195] on div at bounding box center [58, 200] width 70 height 13
click at [70, 268] on div at bounding box center [80, 247] width 106 height 68
click at [75, 250] on div at bounding box center [80, 247] width 106 height 68
type input "*******"
click at [112, 219] on div at bounding box center [80, 247] width 106 height 68
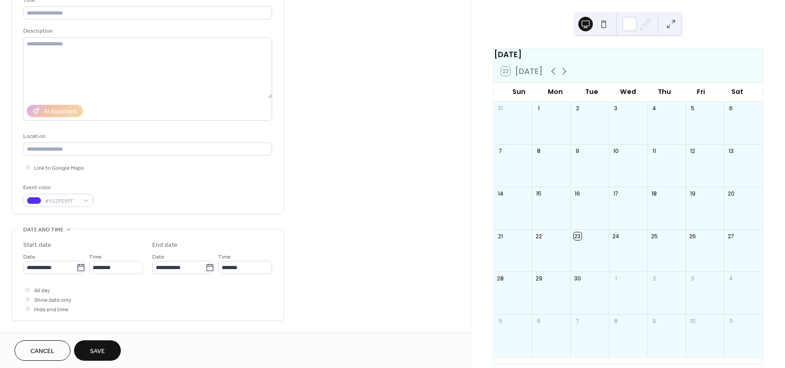
click at [184, 169] on div "Link to Google Maps" at bounding box center [147, 168] width 249 height 10
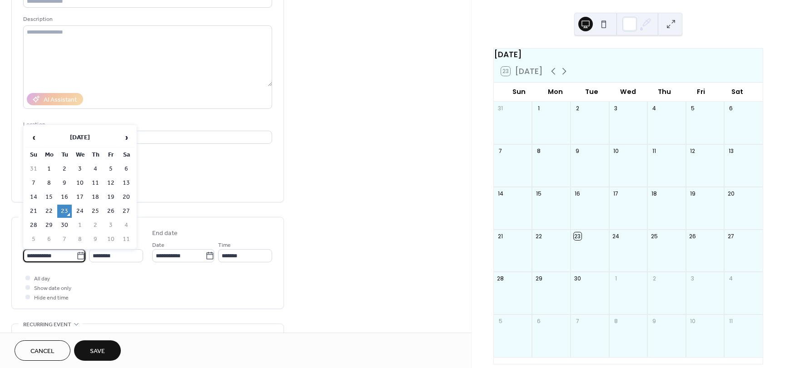
click at [66, 256] on input "**********" at bounding box center [49, 255] width 53 height 13
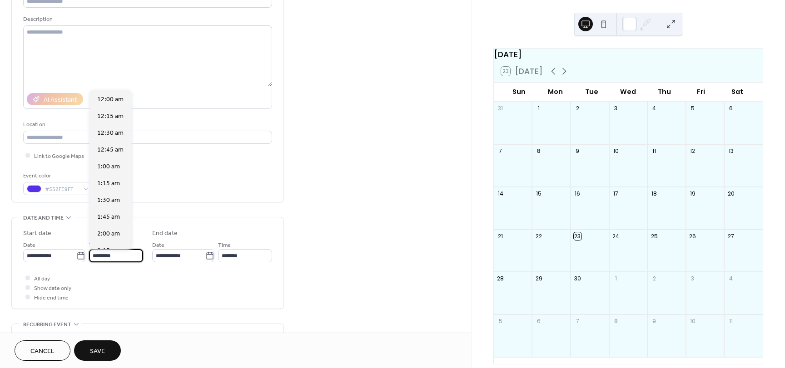
click at [104, 257] on input "********" at bounding box center [116, 255] width 54 height 13
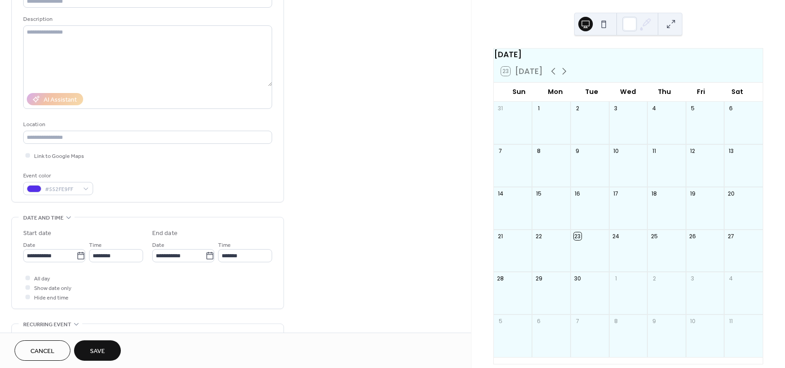
click at [188, 222] on div "**********" at bounding box center [147, 263] width 249 height 91
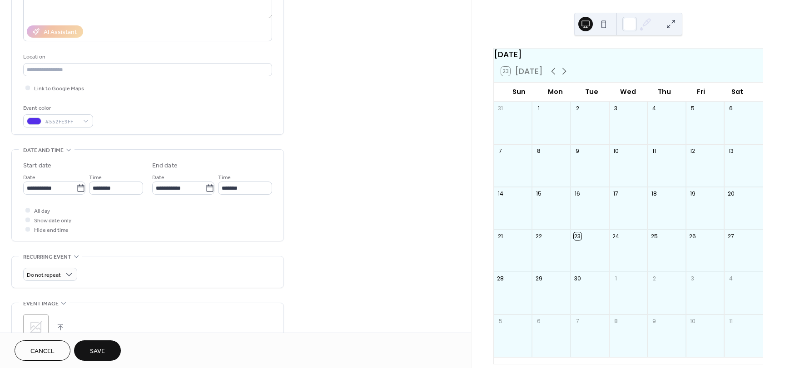
scroll to position [148, 0]
click at [43, 209] on span "All day" at bounding box center [42, 210] width 16 height 10
click at [43, 217] on span "Show date only" at bounding box center [52, 219] width 37 height 10
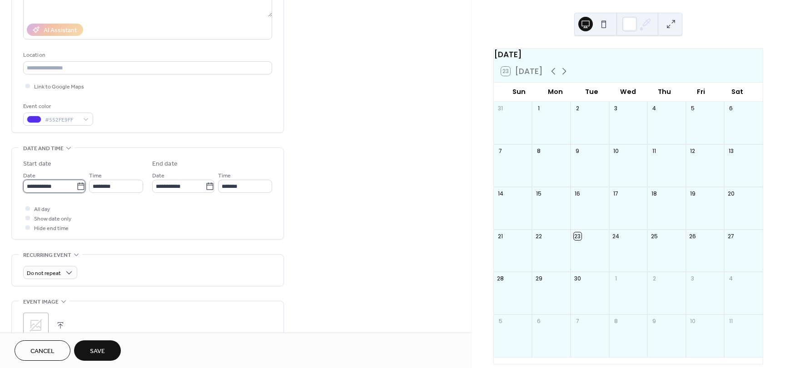
click at [67, 182] on input "**********" at bounding box center [49, 186] width 53 height 13
click at [36, 211] on span "‹" at bounding box center [34, 208] width 14 height 18
click at [67, 267] on td "12" at bounding box center [64, 267] width 15 height 13
type input "**********"
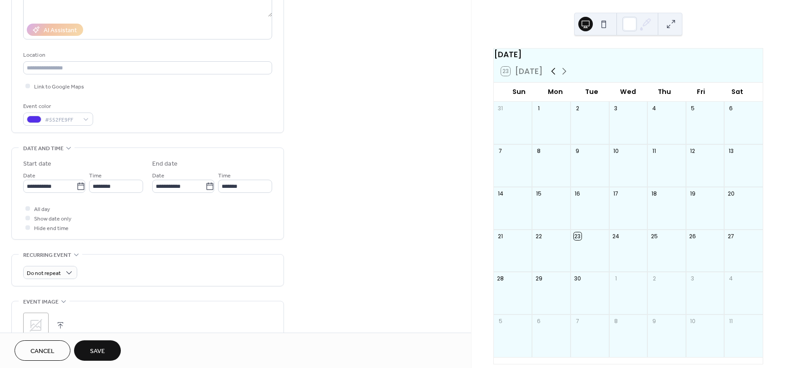
click at [556, 77] on icon at bounding box center [553, 71] width 11 height 11
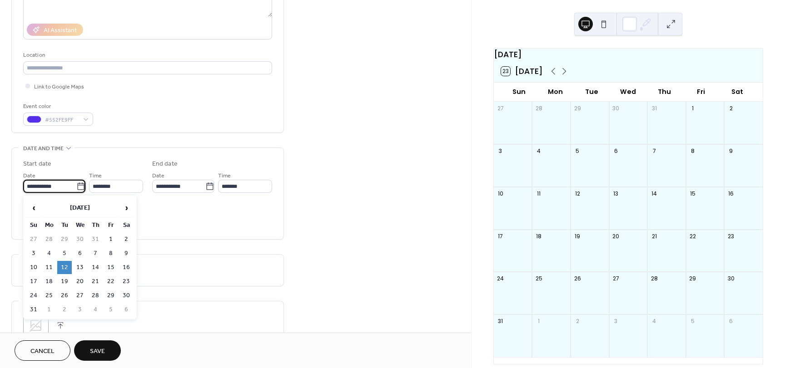
click at [63, 184] on input "**********" at bounding box center [49, 186] width 53 height 13
click at [128, 209] on span "›" at bounding box center [126, 208] width 14 height 18
click at [66, 280] on td "23" at bounding box center [64, 281] width 15 height 13
type input "**********"
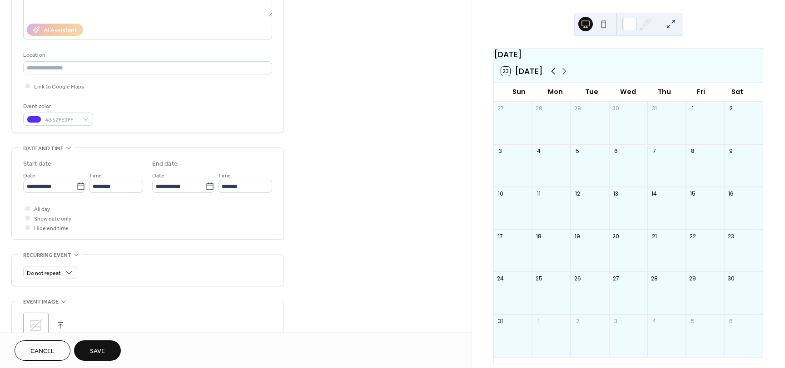
click at [554, 77] on icon at bounding box center [553, 71] width 11 height 11
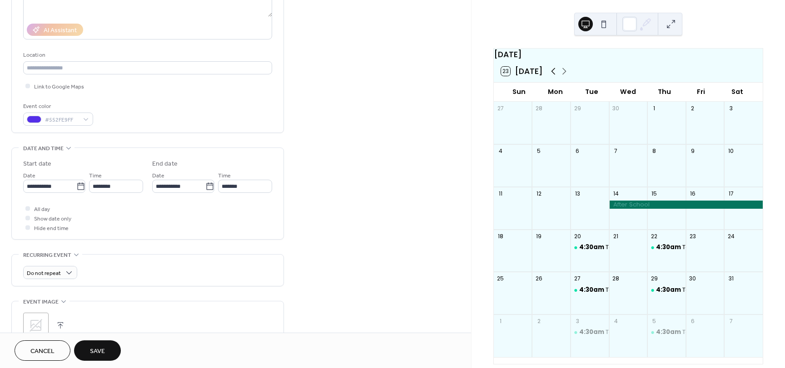
click at [554, 77] on icon at bounding box center [553, 71] width 11 height 11
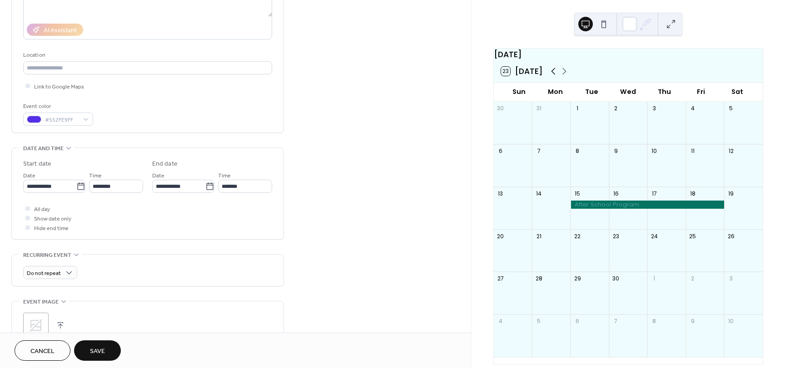
click at [554, 77] on icon at bounding box center [553, 71] width 11 height 11
click at [560, 77] on icon at bounding box center [564, 71] width 11 height 11
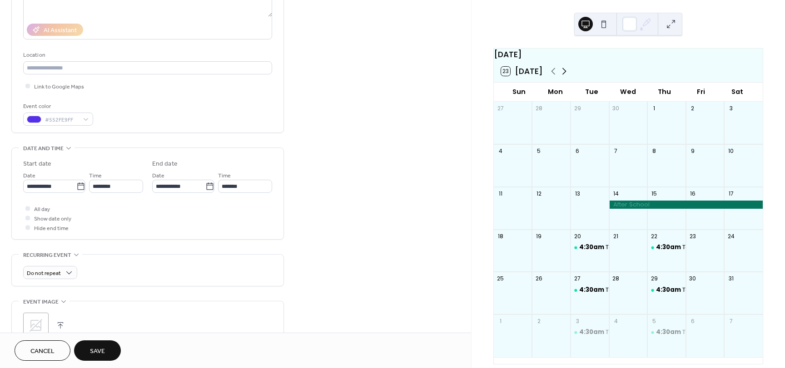
click at [560, 77] on icon at bounding box center [564, 71] width 11 height 11
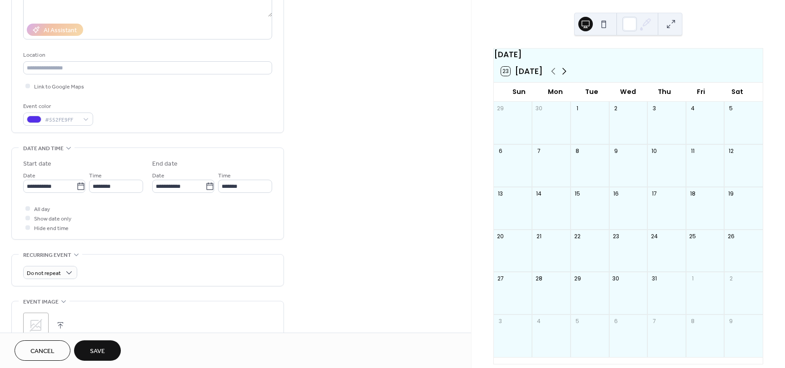
click at [560, 77] on icon at bounding box center [564, 71] width 11 height 11
